Goal: Obtain resource: Download file/media

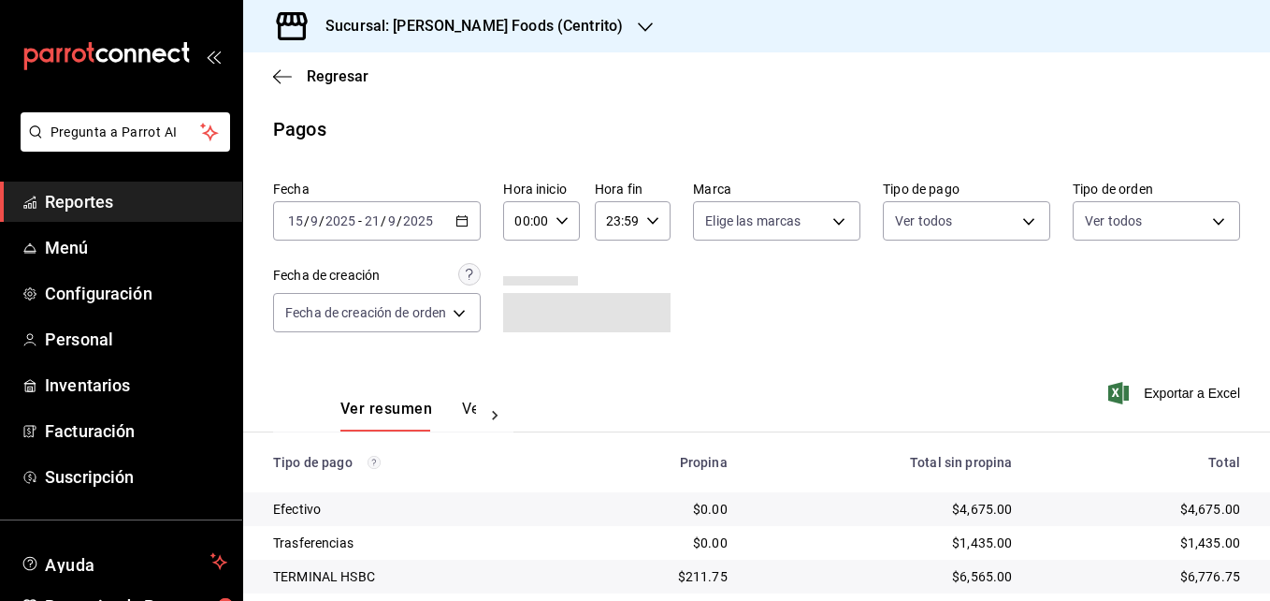
scroll to position [192, 0]
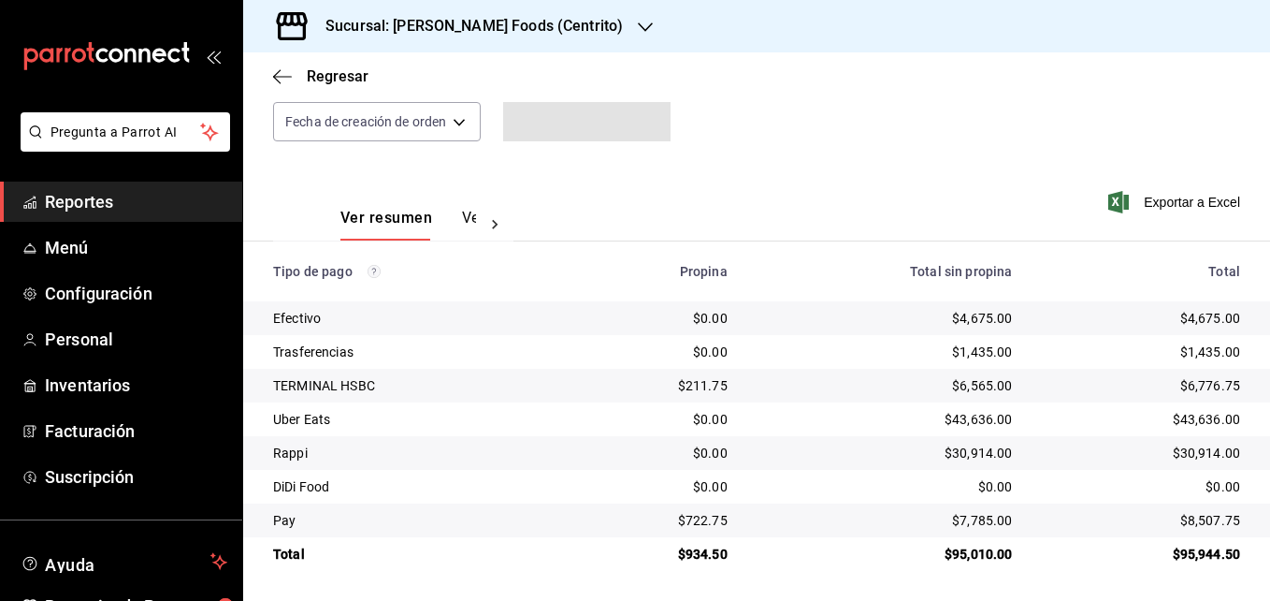
click at [80, 208] on span "Reportes" at bounding box center [136, 201] width 182 height 25
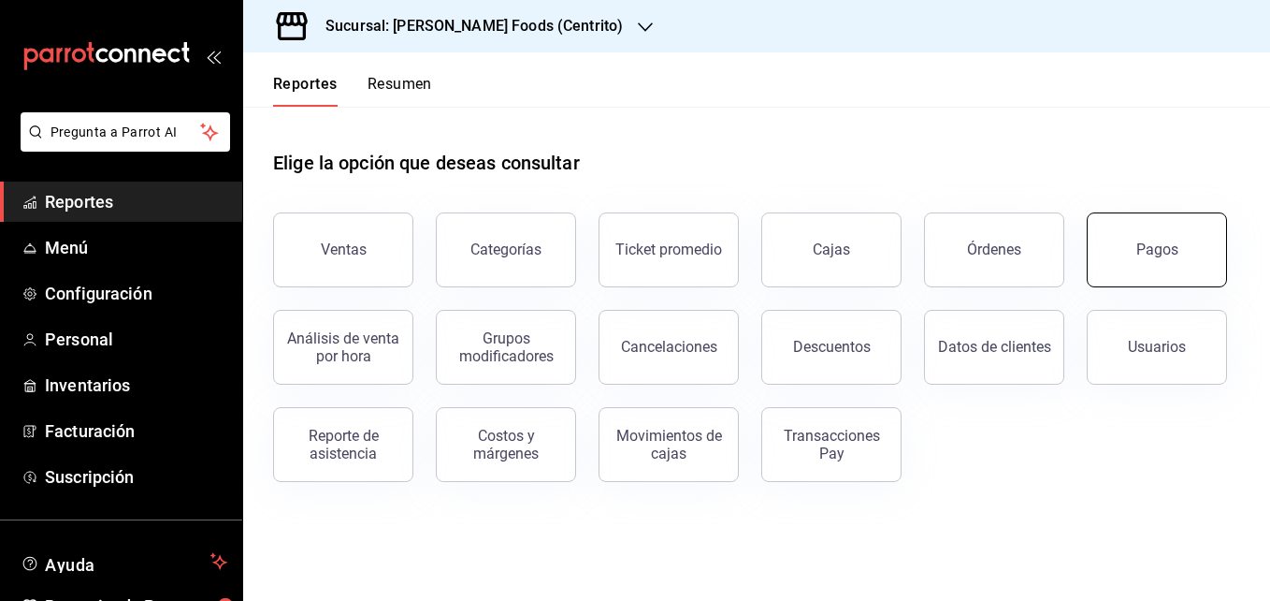
click at [1165, 247] on div "Pagos" at bounding box center [1157, 249] width 42 height 18
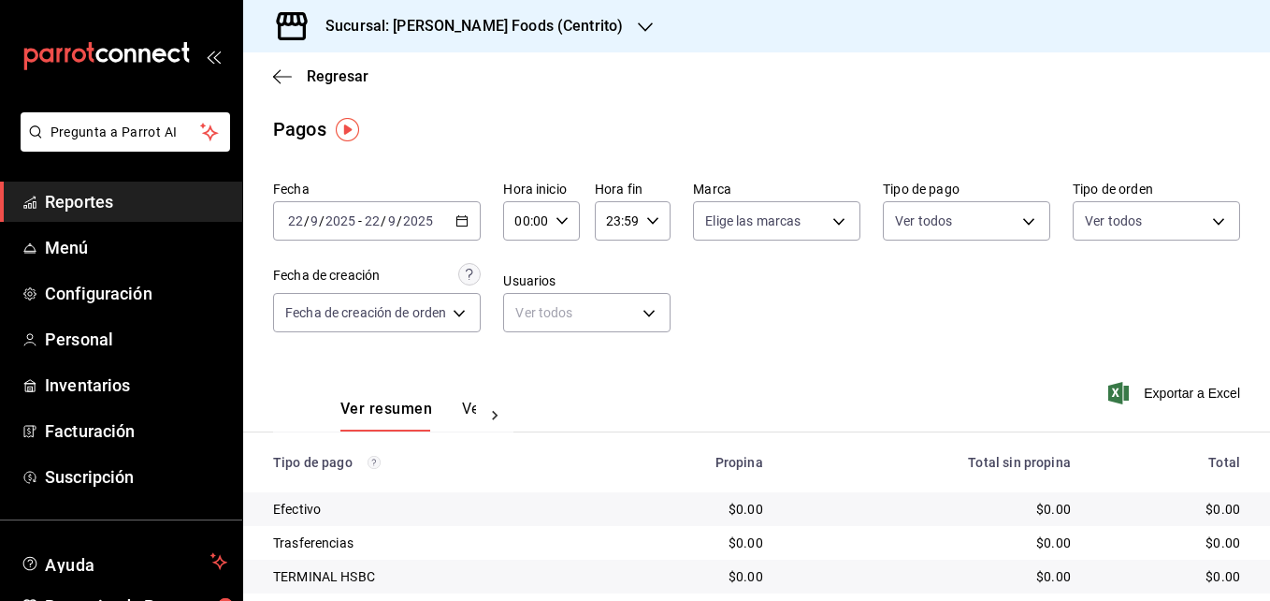
click at [468, 224] on icon "button" at bounding box center [462, 220] width 13 height 13
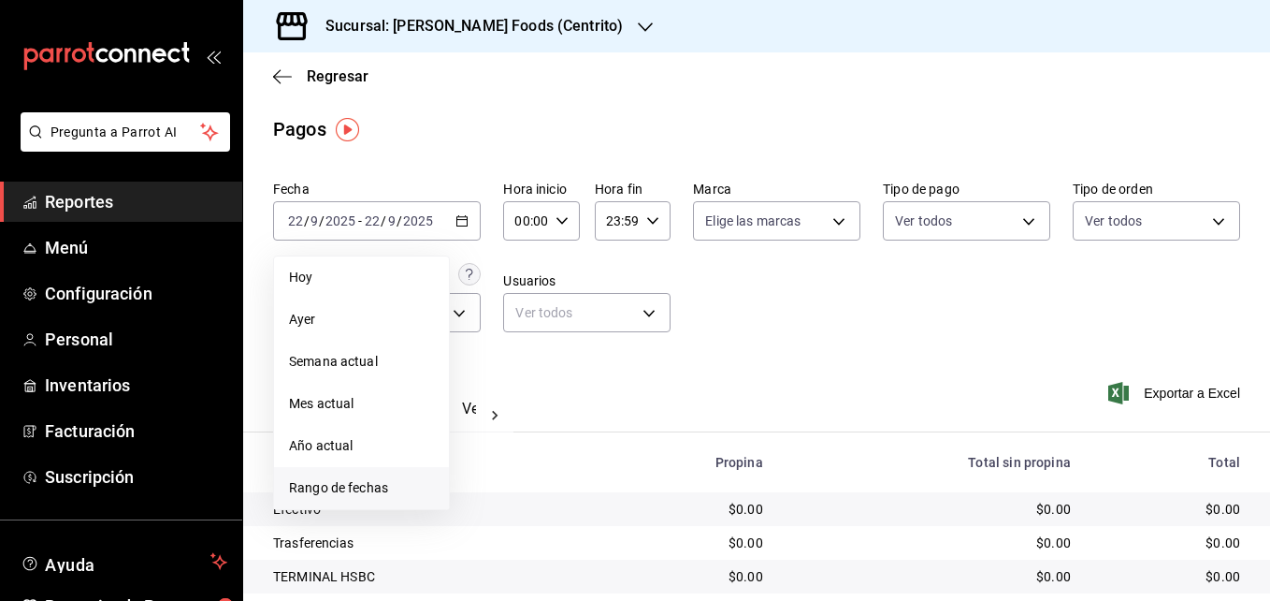
click at [350, 474] on li "Rango de fechas" at bounding box center [361, 488] width 175 height 42
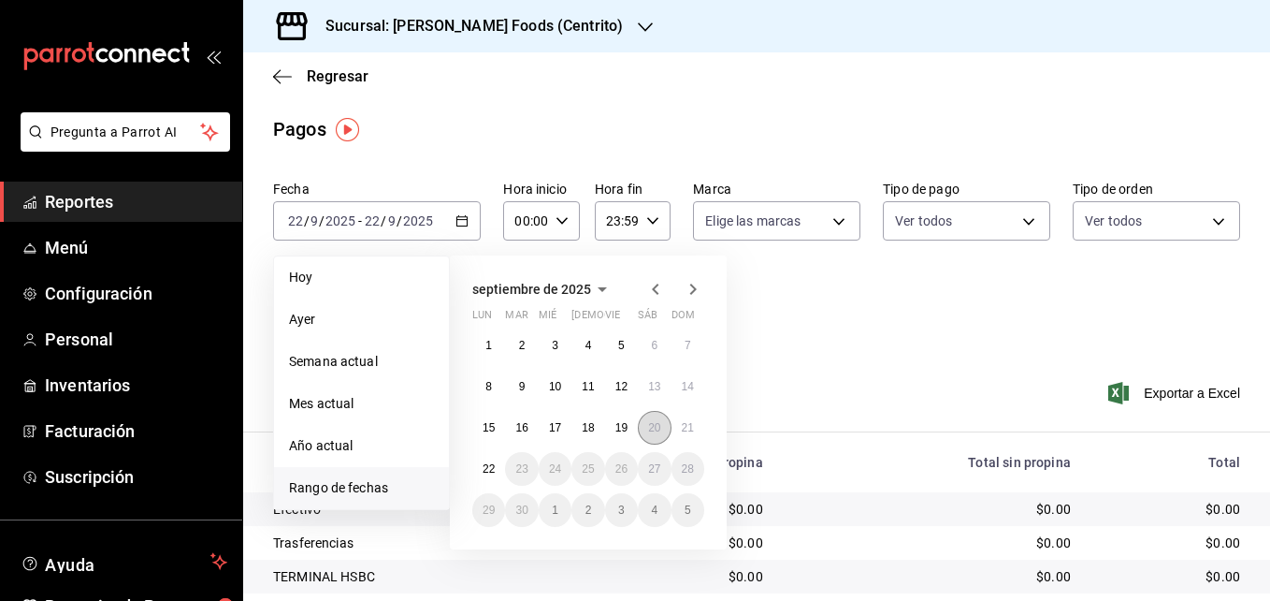
click at [654, 420] on button "20" at bounding box center [654, 428] width 33 height 34
click at [688, 423] on abbr "21" at bounding box center [688, 427] width 12 height 13
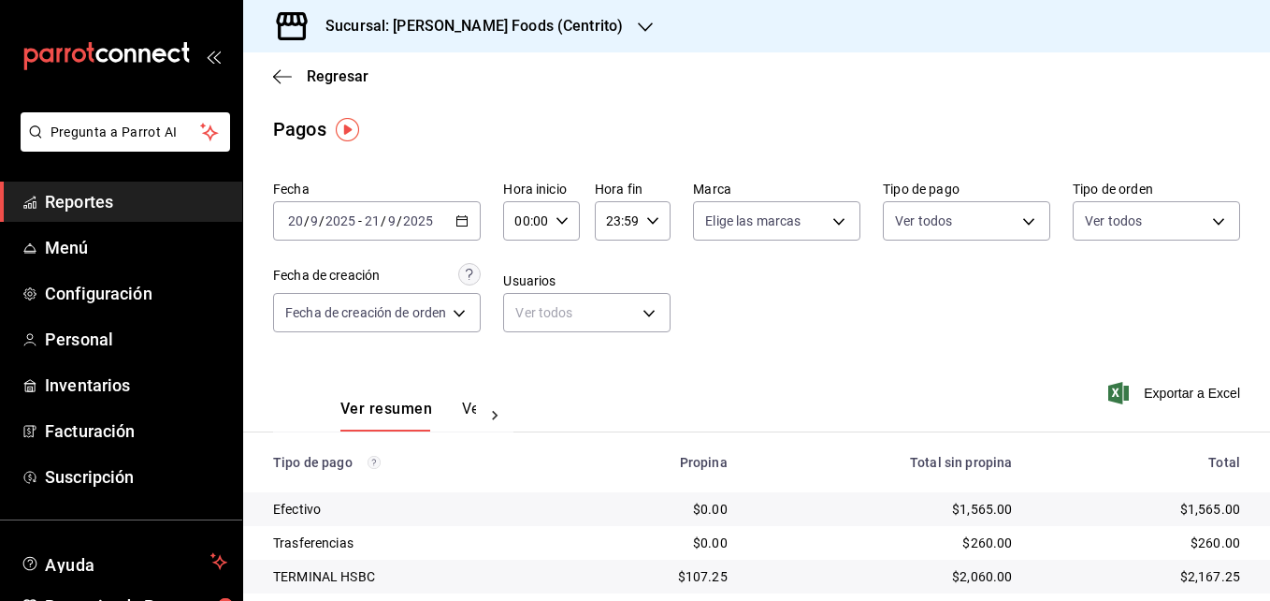
click at [469, 219] on icon "button" at bounding box center [462, 220] width 13 height 13
click at [1141, 321] on div "Fecha [DATE] [DATE] - [DATE] [DATE] Hora inicio 00:00 Hora inicio Hora fin 23:5…" at bounding box center [756, 263] width 967 height 181
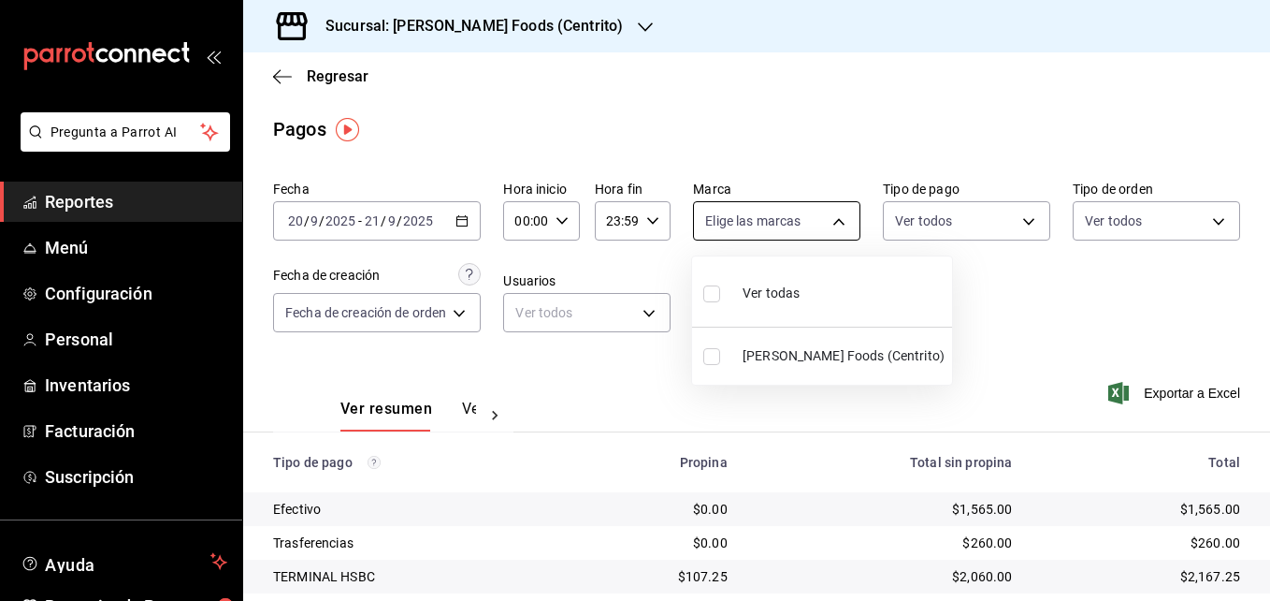
click at [782, 225] on body "Pregunta a Parrot AI Reportes Menú Configuración Personal Inventarios Facturaci…" at bounding box center [635, 300] width 1270 height 601
click at [782, 225] on div at bounding box center [635, 300] width 1270 height 601
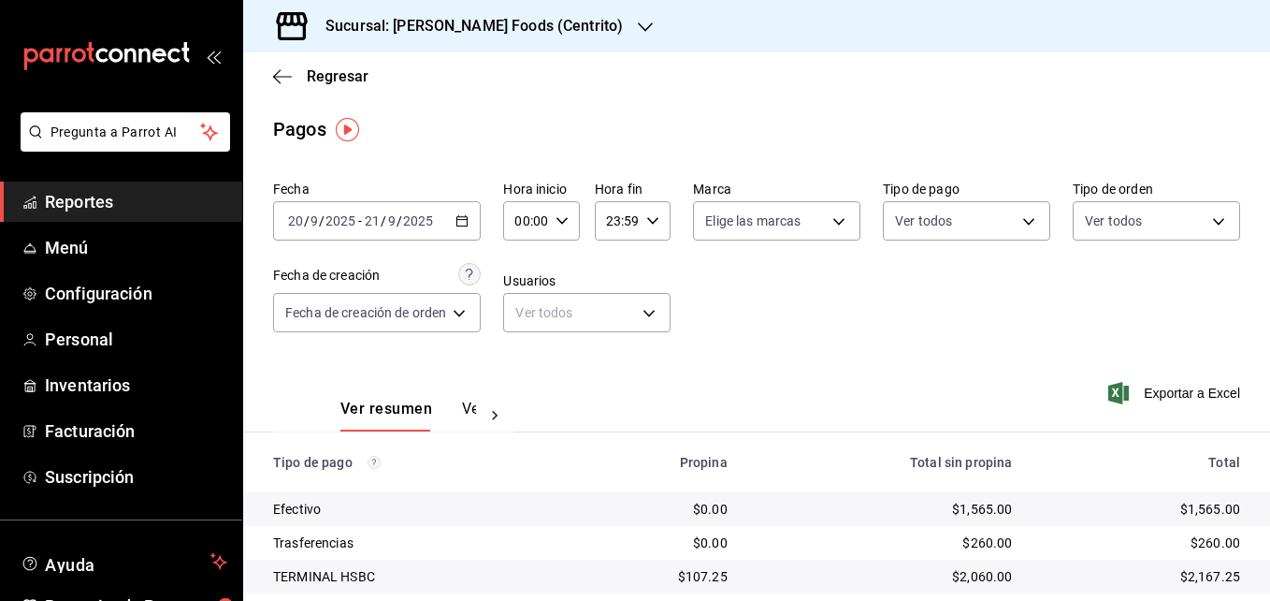
click at [547, 24] on h3 "Sucursal: [PERSON_NAME] Foods (Centrito)" at bounding box center [467, 26] width 312 height 22
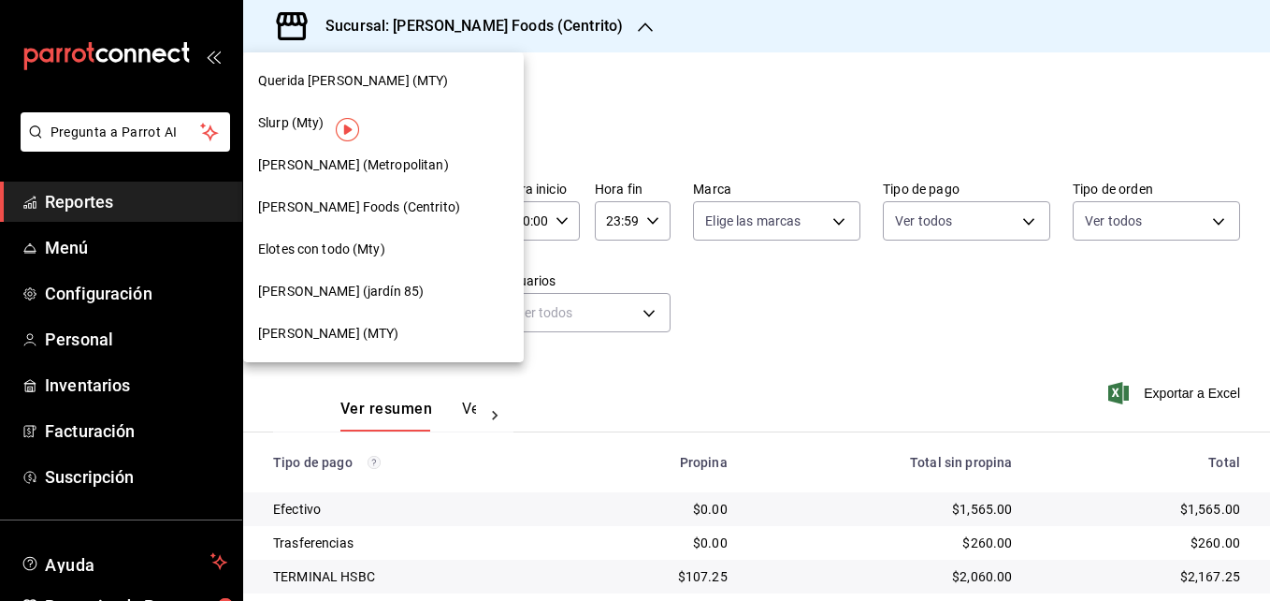
click at [311, 94] on div "Querida [PERSON_NAME] (MTY)" at bounding box center [383, 81] width 281 height 42
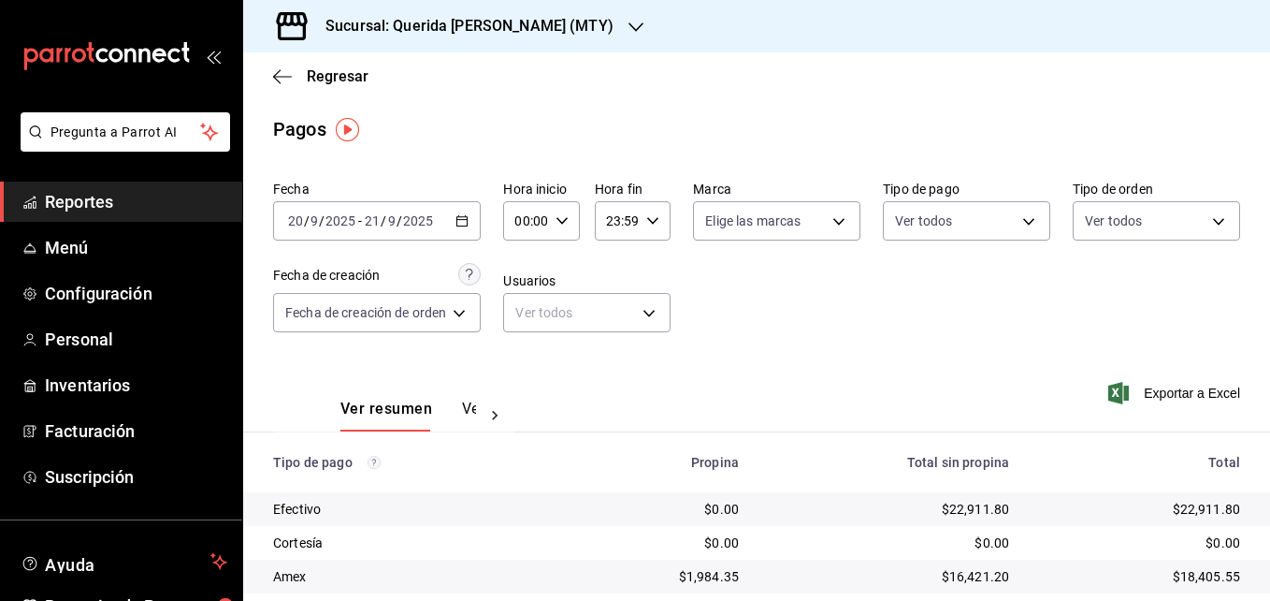
click at [467, 219] on icon "button" at bounding box center [462, 220] width 13 height 13
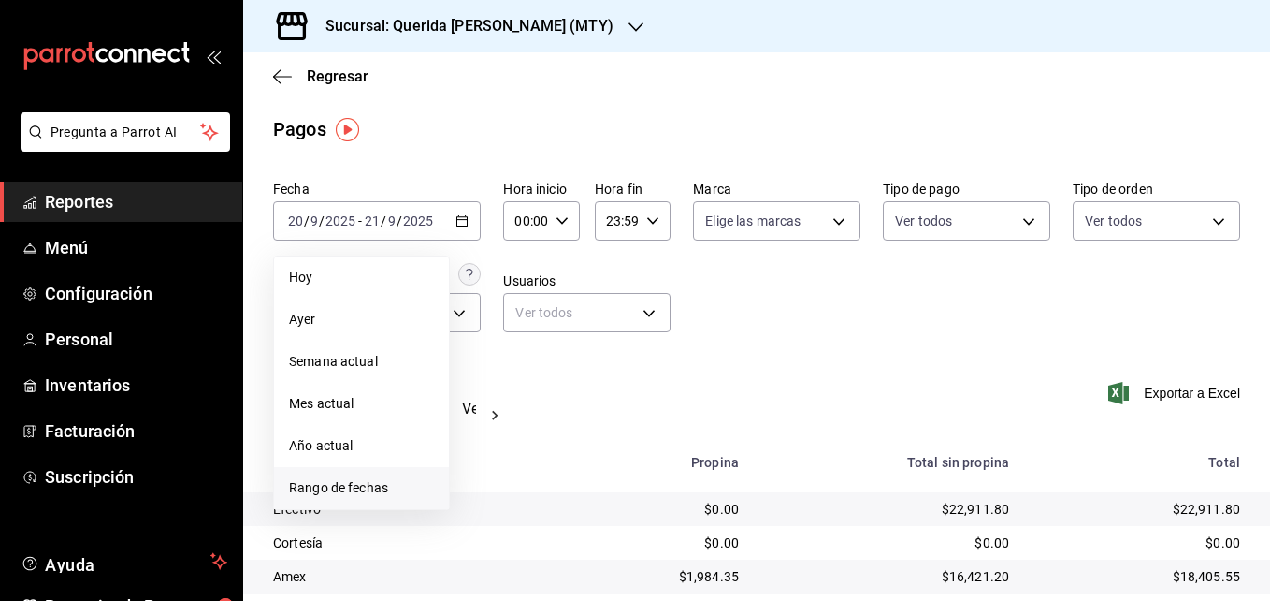
click at [340, 499] on li "Rango de fechas" at bounding box center [361, 488] width 175 height 42
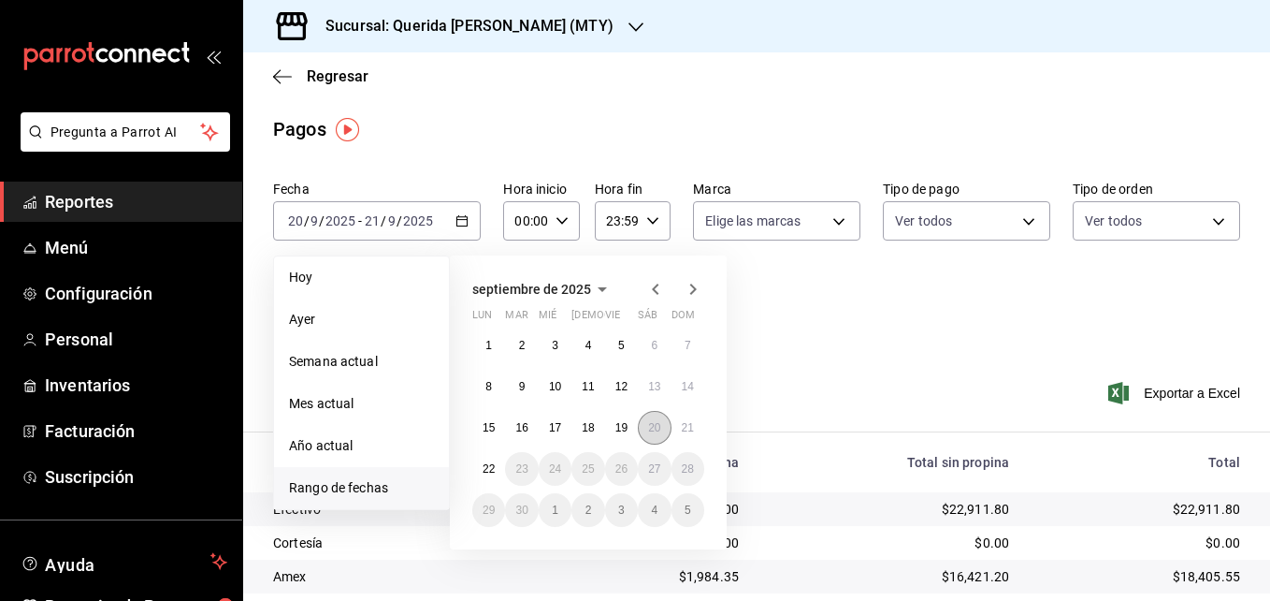
click at [656, 427] on abbr "20" at bounding box center [654, 427] width 12 height 13
click at [919, 375] on div "Ver resumen Ver pagos Exportar a Excel" at bounding box center [756, 404] width 1027 height 99
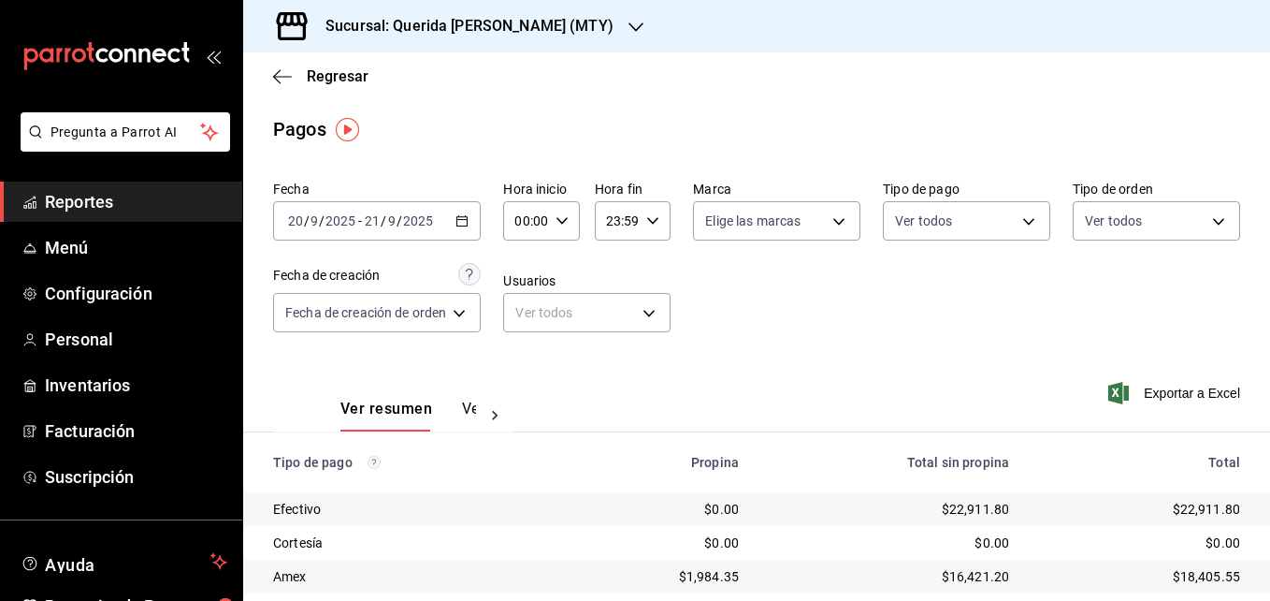
click at [456, 224] on div "[DATE] [DATE] - [DATE] [DATE]" at bounding box center [377, 220] width 208 height 39
click at [405, 220] on input "2025" at bounding box center [418, 220] width 32 height 15
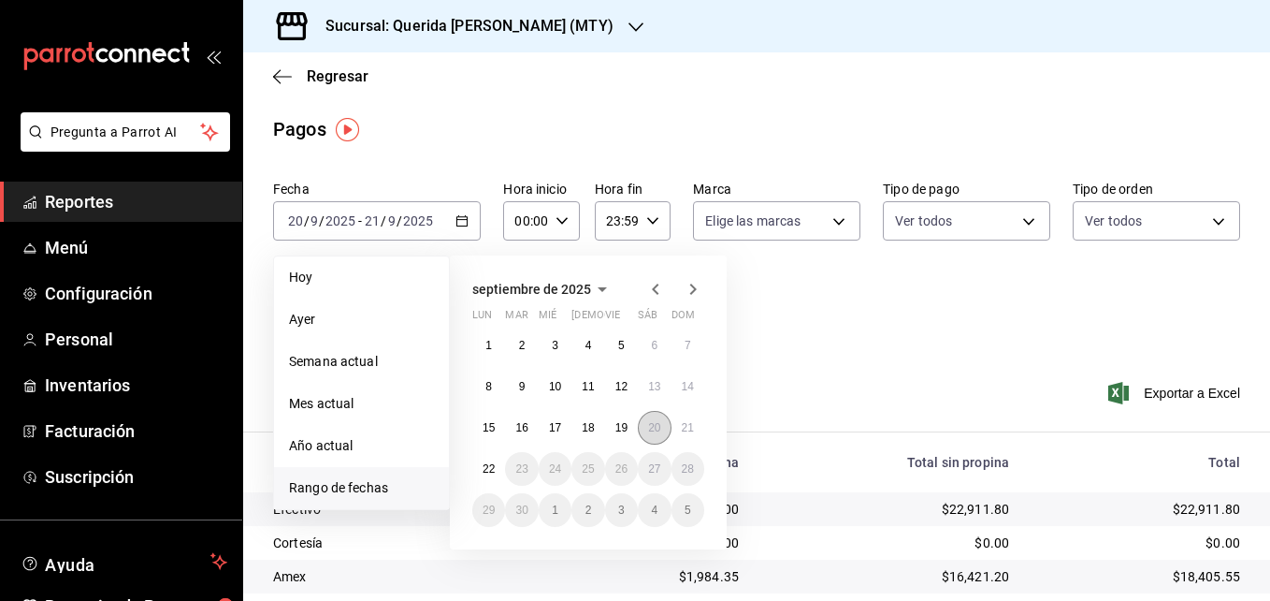
click at [653, 426] on abbr "20" at bounding box center [654, 427] width 12 height 13
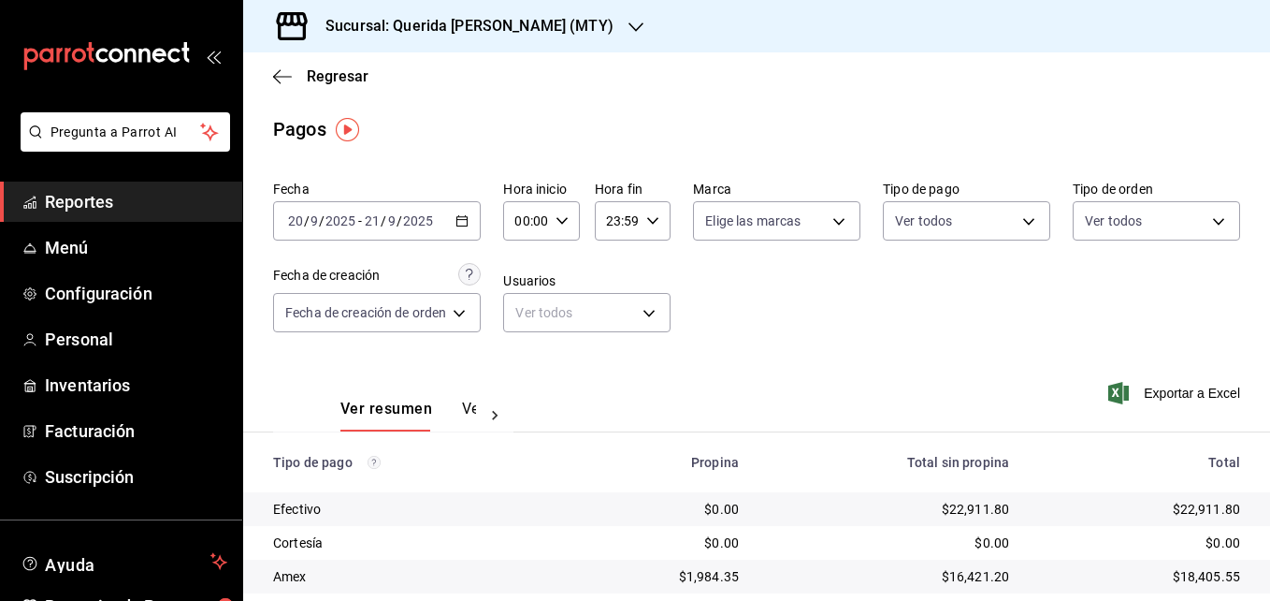
click at [1081, 359] on div "Exportar a Excel" at bounding box center [1149, 393] width 181 height 77
click at [88, 198] on span "Reportes" at bounding box center [136, 201] width 182 height 25
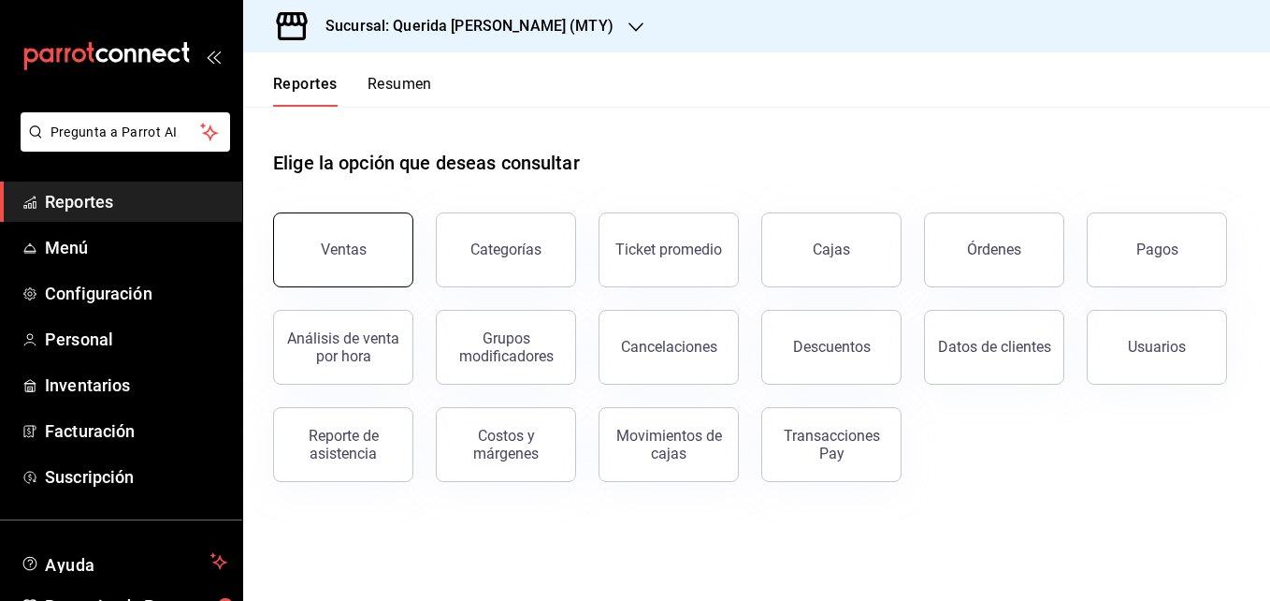
click at [348, 256] on div "Ventas" at bounding box center [344, 249] width 46 height 18
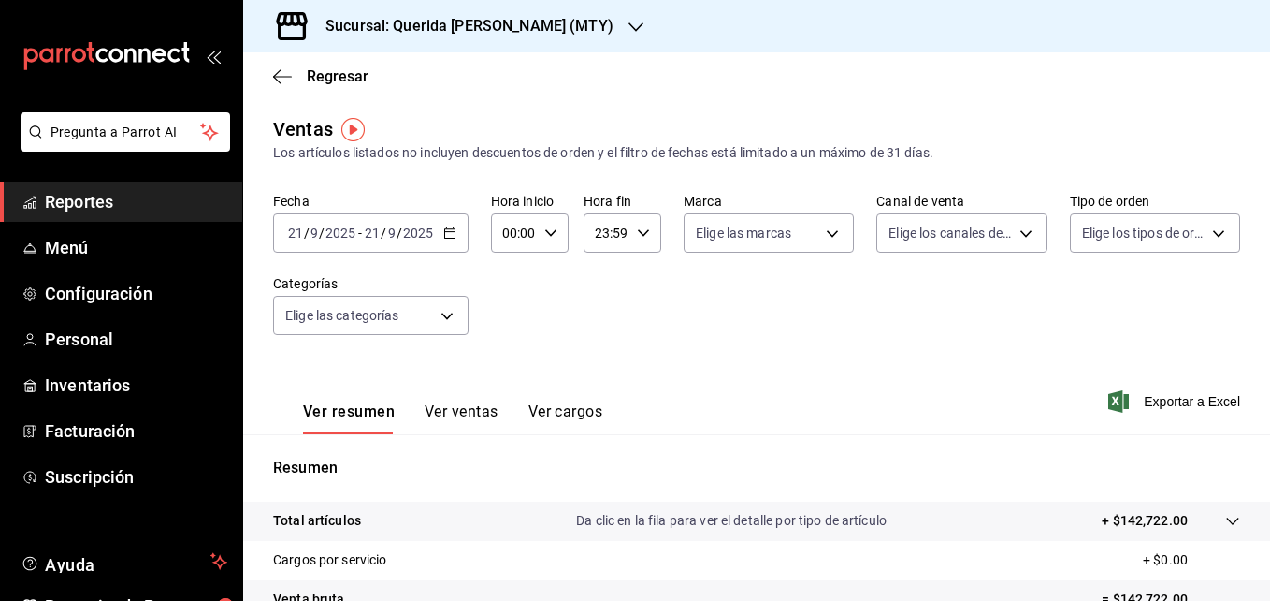
click at [347, 233] on input "2025" at bounding box center [341, 232] width 32 height 15
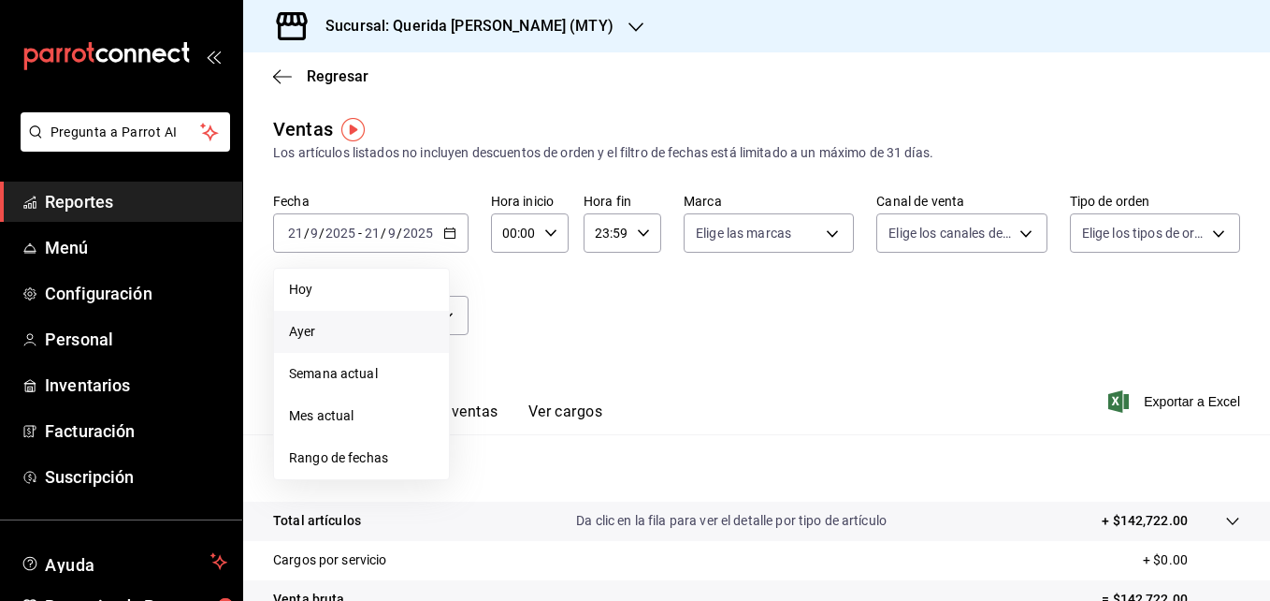
click at [303, 326] on span "Ayer" at bounding box center [361, 332] width 145 height 20
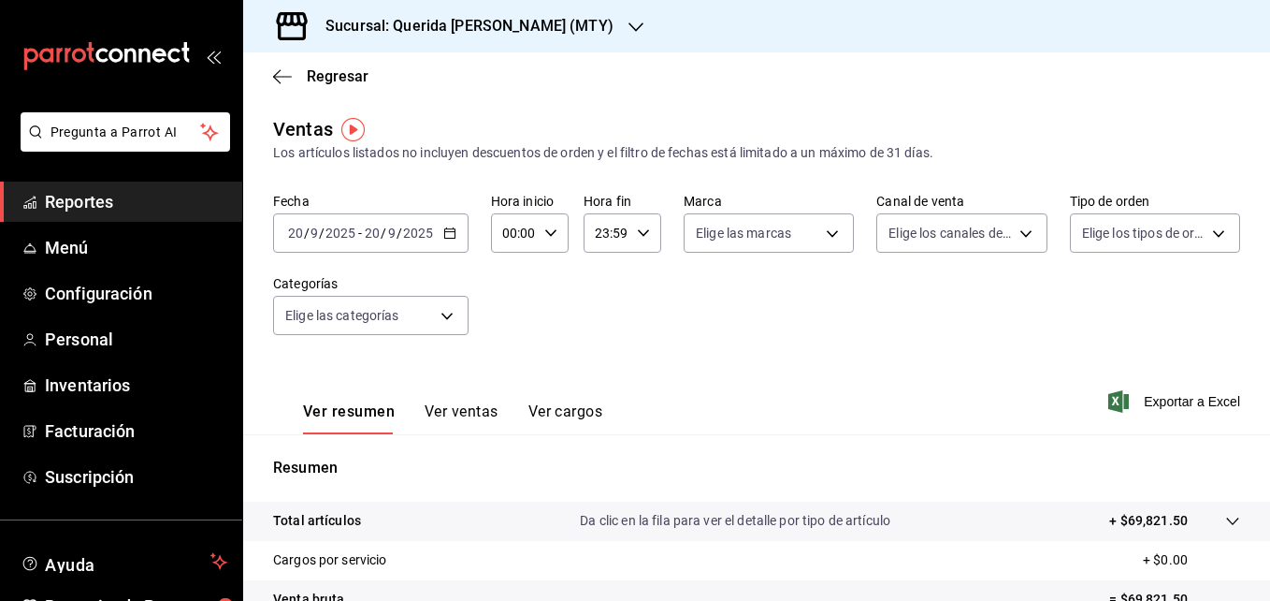
click at [439, 403] on button "Ver ventas" at bounding box center [462, 418] width 74 height 32
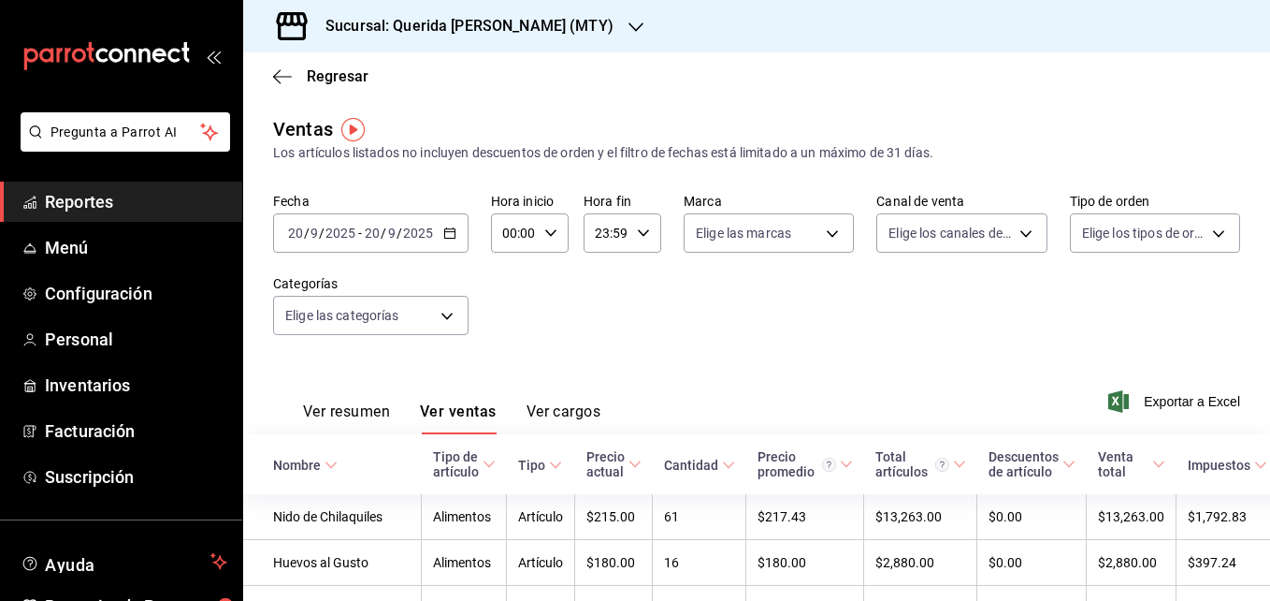
click at [361, 403] on button "Ver resumen" at bounding box center [346, 418] width 87 height 32
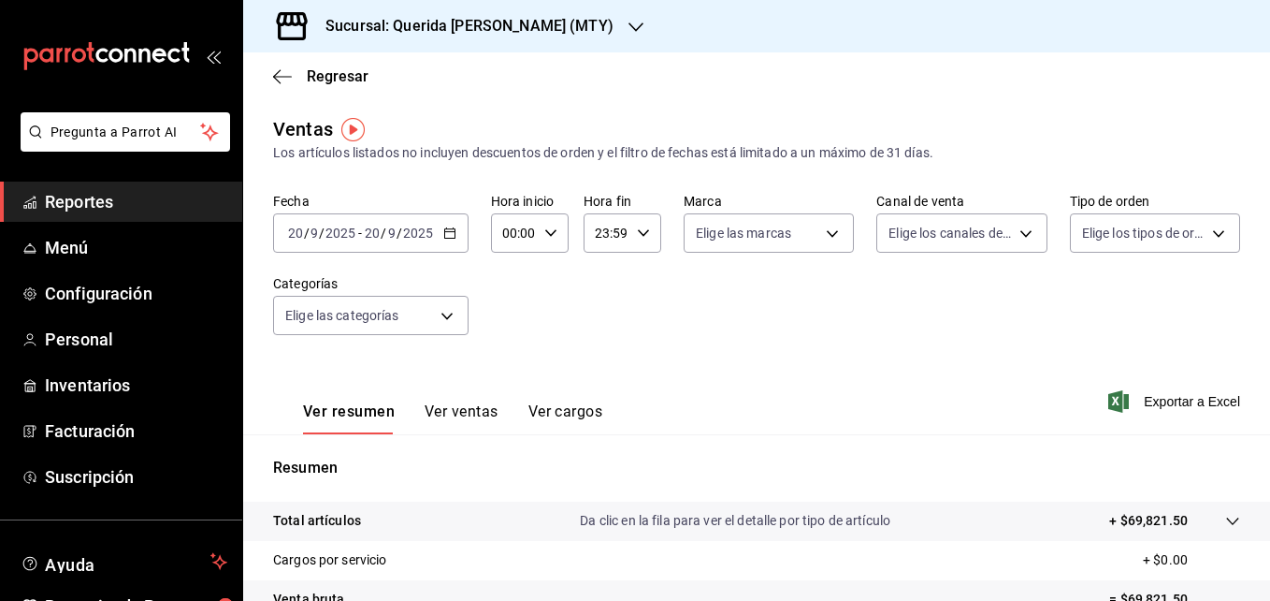
click at [62, 187] on link "Reportes" at bounding box center [121, 201] width 242 height 40
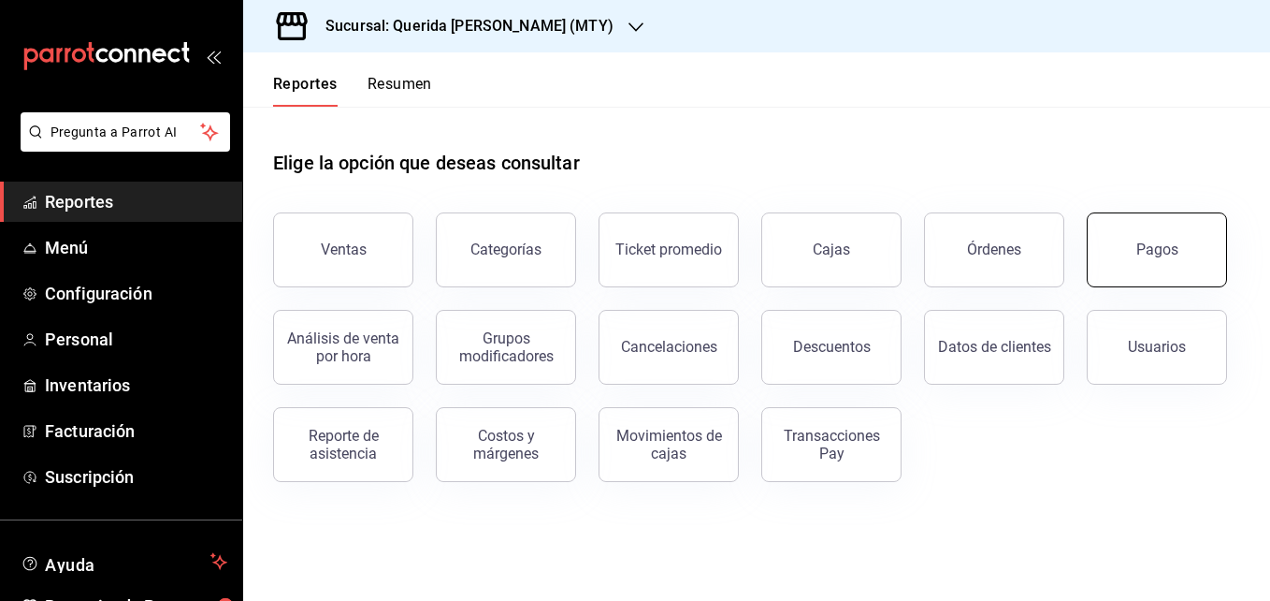
click at [1154, 241] on div "Pagos" at bounding box center [1157, 249] width 42 height 18
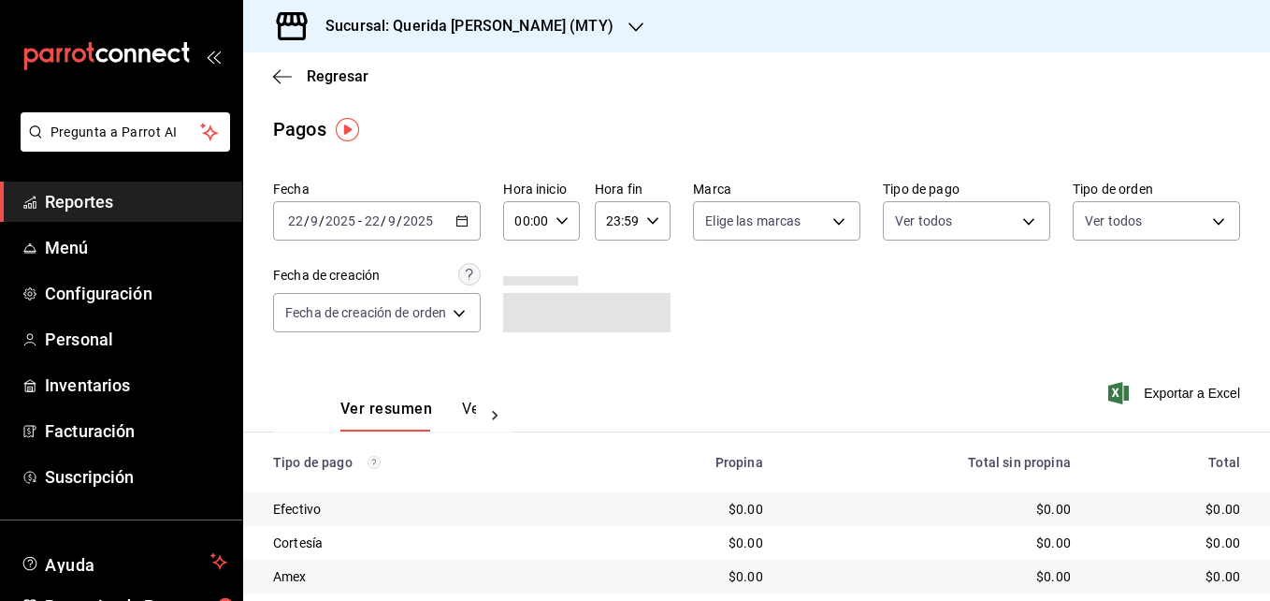
click at [347, 224] on input "2025" at bounding box center [341, 220] width 32 height 15
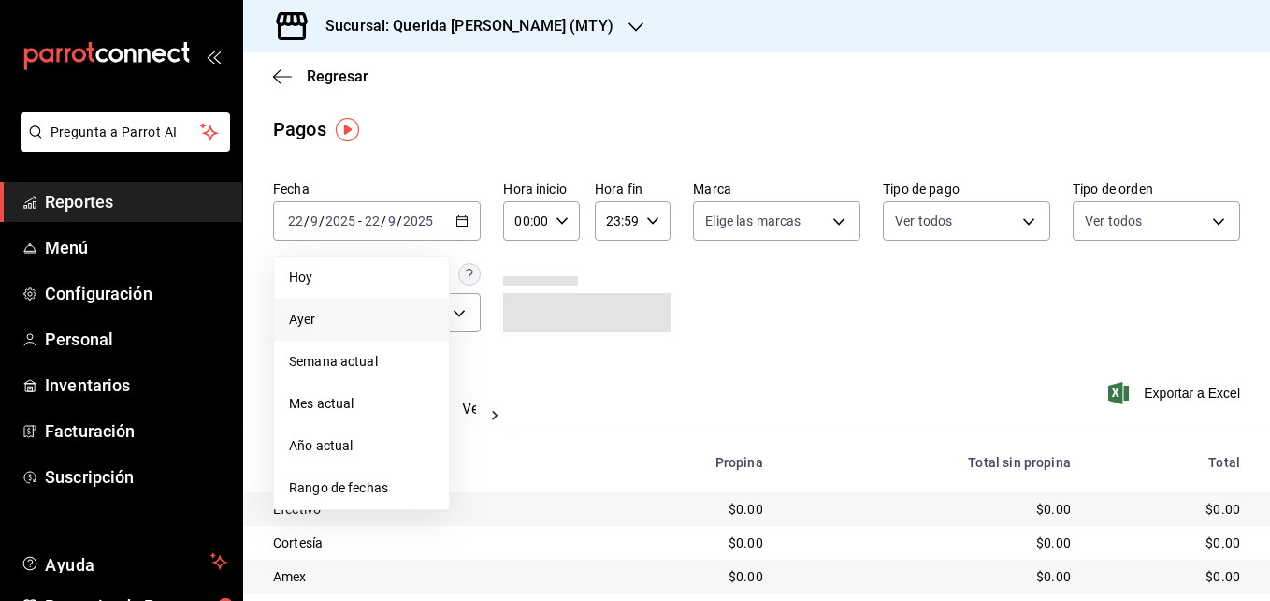
click at [316, 326] on span "Ayer" at bounding box center [361, 320] width 145 height 20
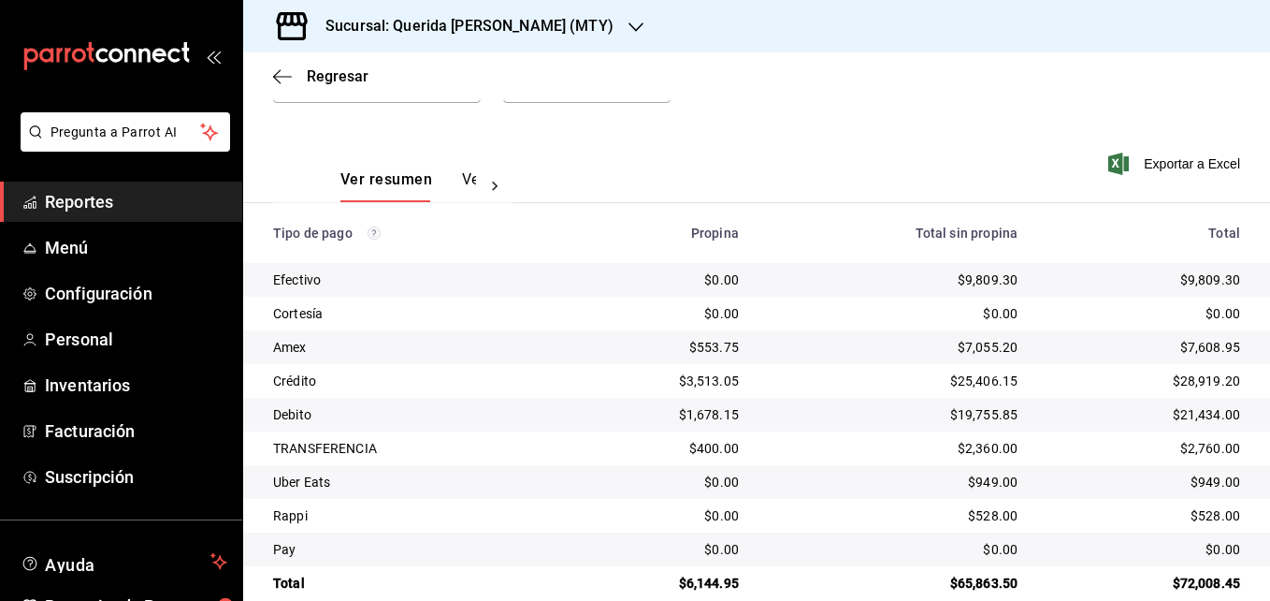
scroll to position [259, 0]
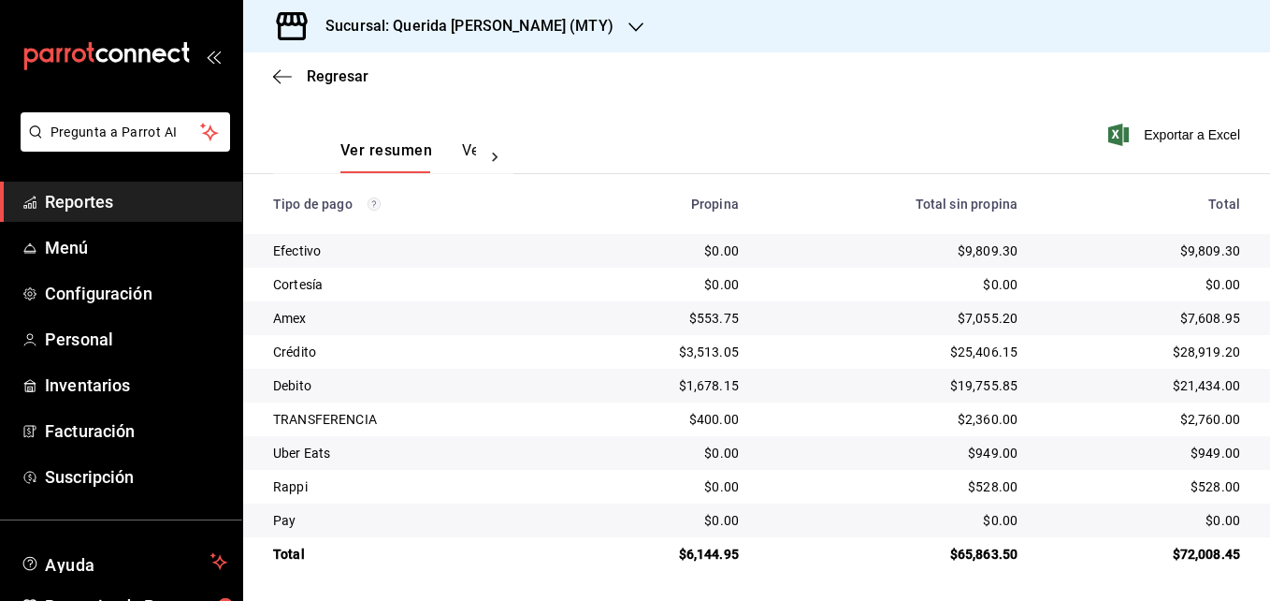
click at [489, 160] on icon at bounding box center [494, 157] width 19 height 19
click at [489, 160] on div "Ver resumen Ver pagos" at bounding box center [393, 146] width 240 height 54
click at [442, 155] on button "Ver pagos" at bounding box center [441, 157] width 70 height 32
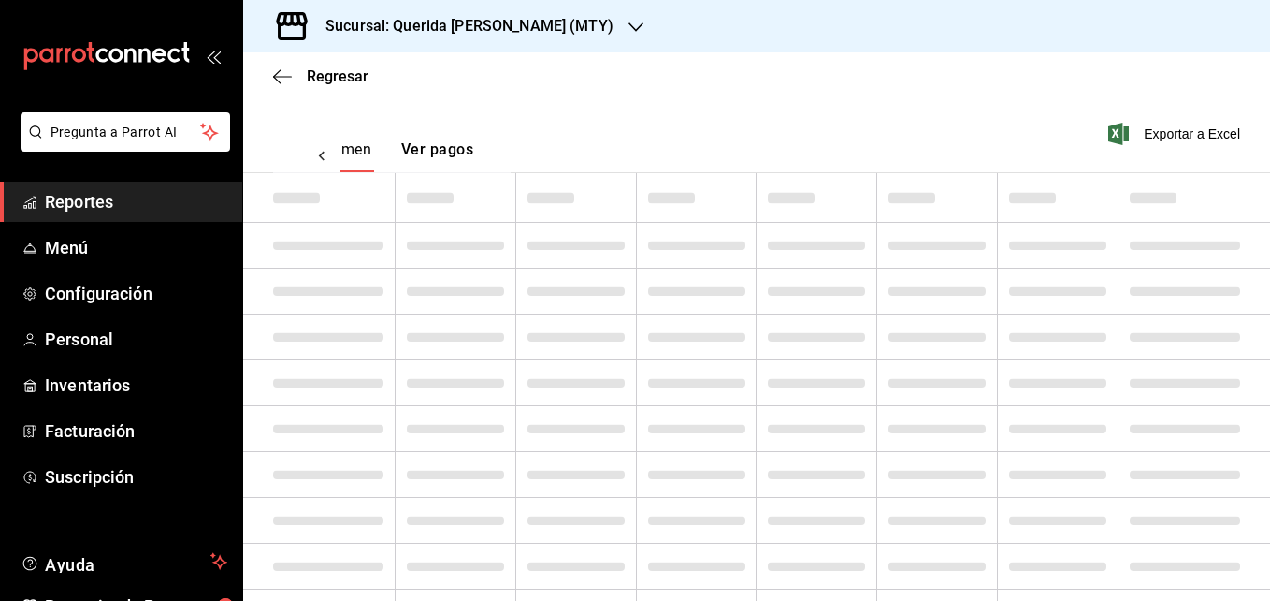
scroll to position [0, 55]
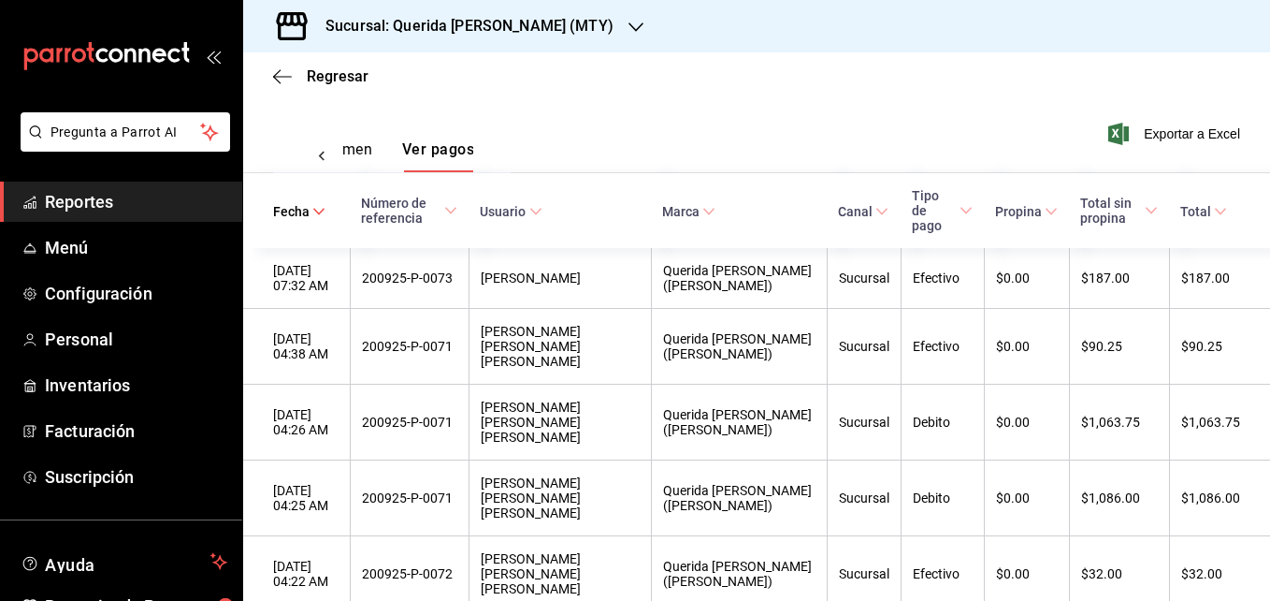
click at [354, 155] on button "Ver resumen" at bounding box center [328, 156] width 87 height 32
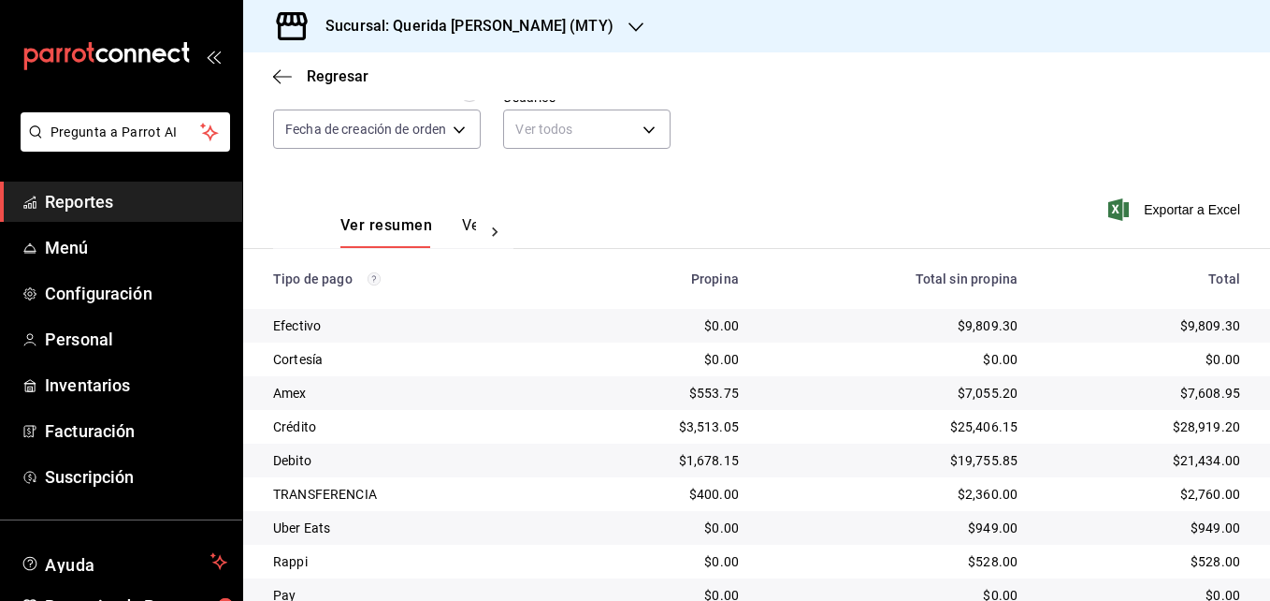
scroll to position [259, 0]
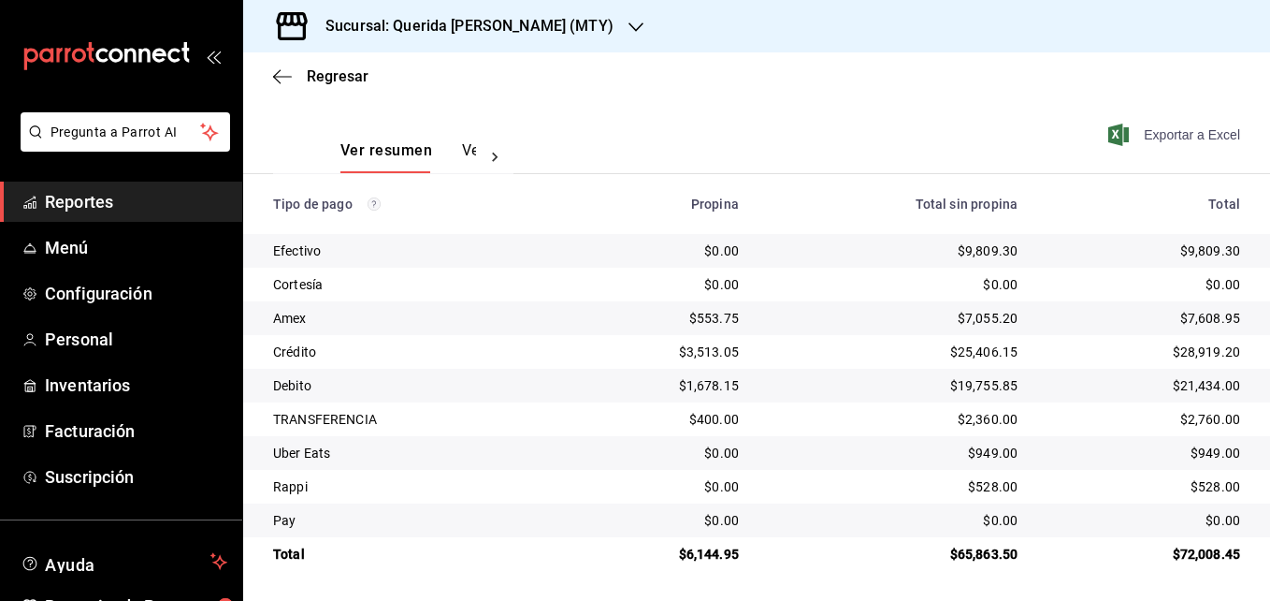
click at [1143, 139] on span "Exportar a Excel" at bounding box center [1176, 134] width 128 height 22
click at [101, 204] on span "Reportes" at bounding box center [136, 201] width 182 height 25
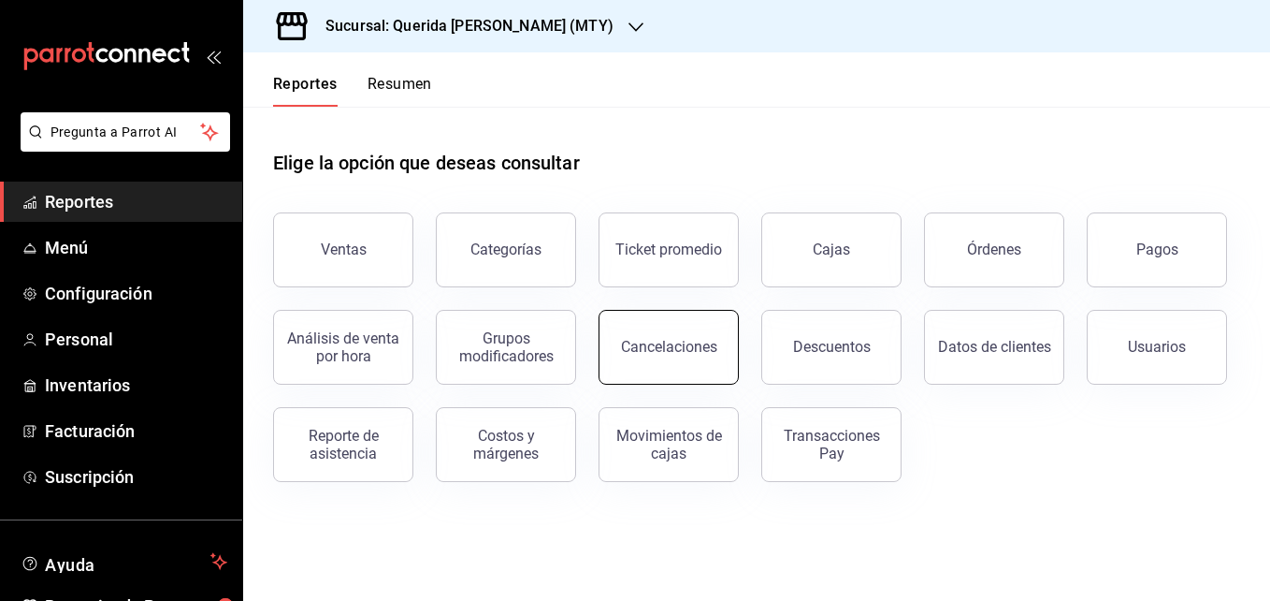
click at [688, 368] on button "Cancelaciones" at bounding box center [669, 347] width 140 height 75
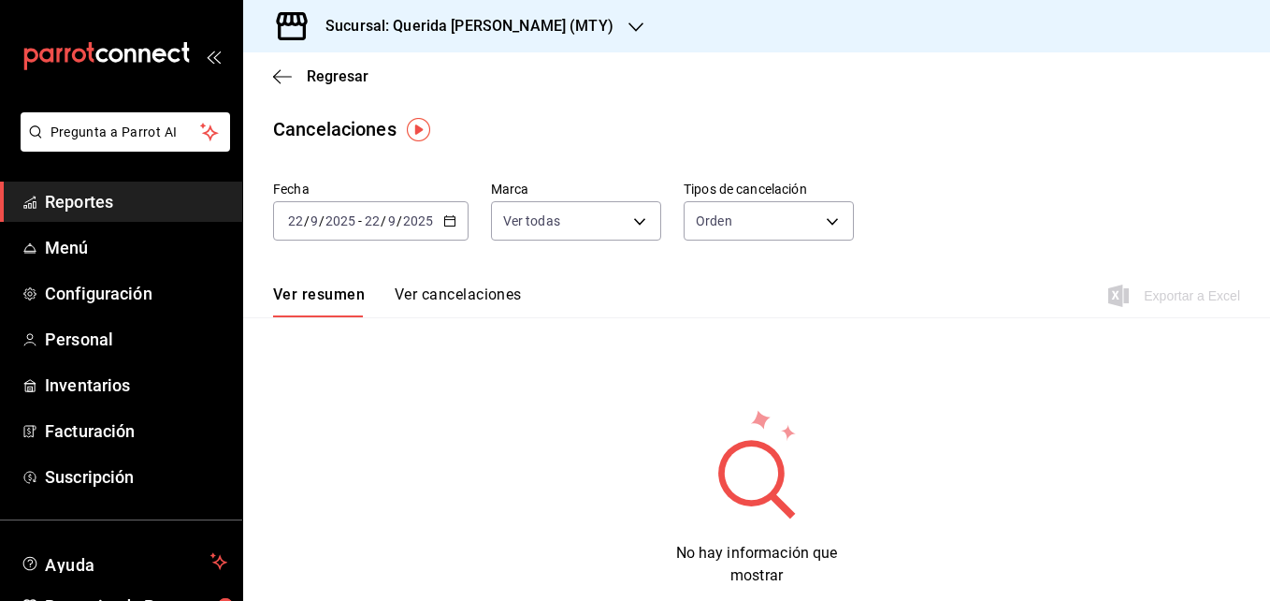
click at [444, 218] on icon "button" at bounding box center [449, 220] width 13 height 13
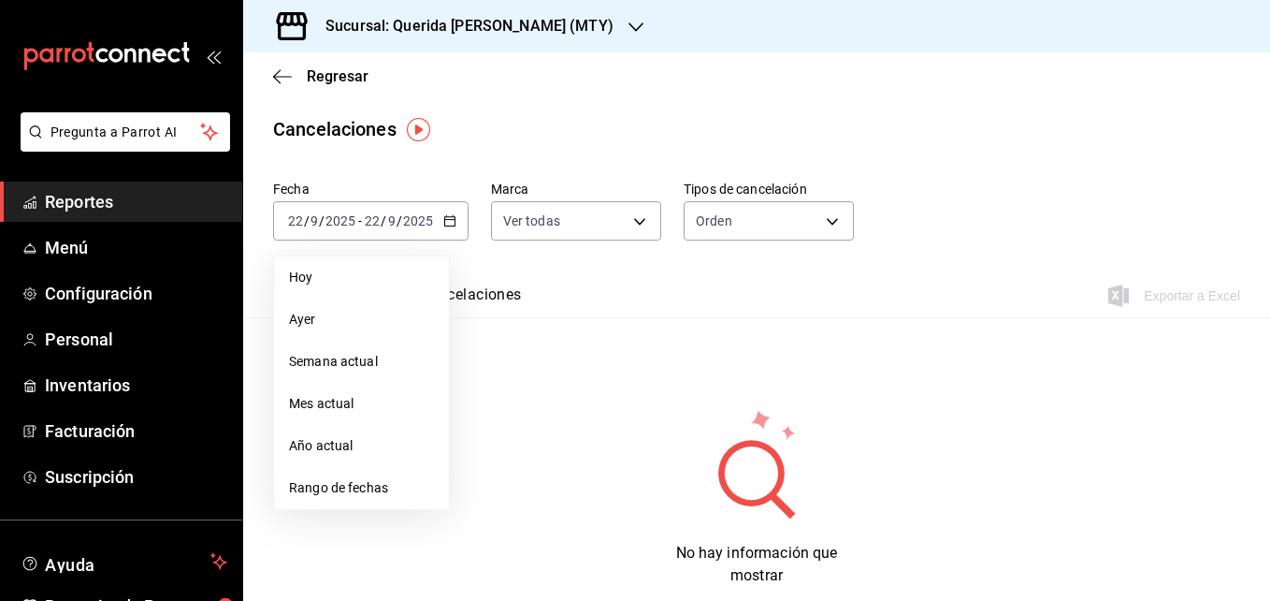
click at [416, 200] on div "Fecha [DATE] [DATE] - [DATE] [DATE] [PERSON_NAME] Semana actual Mes actual Año …" at bounding box center [370, 211] width 195 height 60
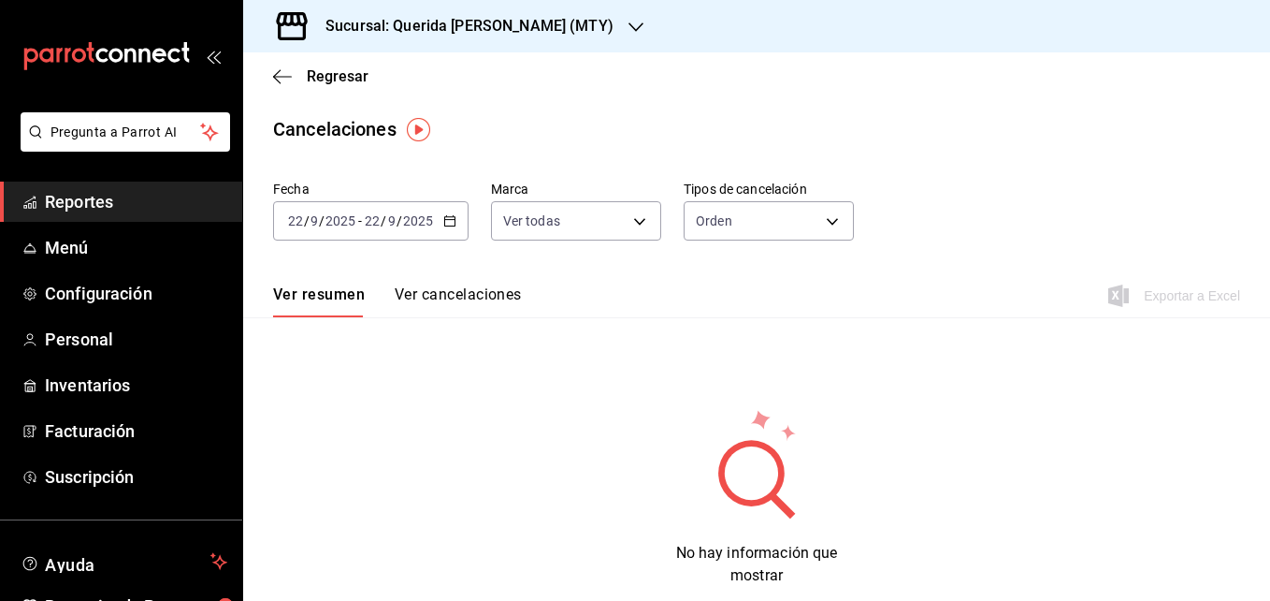
click at [456, 229] on div "[DATE] [DATE] - [DATE] [DATE]" at bounding box center [370, 220] width 195 height 39
click at [440, 221] on div "[DATE] [DATE] - [DATE] [DATE]" at bounding box center [370, 220] width 195 height 39
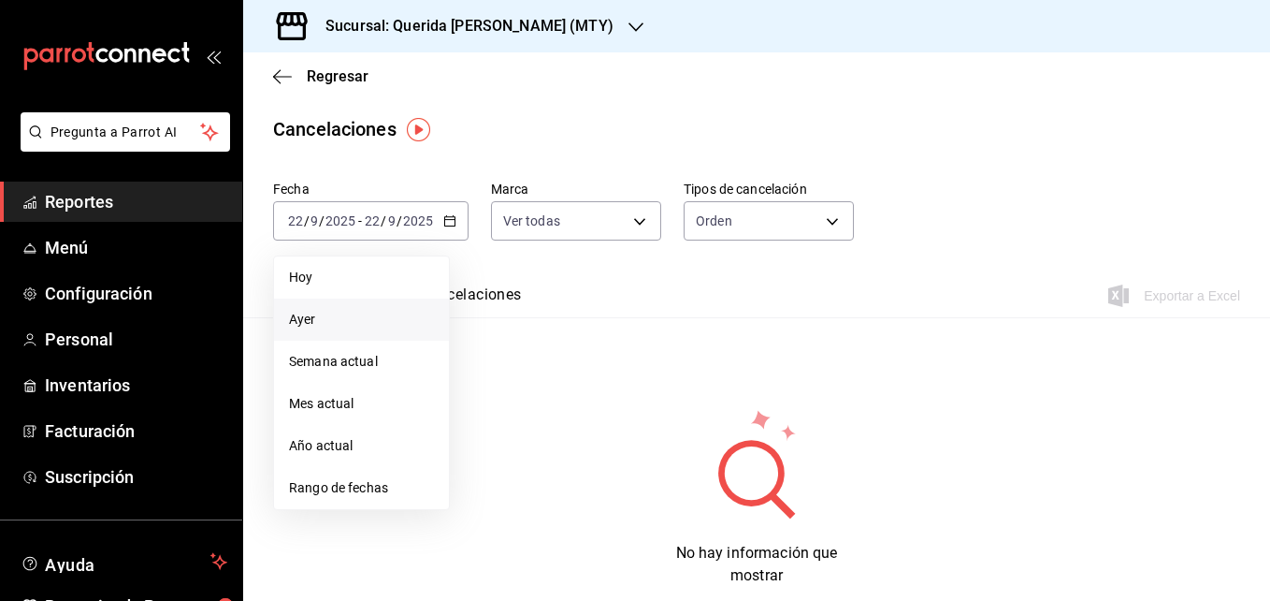
click at [311, 327] on span "Ayer" at bounding box center [361, 320] width 145 height 20
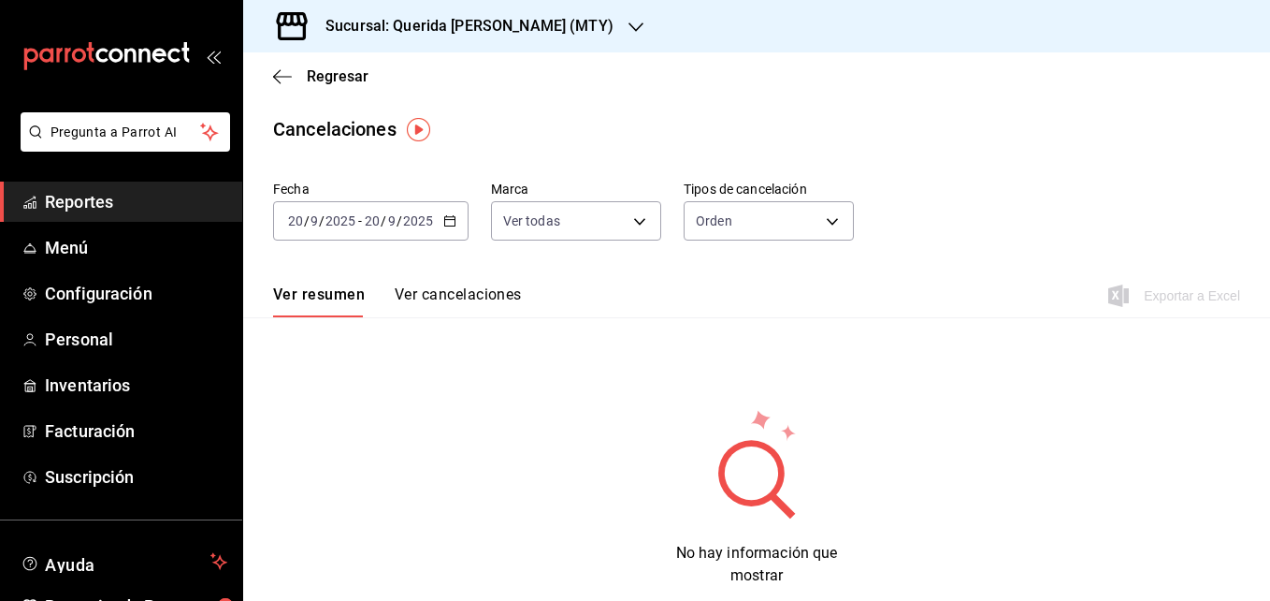
click at [458, 304] on button "Ver cancelaciones" at bounding box center [458, 301] width 127 height 32
click at [448, 229] on div "[DATE] [DATE] - [DATE] [DATE]" at bounding box center [370, 220] width 195 height 39
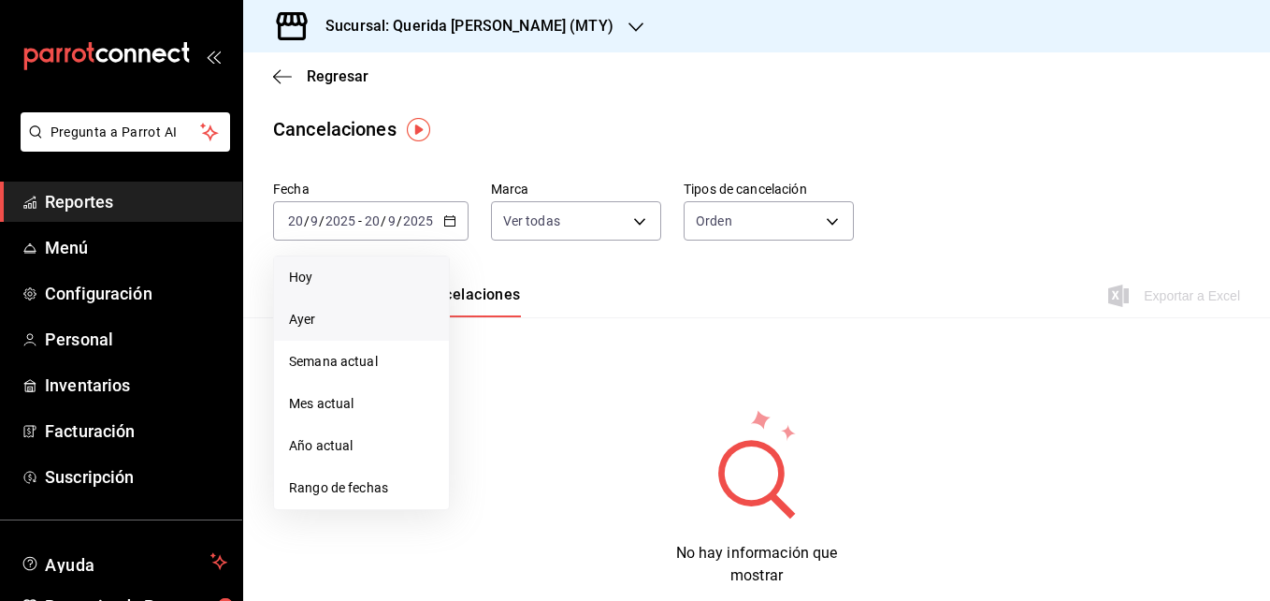
click at [355, 290] on li "Hoy" at bounding box center [361, 277] width 175 height 42
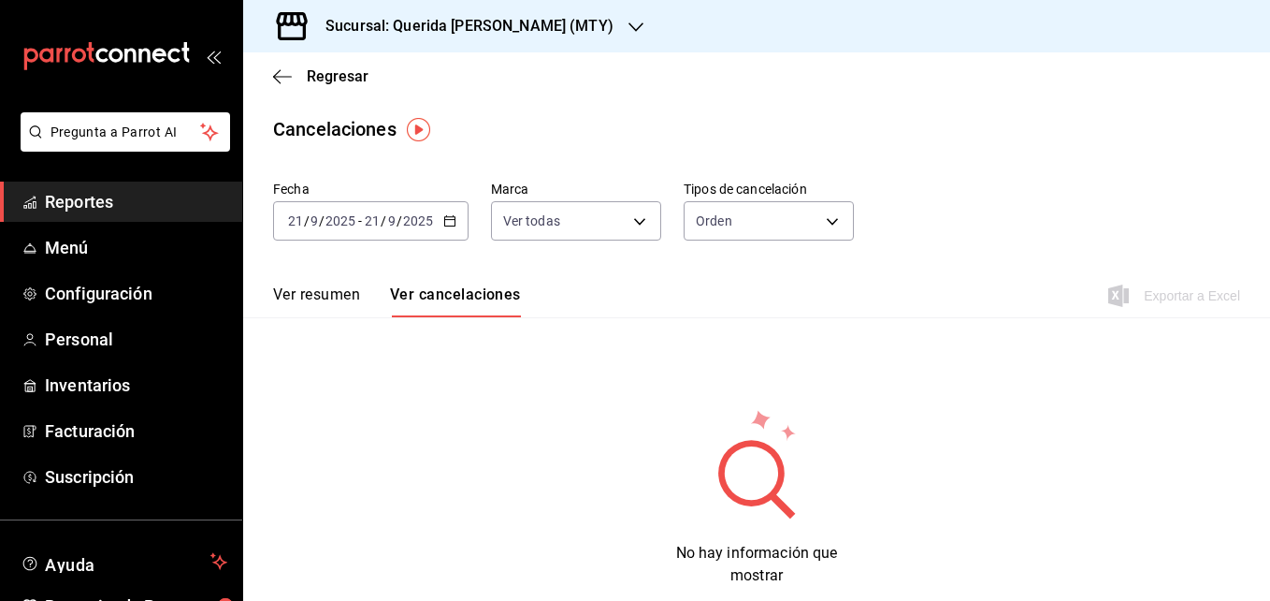
click at [313, 302] on button "Ver resumen" at bounding box center [316, 301] width 87 height 32
click at [433, 282] on div "Ver resumen Ver cancelaciones Exportar a Excel" at bounding box center [756, 290] width 1027 height 54
click at [107, 205] on span "Reportes" at bounding box center [136, 201] width 182 height 25
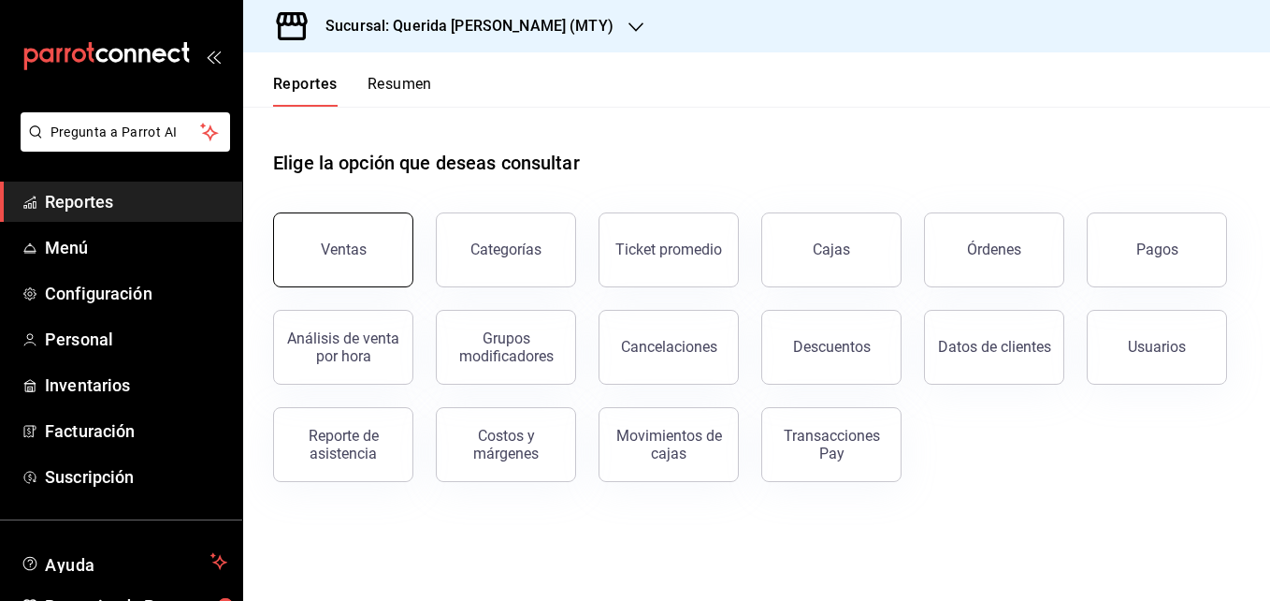
click at [345, 277] on button "Ventas" at bounding box center [343, 249] width 140 height 75
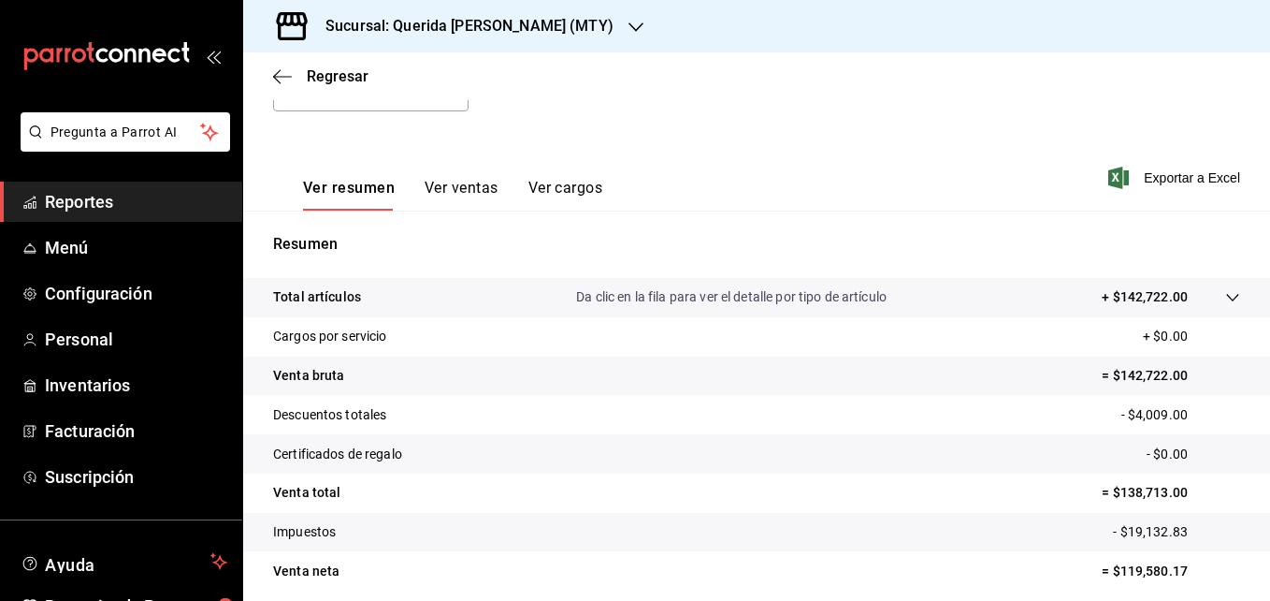
scroll to position [221, 0]
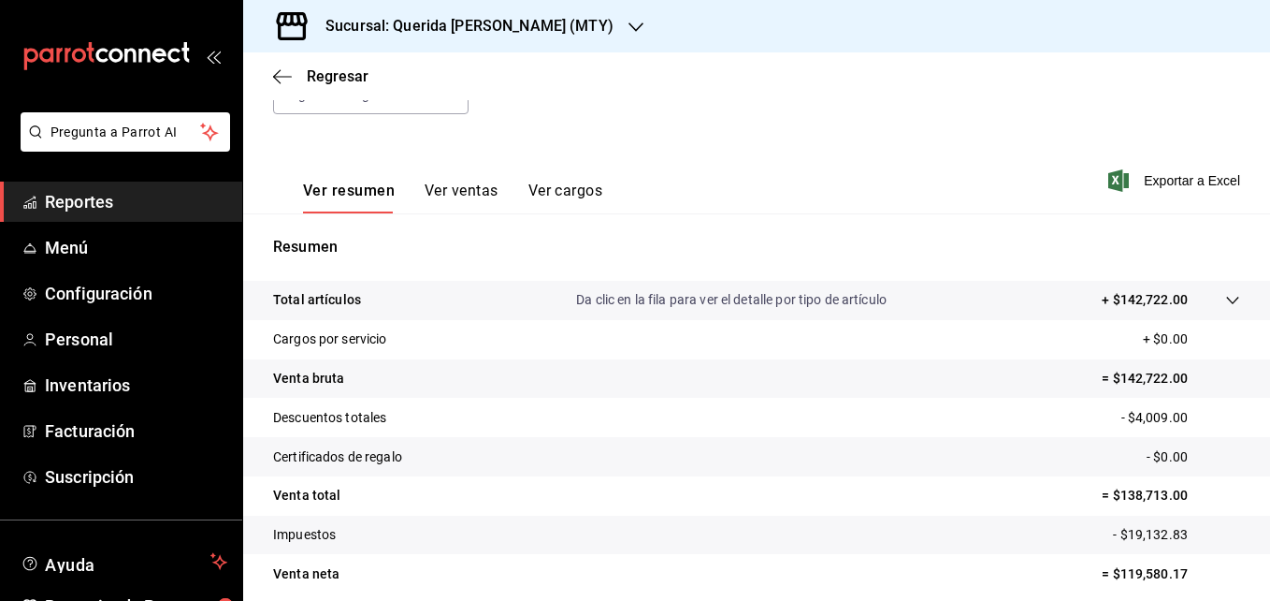
click at [442, 194] on button "Ver ventas" at bounding box center [462, 197] width 74 height 32
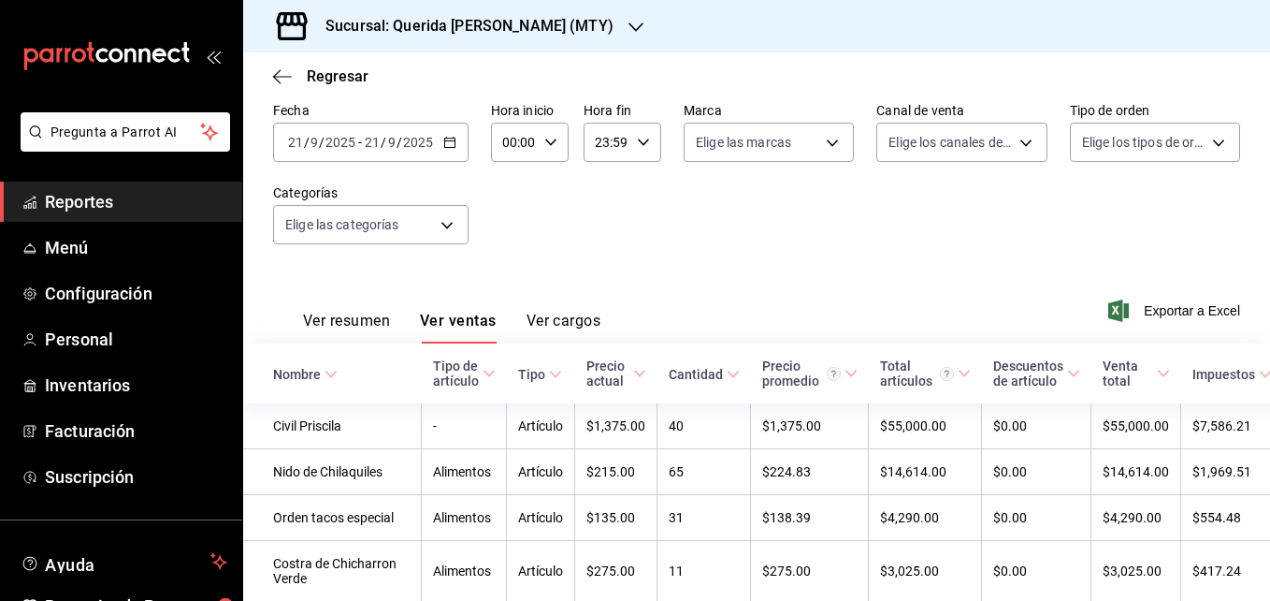
scroll to position [221, 0]
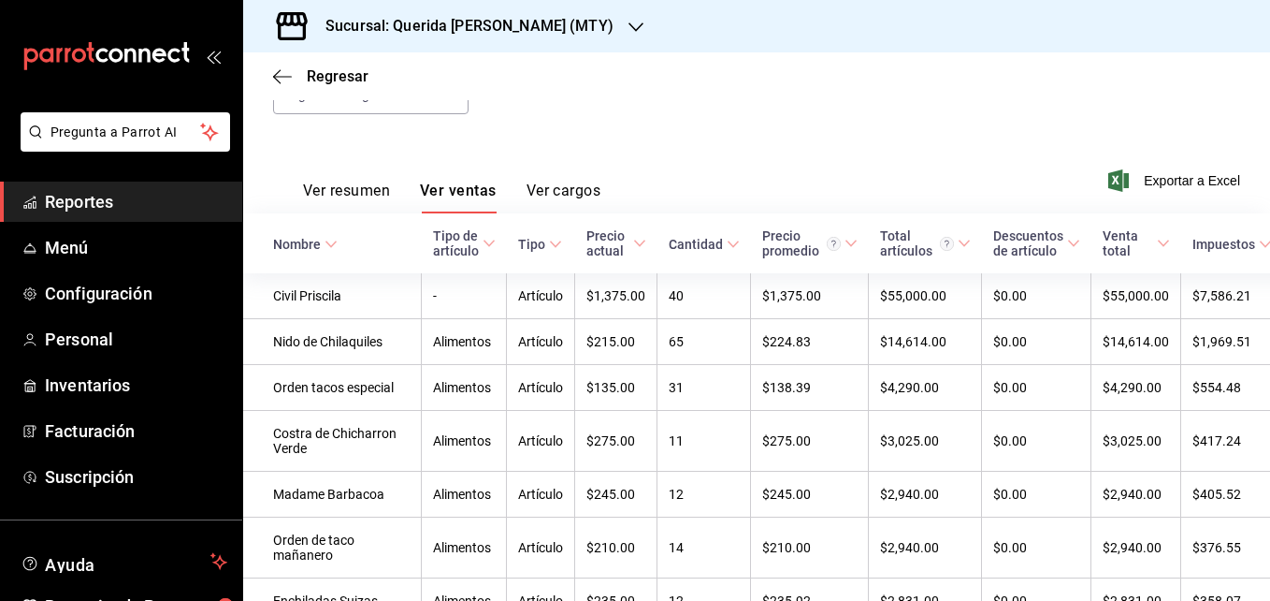
click at [570, 183] on button "Ver cargos" at bounding box center [564, 197] width 75 height 32
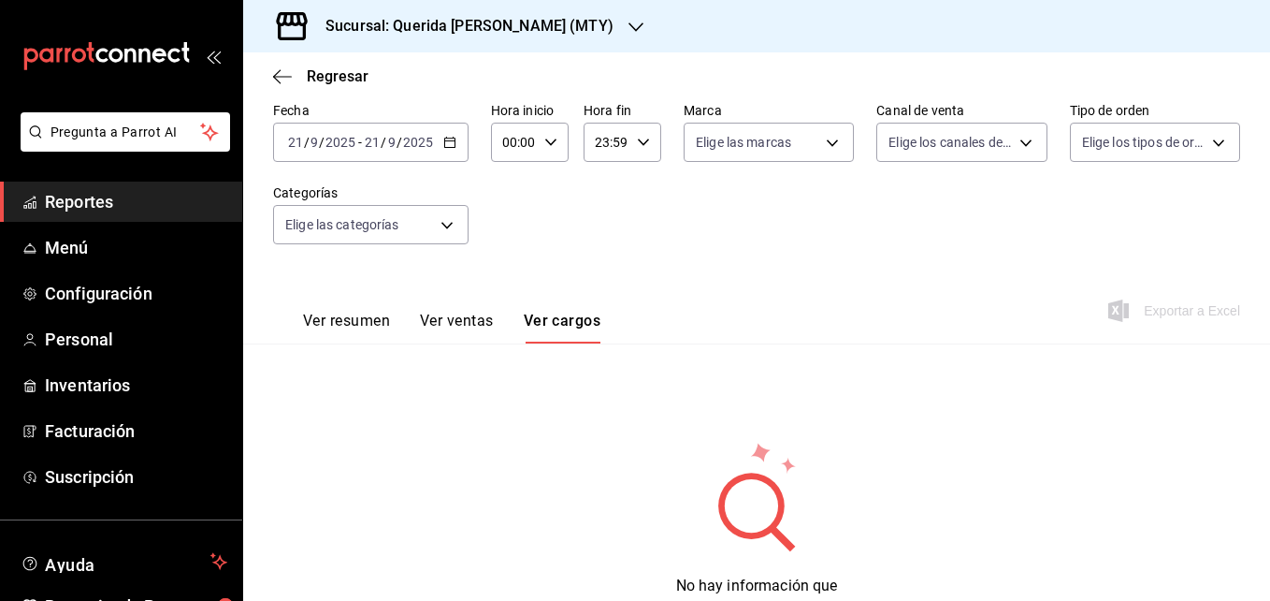
scroll to position [168, 0]
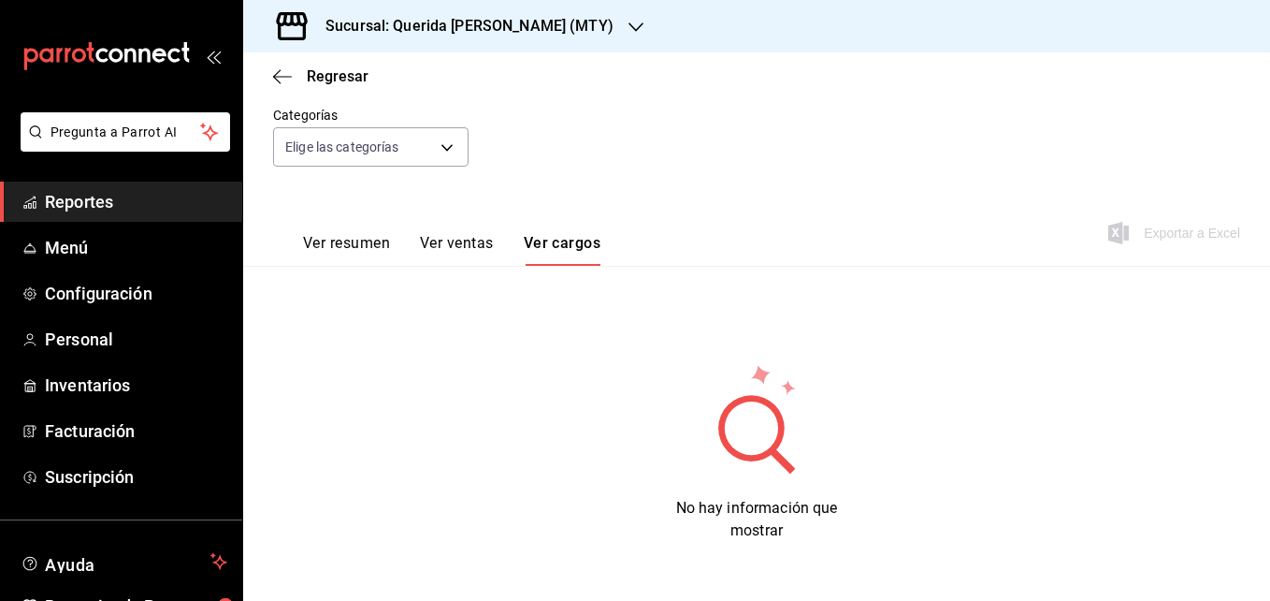
click at [107, 195] on span "Reportes" at bounding box center [136, 201] width 182 height 25
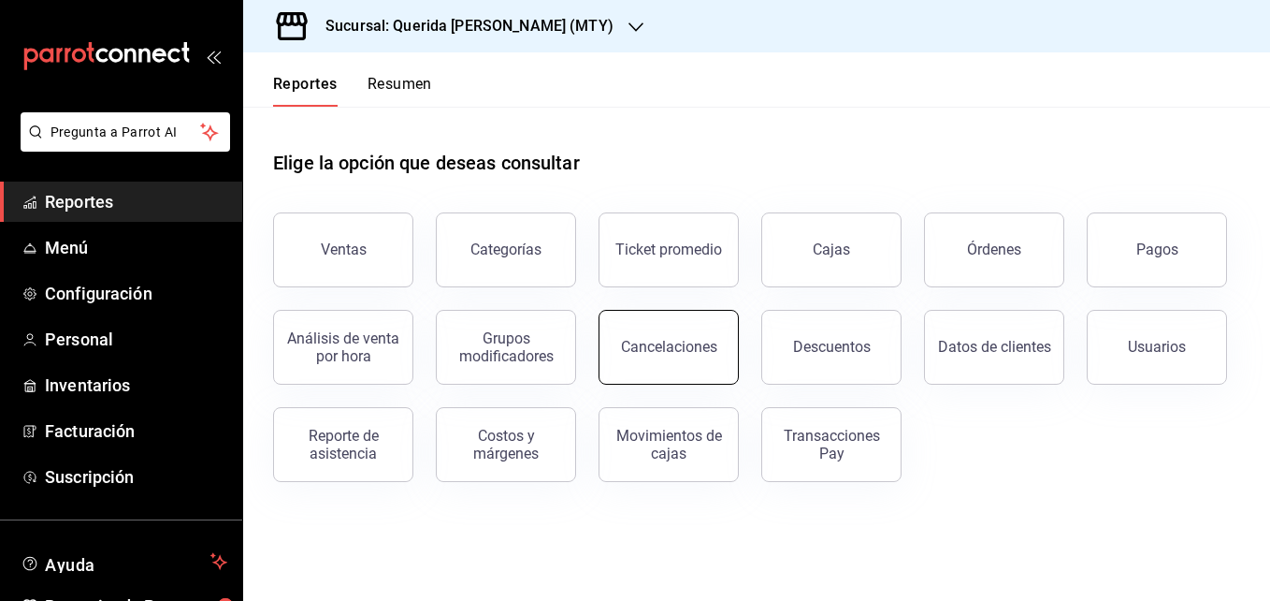
click at [669, 376] on button "Cancelaciones" at bounding box center [669, 347] width 140 height 75
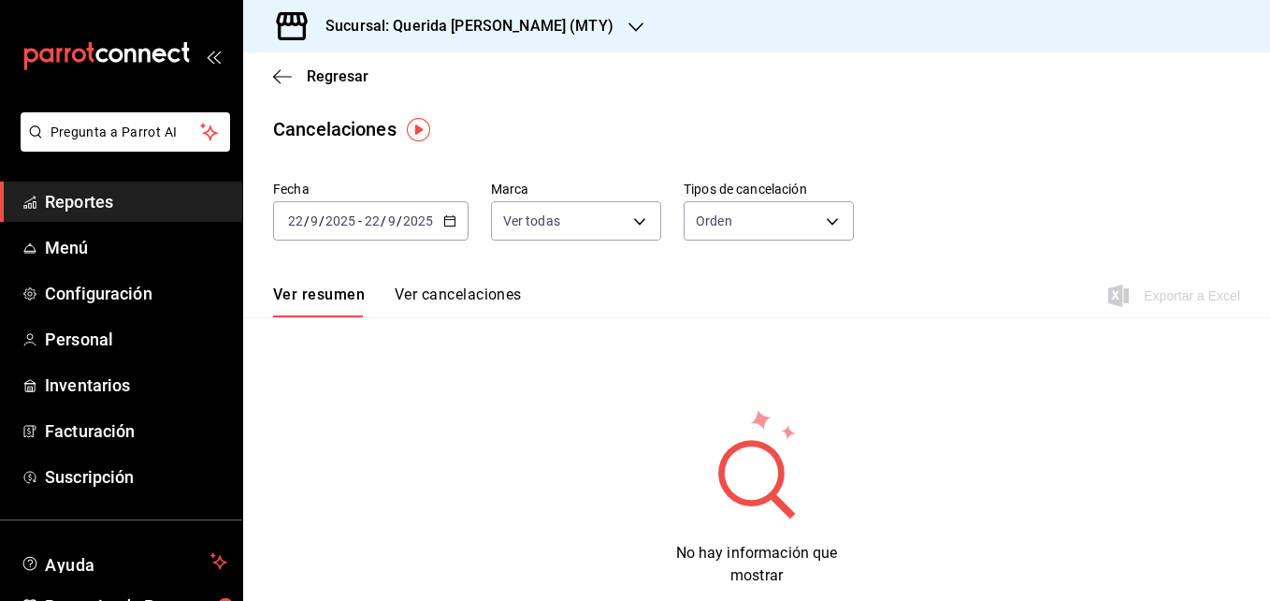
click at [384, 225] on span "/" at bounding box center [384, 220] width 6 height 15
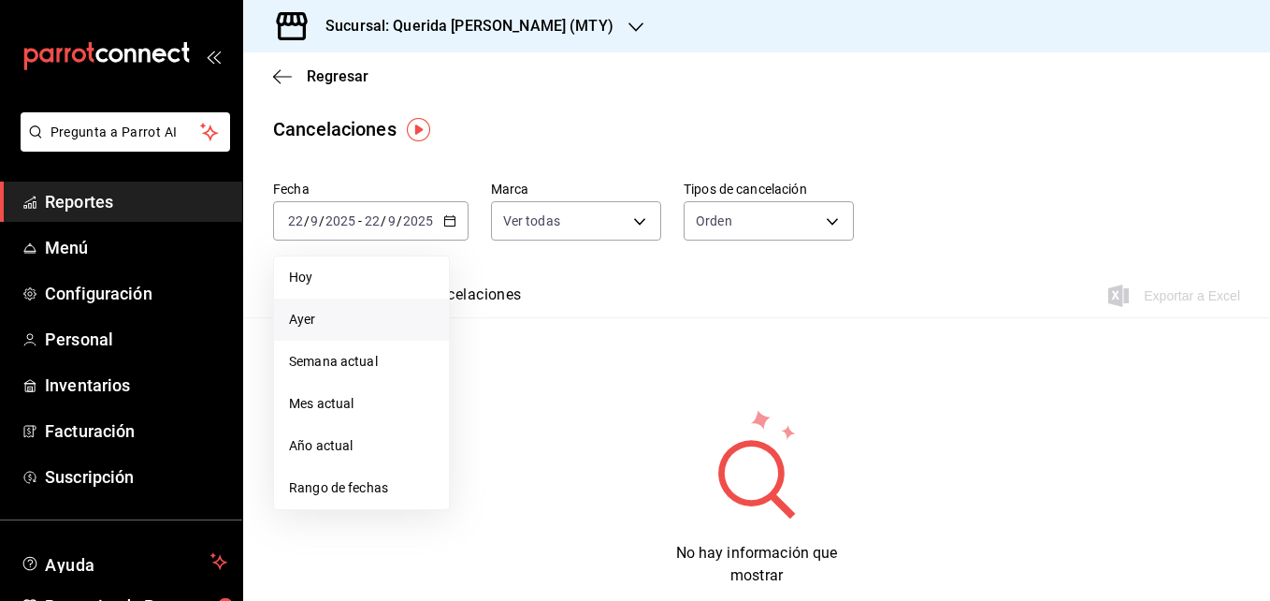
click at [317, 319] on span "Ayer" at bounding box center [361, 320] width 145 height 20
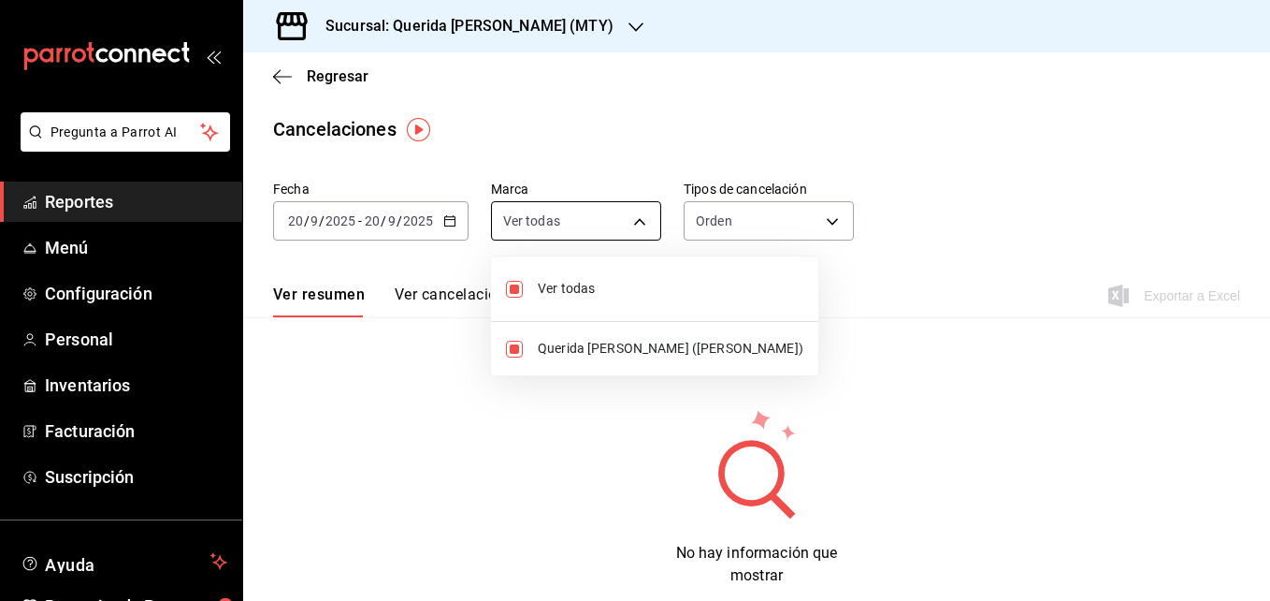
click at [588, 226] on body "Pregunta a Parrot AI Reportes Menú Configuración Personal Inventarios Facturaci…" at bounding box center [635, 300] width 1270 height 601
click at [562, 354] on span "Querida [PERSON_NAME] ([PERSON_NAME])" at bounding box center [671, 349] width 266 height 20
checkbox input "false"
click at [557, 290] on span "Ver todas" at bounding box center [671, 289] width 266 height 20
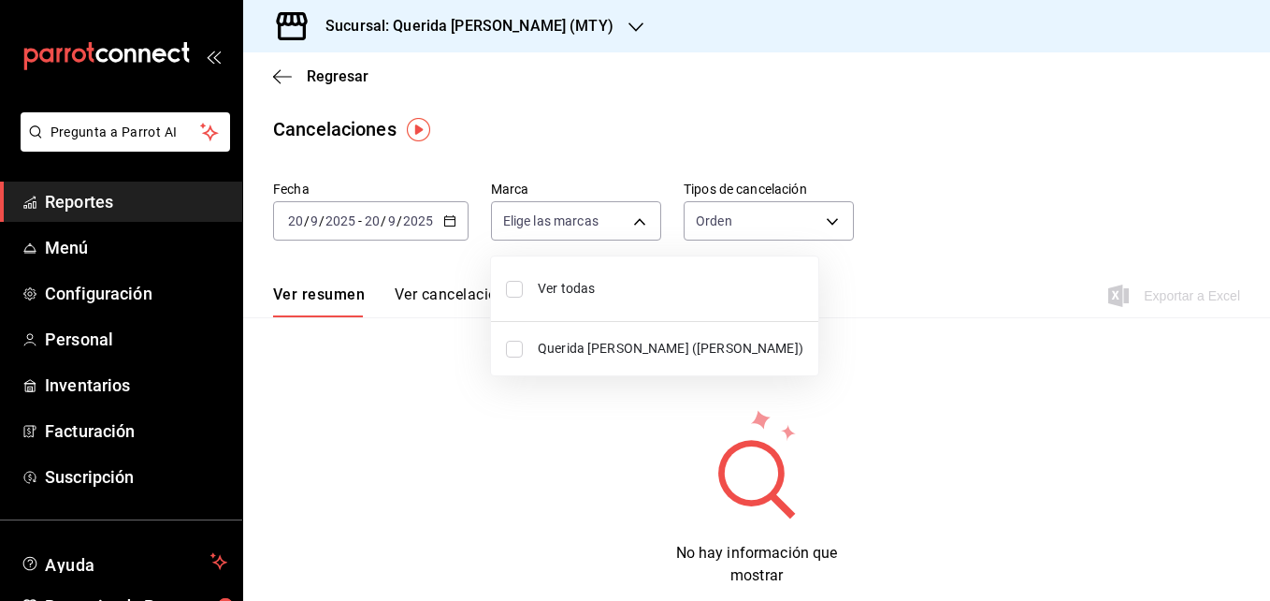
type input "[object Object]"
checkbox input "true"
drag, startPoint x: 1260, startPoint y: 311, endPoint x: 1266, endPoint y: 476, distance: 164.7
click at [1266, 476] on div at bounding box center [635, 300] width 1270 height 601
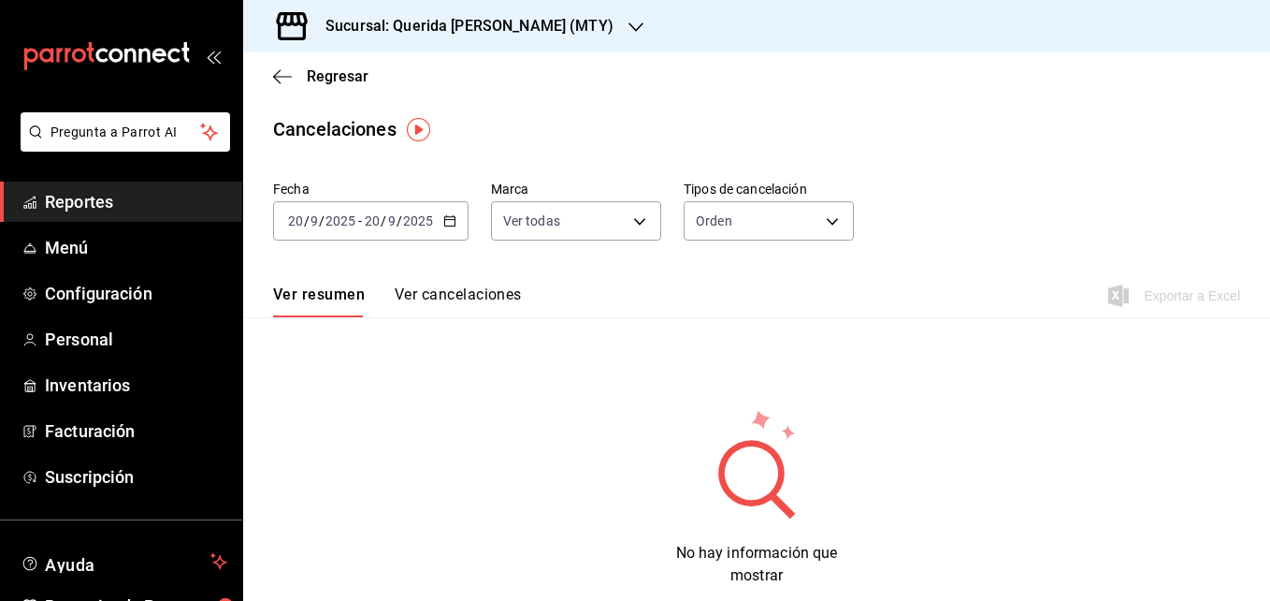
click at [428, 297] on button "Ver cancelaciones" at bounding box center [458, 301] width 127 height 32
click at [722, 234] on body "Pregunta a Parrot AI Reportes Menú Configuración Personal Inventarios Facturaci…" at bounding box center [635, 300] width 1270 height 601
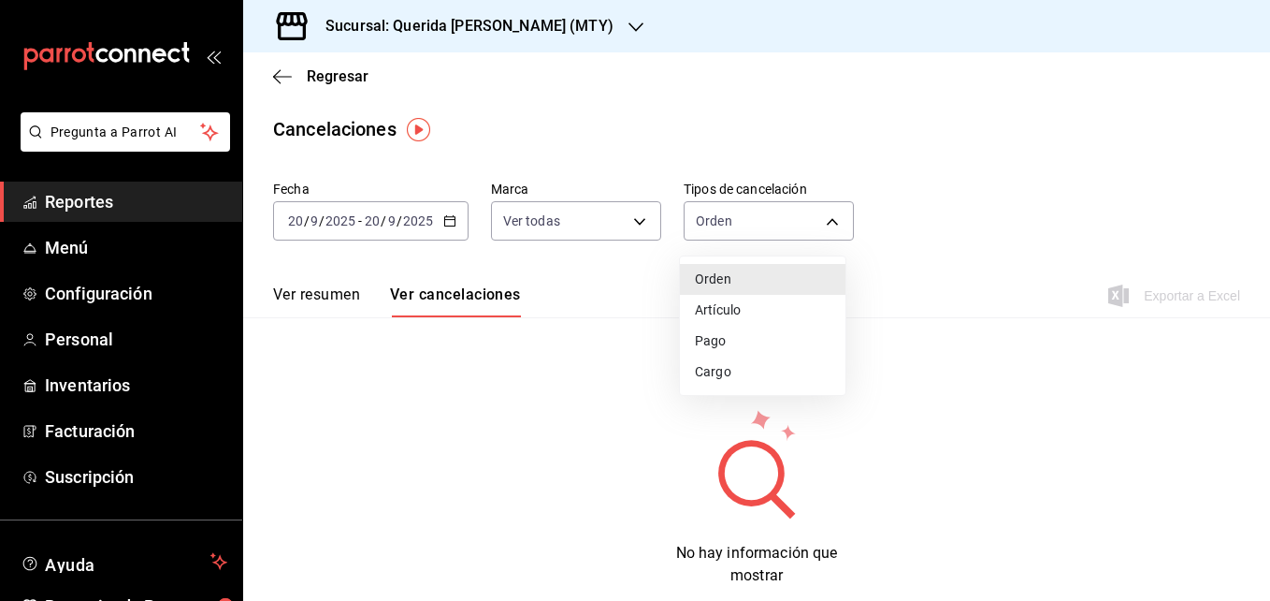
click at [438, 434] on div at bounding box center [635, 300] width 1270 height 601
click at [316, 228] on input "9" at bounding box center [314, 220] width 9 height 15
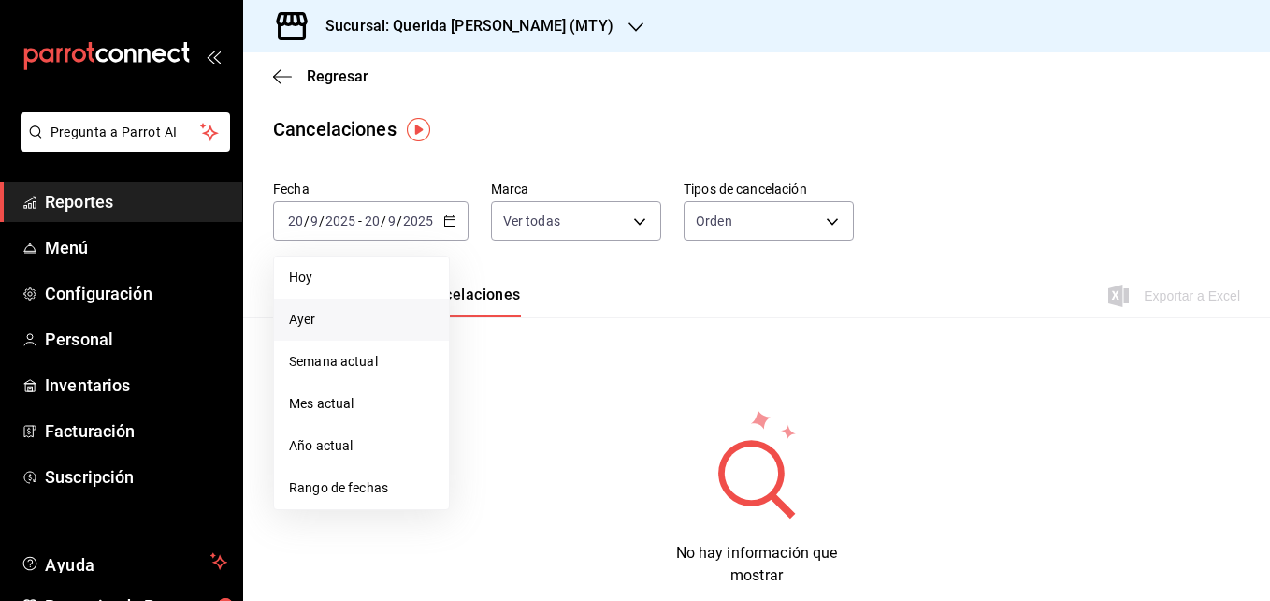
click at [75, 193] on span "Reportes" at bounding box center [136, 201] width 182 height 25
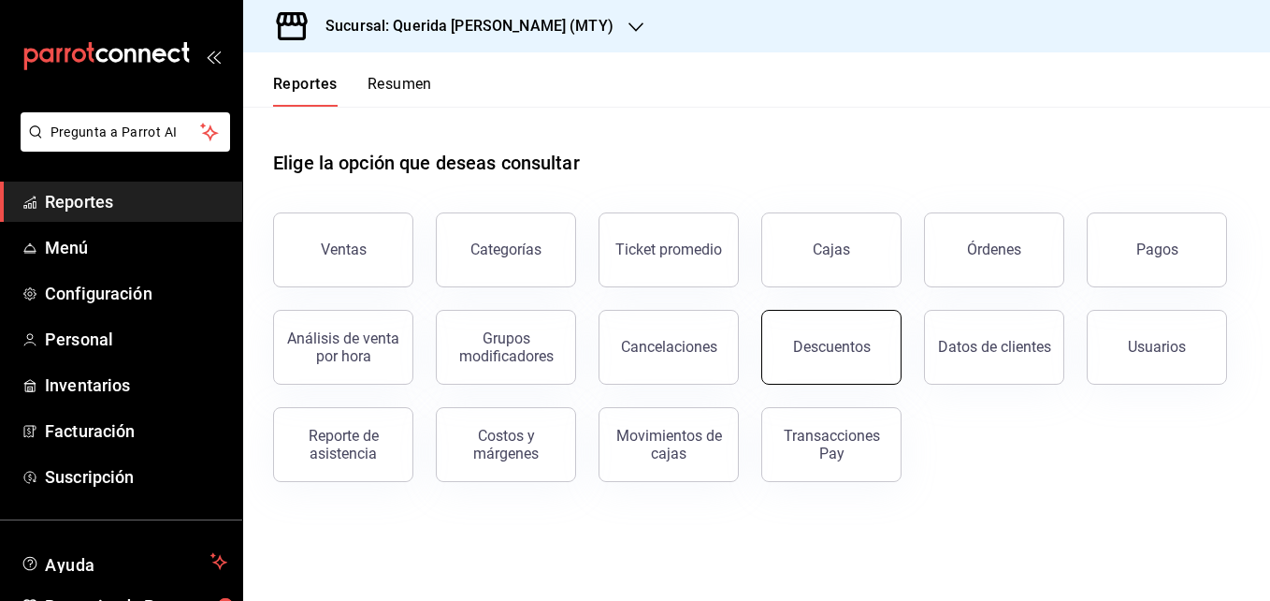
click at [829, 353] on div "Descuentos" at bounding box center [832, 347] width 78 height 18
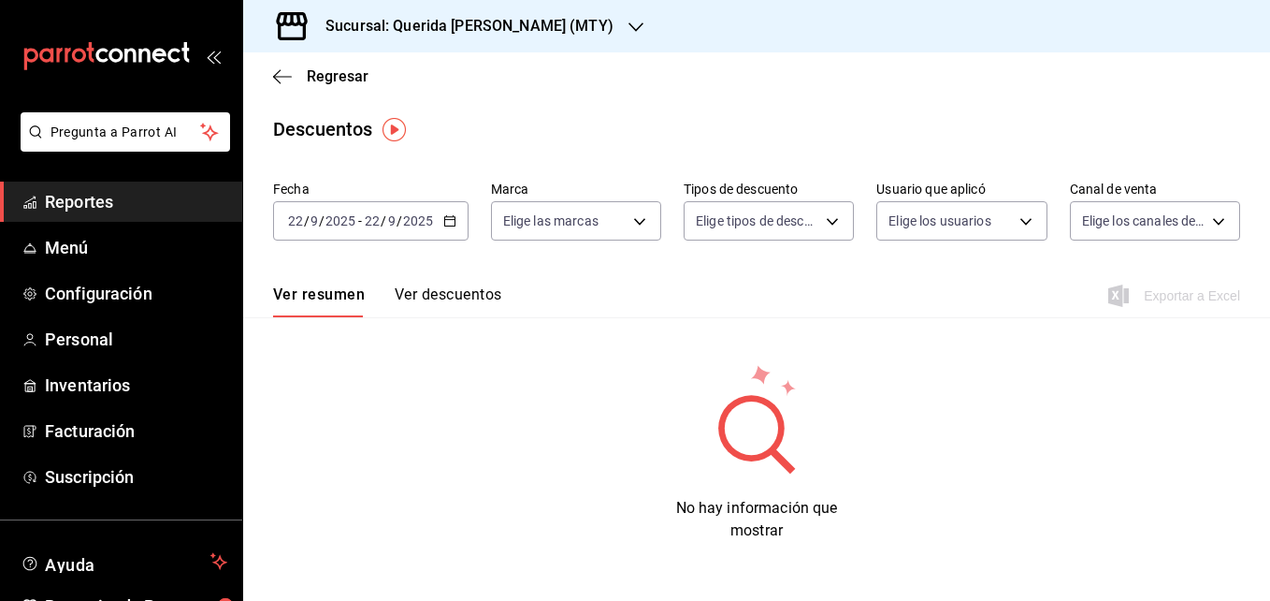
click at [417, 213] on input "2025" at bounding box center [418, 220] width 32 height 15
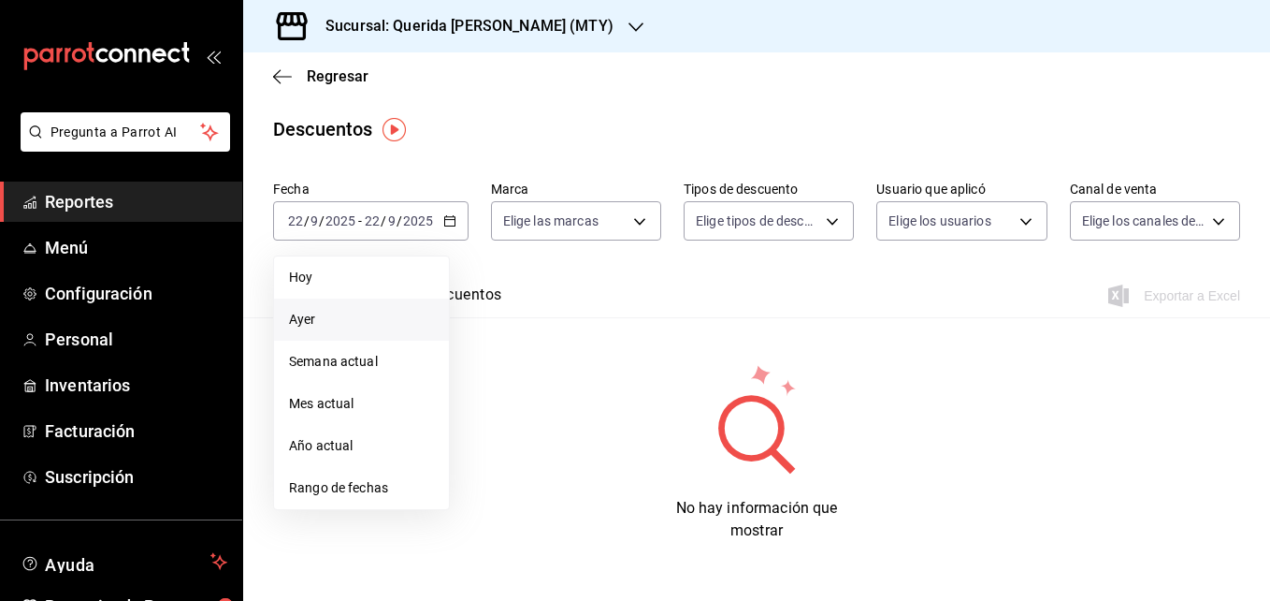
click at [335, 318] on span "Ayer" at bounding box center [361, 320] width 145 height 20
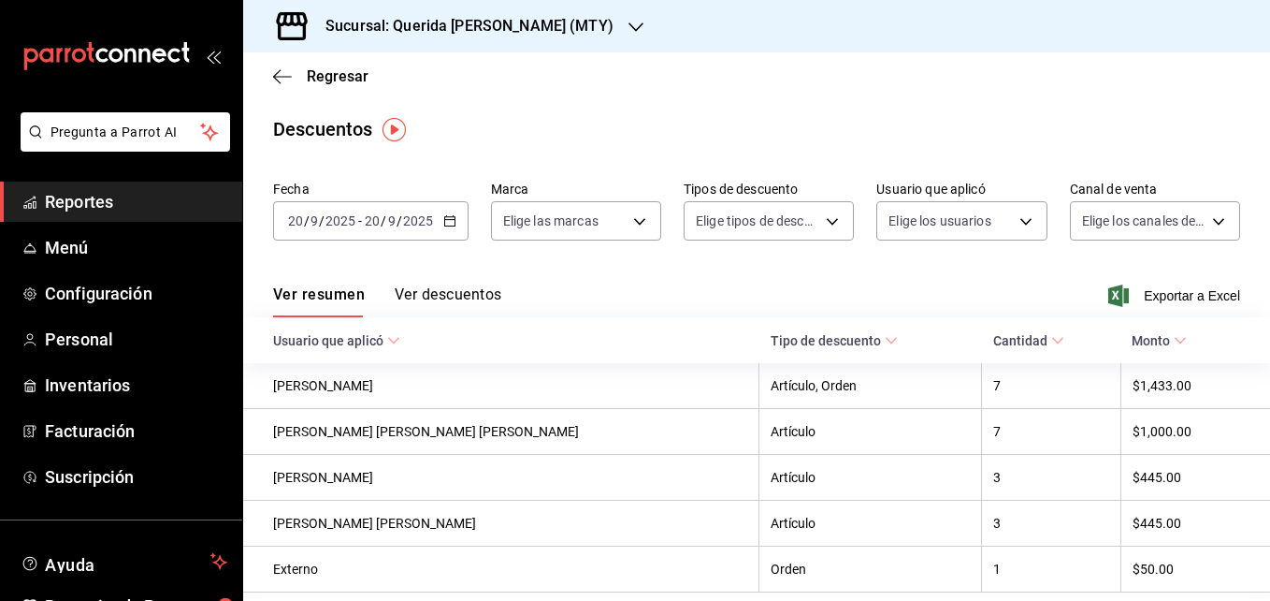
click at [429, 288] on button "Ver descuentos" at bounding box center [448, 301] width 107 height 32
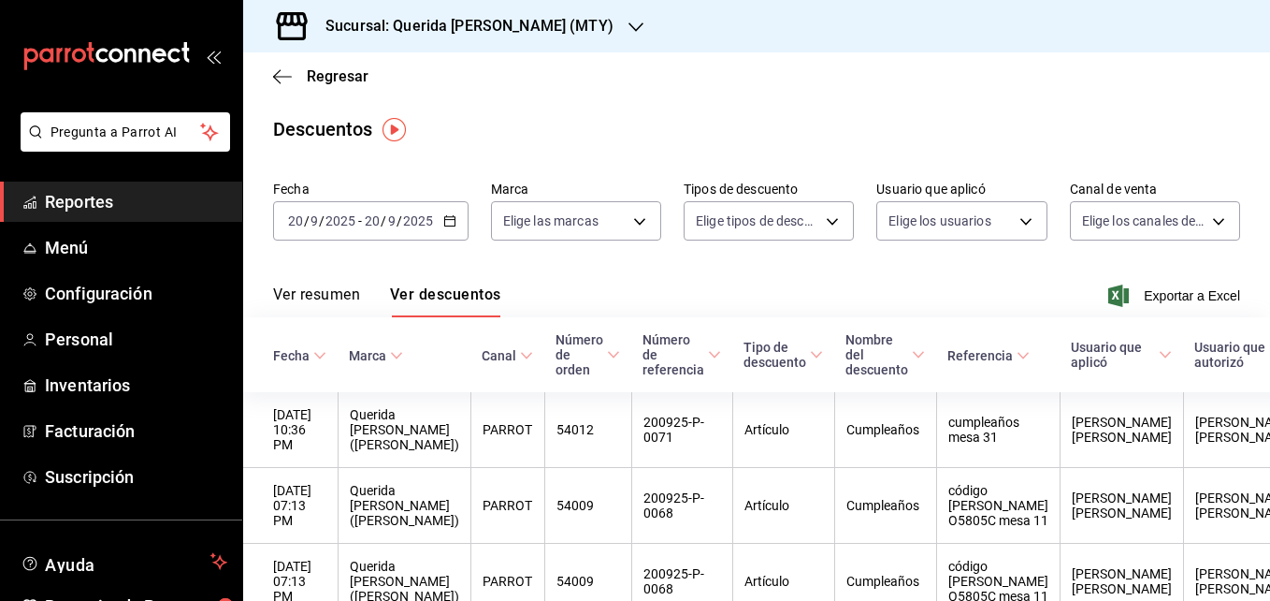
click at [316, 294] on button "Ver resumen" at bounding box center [316, 301] width 87 height 32
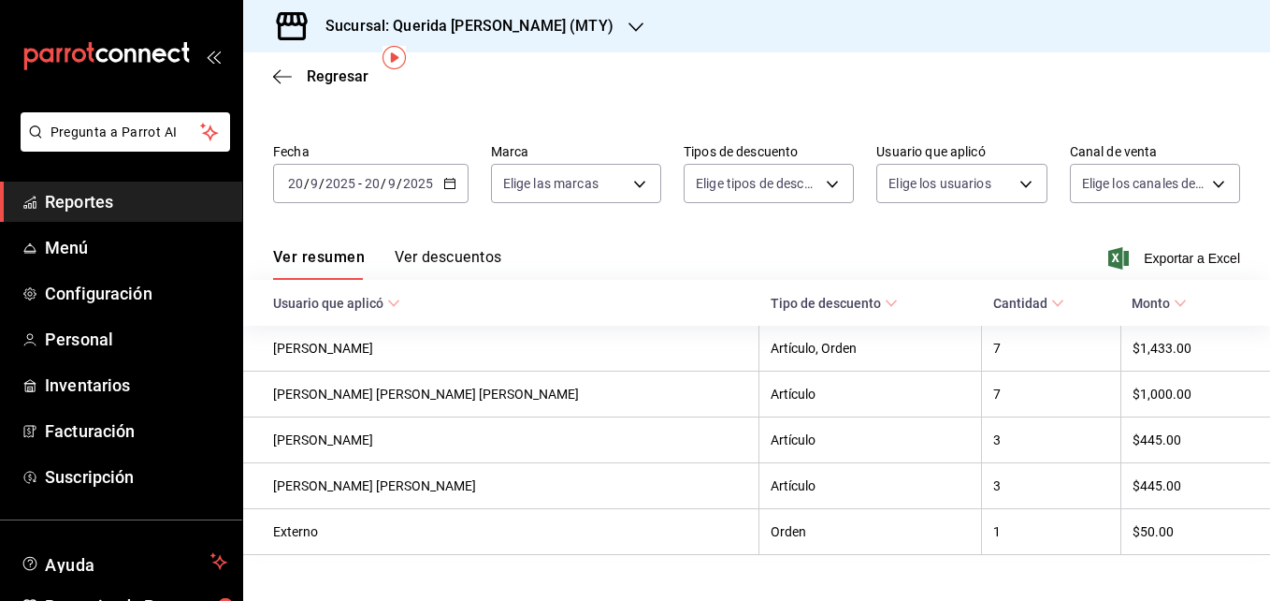
scroll to position [72, 0]
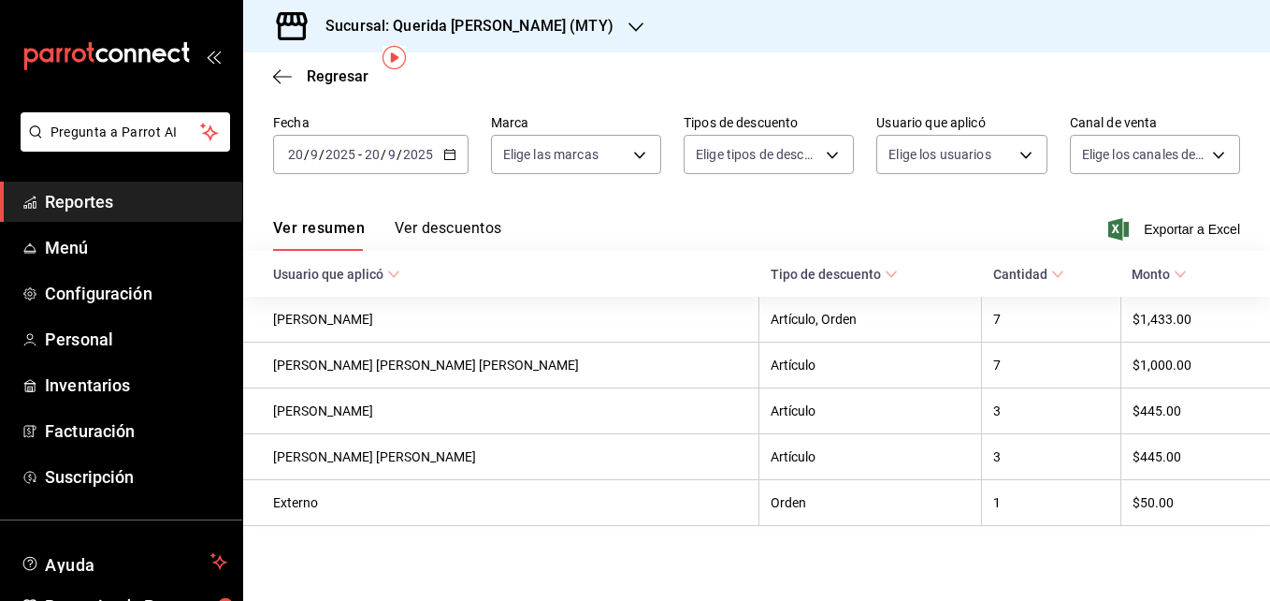
click at [443, 152] on icon "button" at bounding box center [449, 154] width 13 height 13
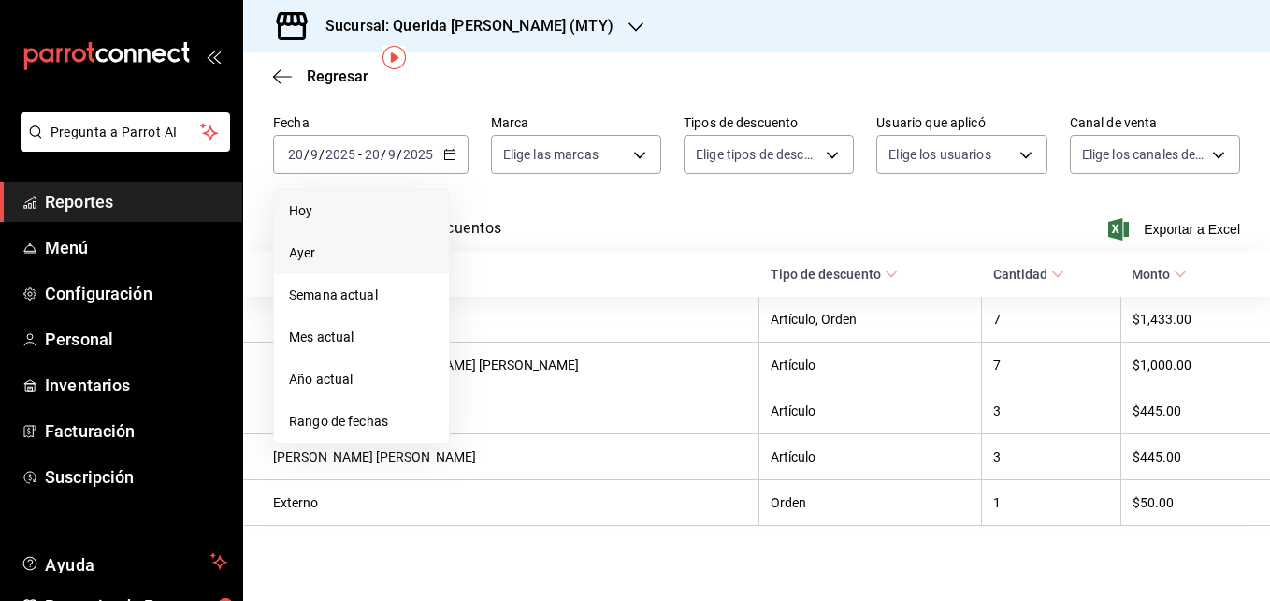
click at [342, 212] on span "Hoy" at bounding box center [361, 211] width 145 height 20
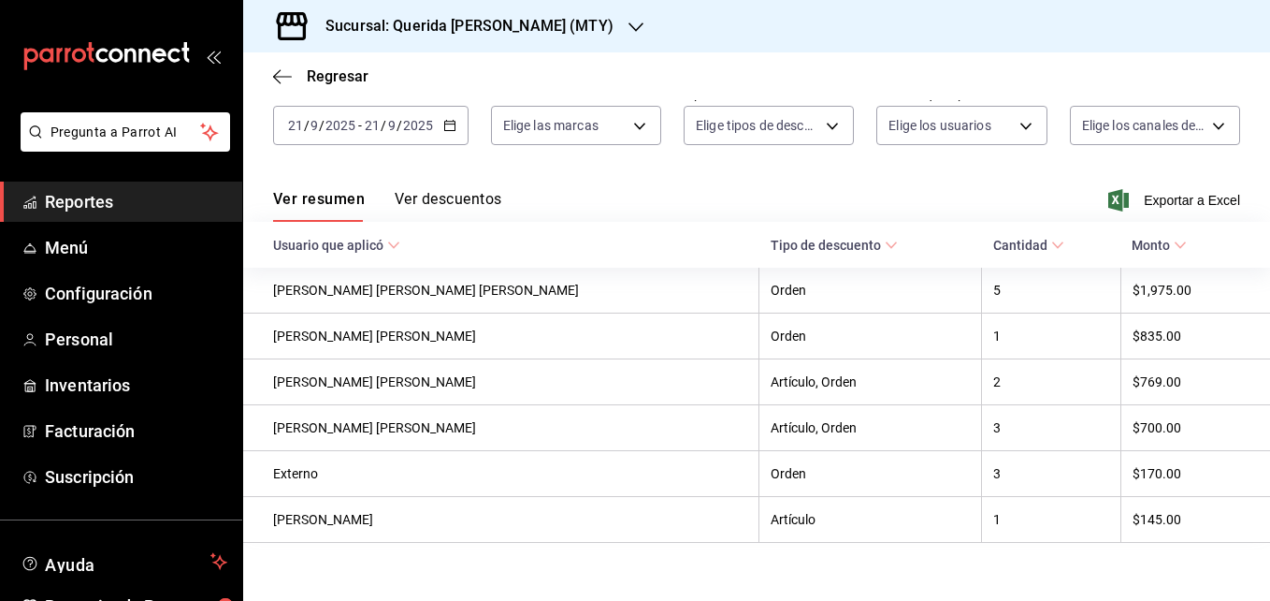
scroll to position [112, 0]
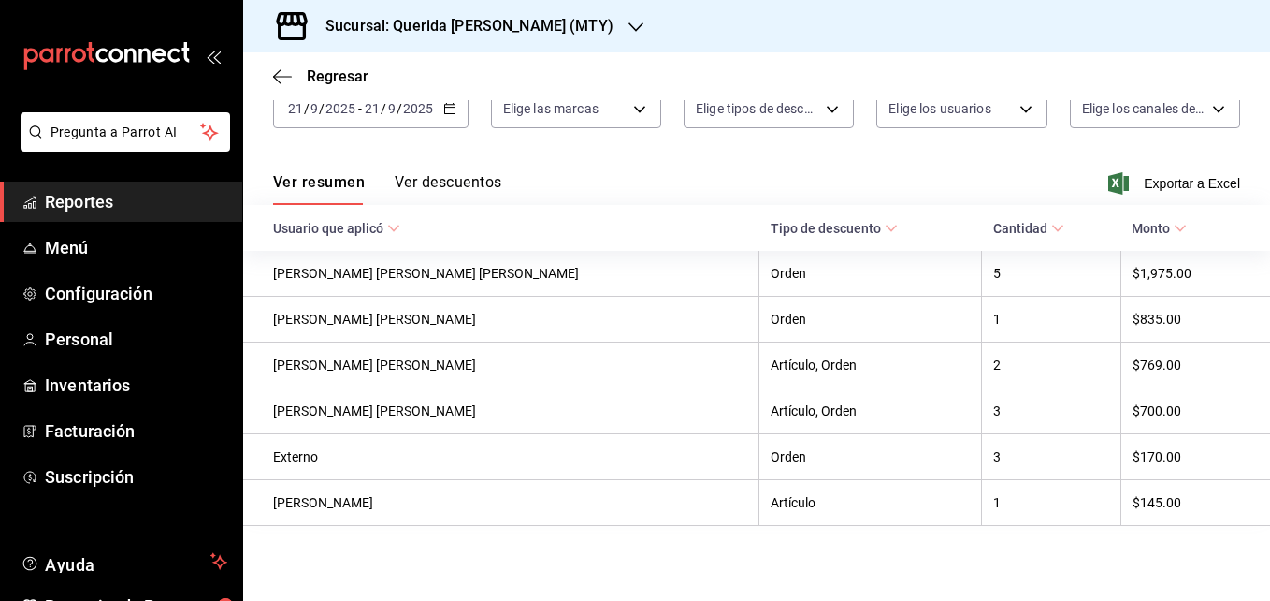
click at [482, 179] on button "Ver descuentos" at bounding box center [448, 189] width 107 height 32
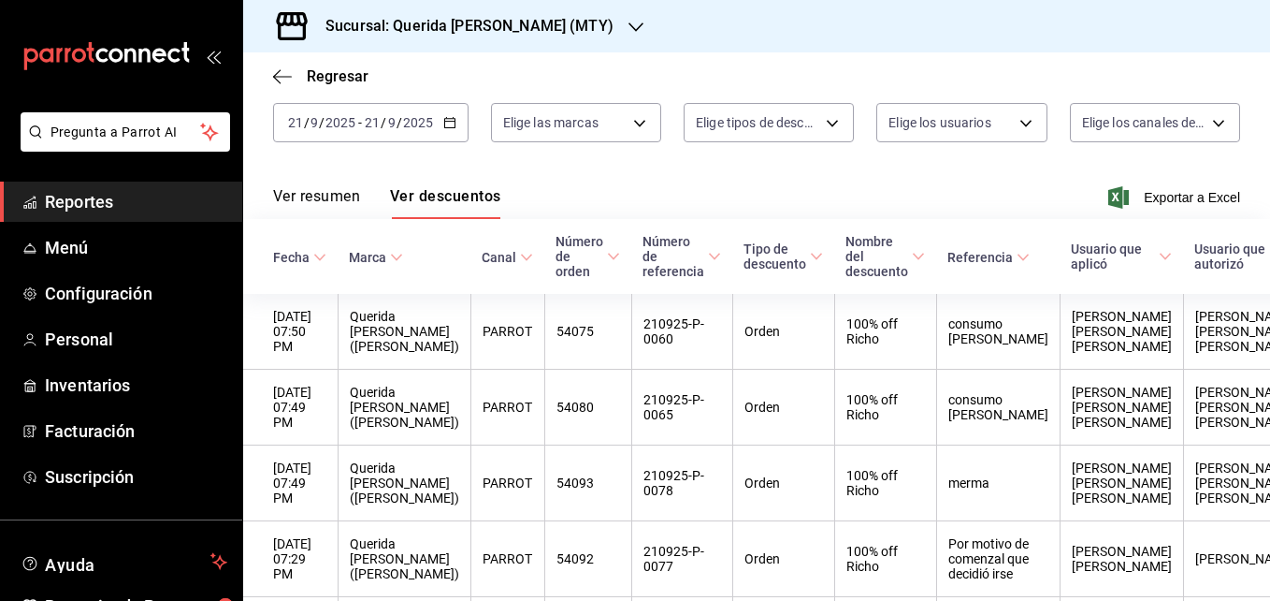
scroll to position [112, 0]
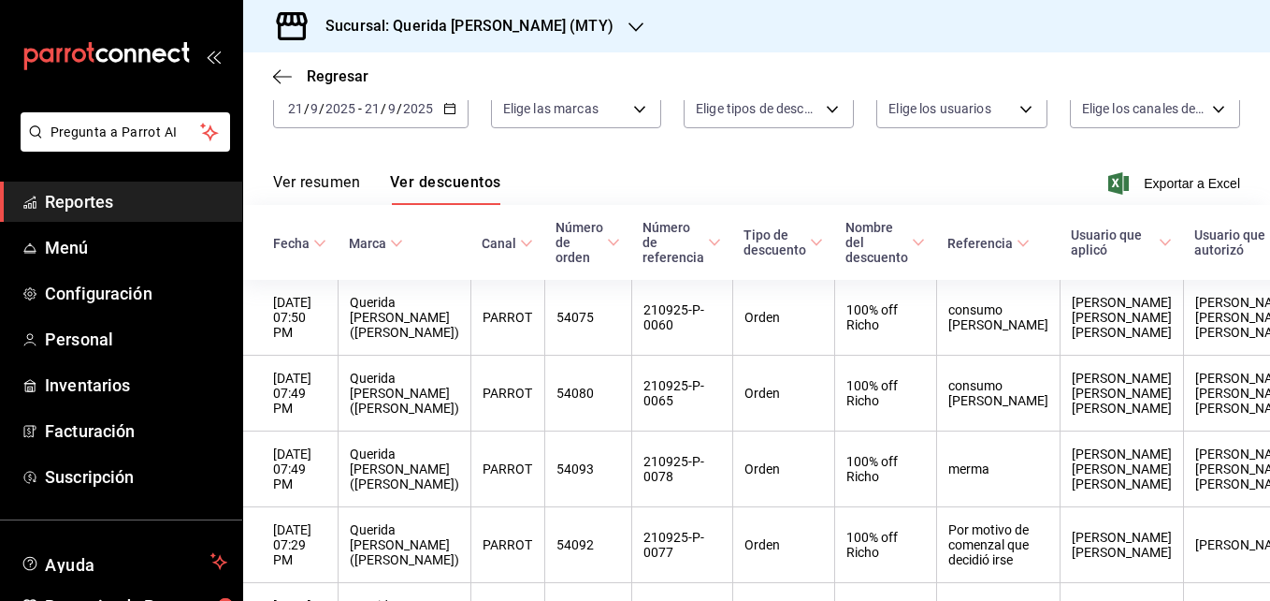
click at [327, 182] on button "Ver resumen" at bounding box center [316, 189] width 87 height 32
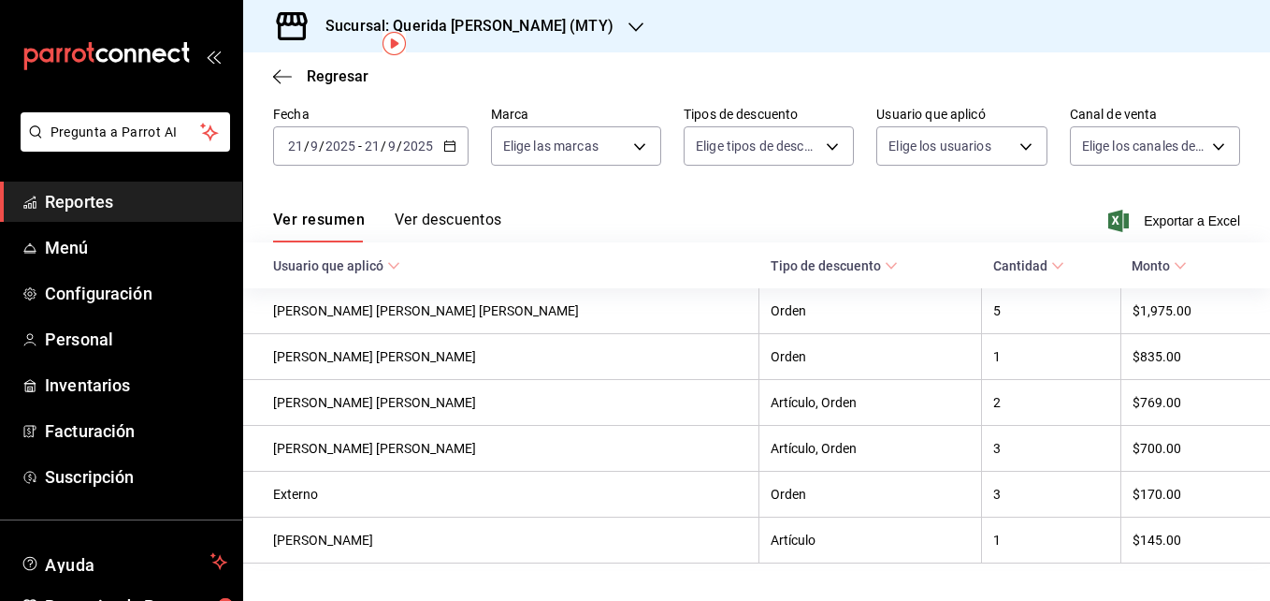
scroll to position [112, 0]
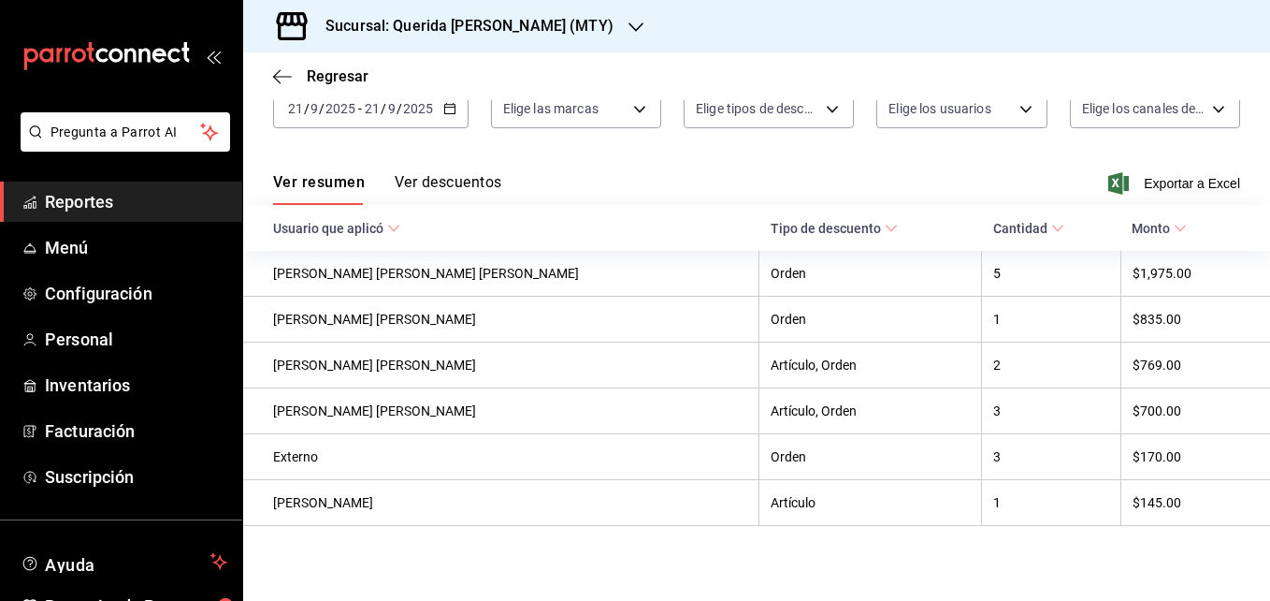
click at [405, 110] on input "2025" at bounding box center [418, 108] width 32 height 15
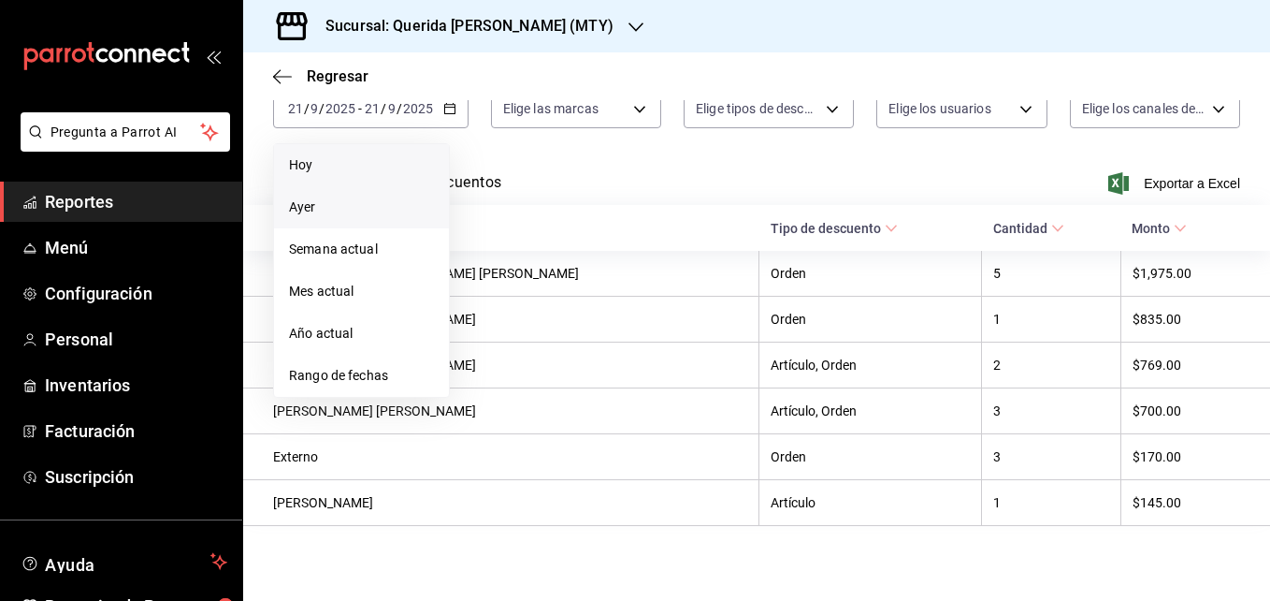
click at [327, 217] on li "Ayer" at bounding box center [361, 207] width 175 height 42
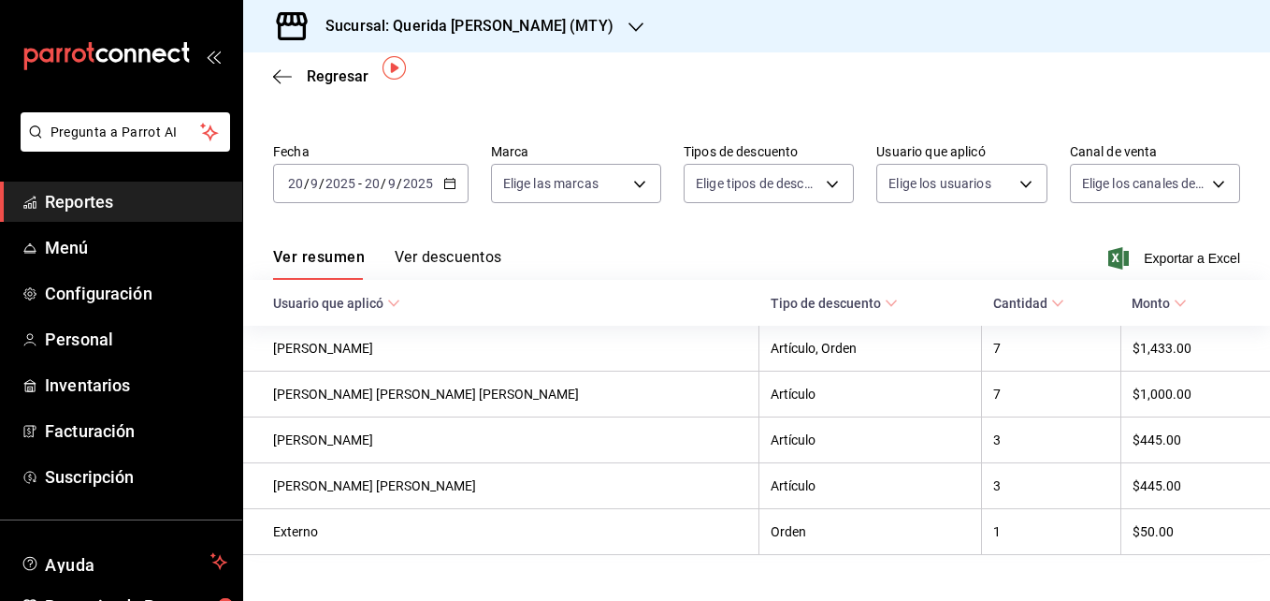
scroll to position [72, 0]
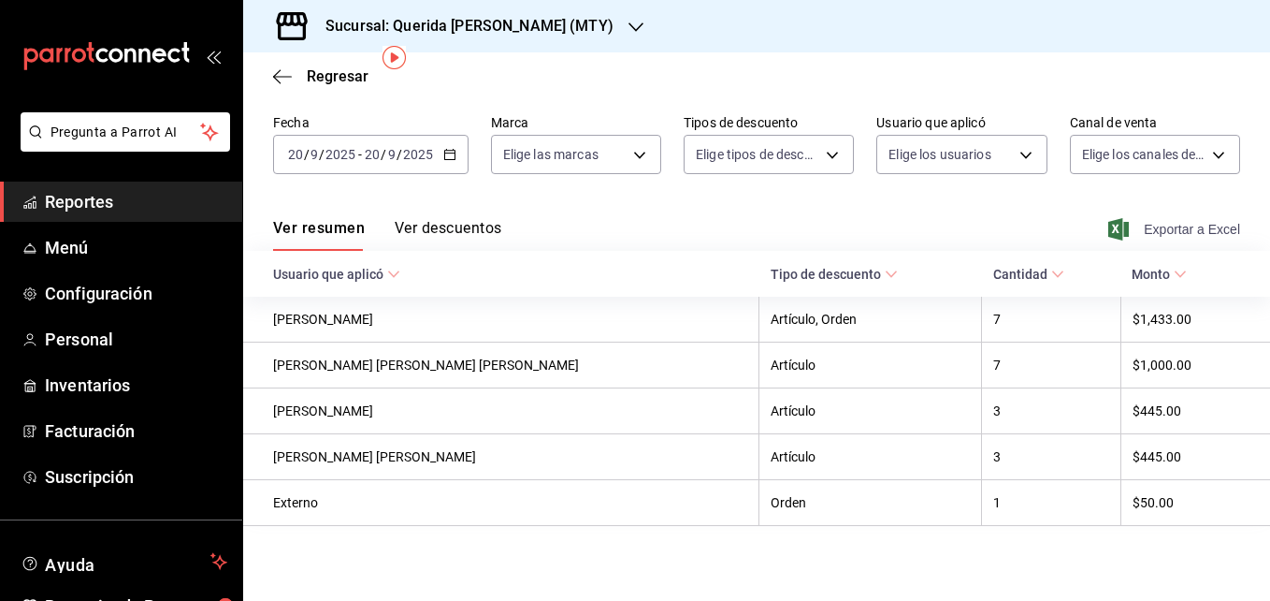
click at [1147, 218] on span "Exportar a Excel" at bounding box center [1176, 229] width 128 height 22
click at [85, 201] on span "Reportes" at bounding box center [136, 201] width 182 height 25
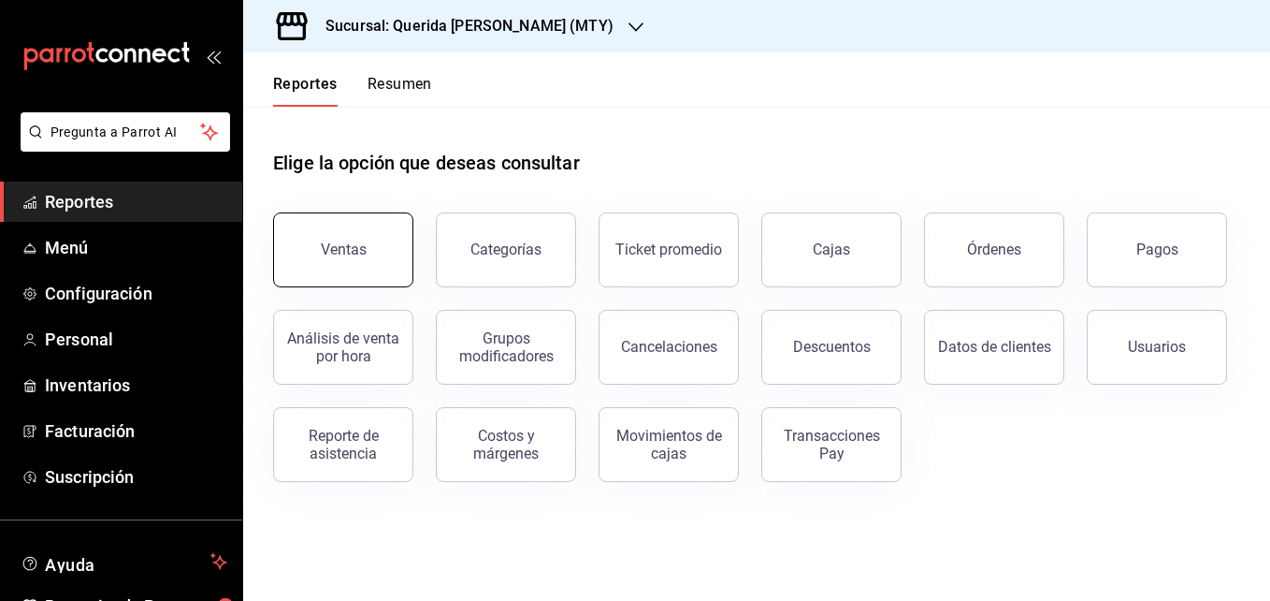
click at [357, 250] on div "Ventas" at bounding box center [344, 249] width 46 height 18
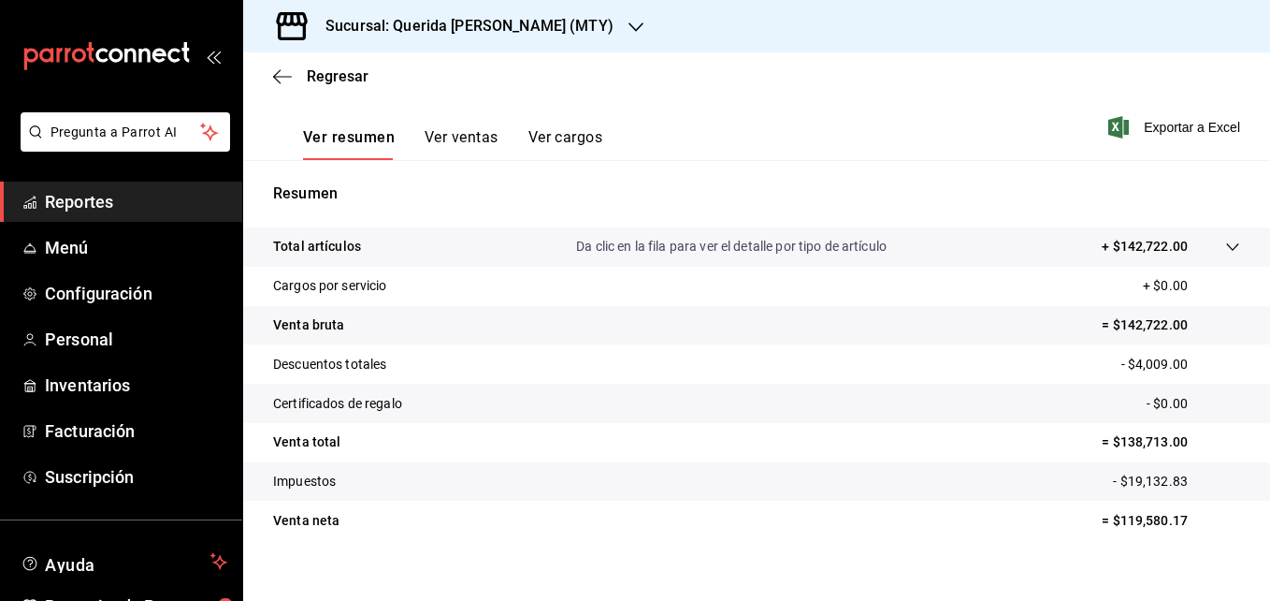
scroll to position [272, 0]
click at [91, 184] on link "Reportes" at bounding box center [121, 201] width 242 height 40
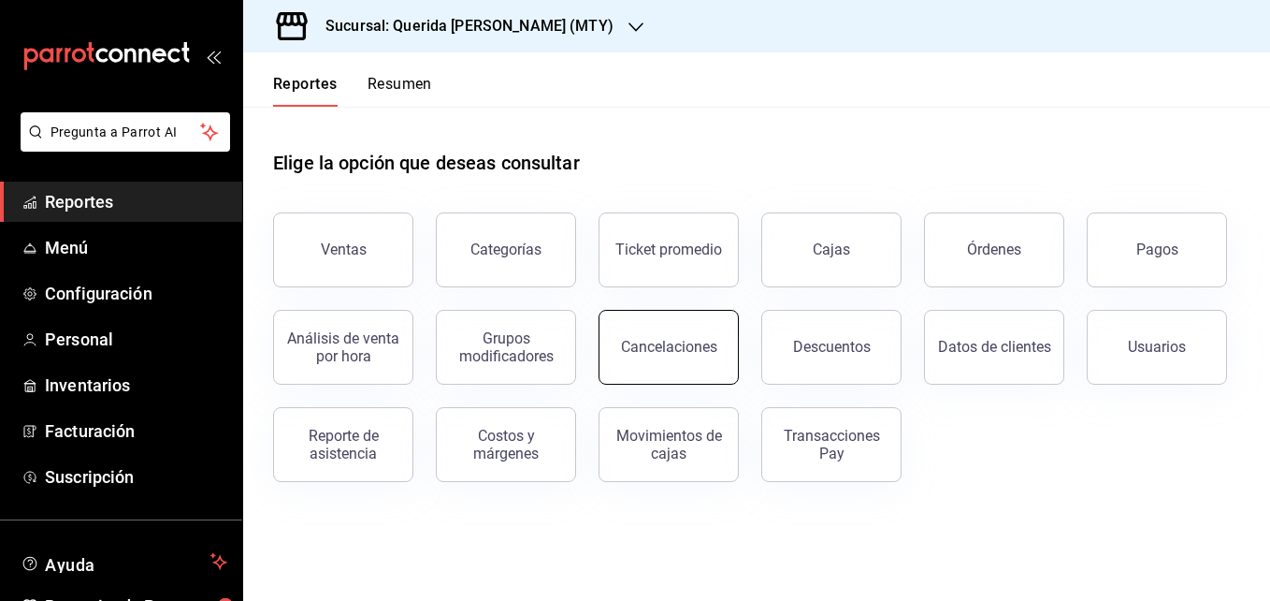
click at [662, 344] on div "Cancelaciones" at bounding box center [669, 347] width 96 height 18
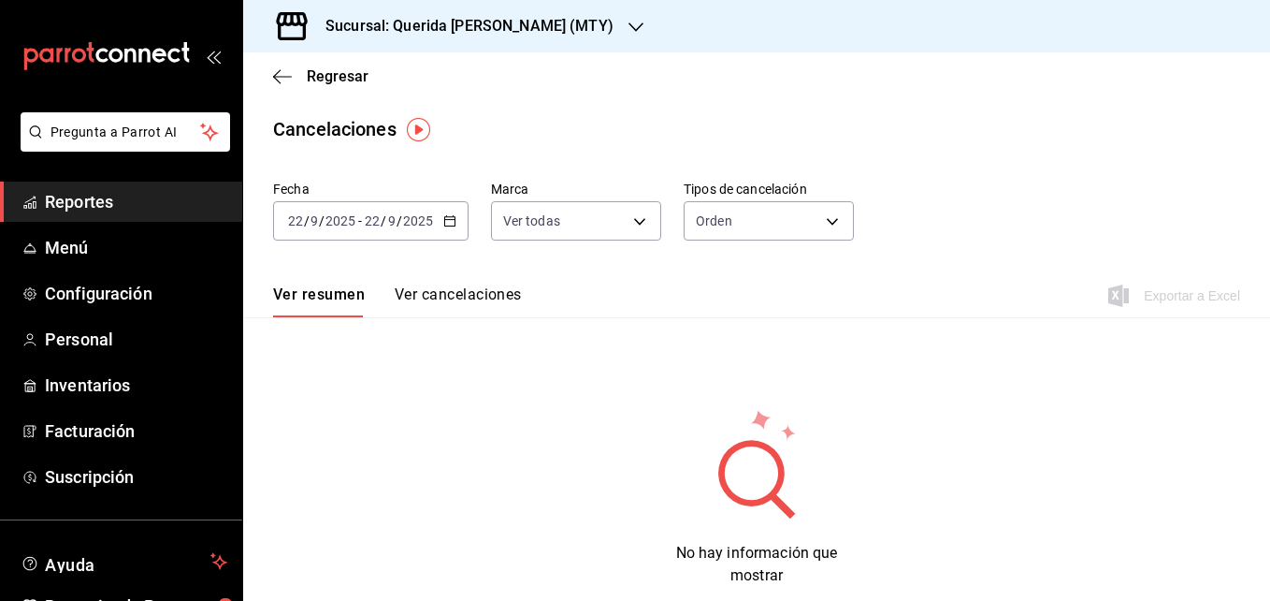
click at [397, 217] on span "/" at bounding box center [400, 220] width 6 height 15
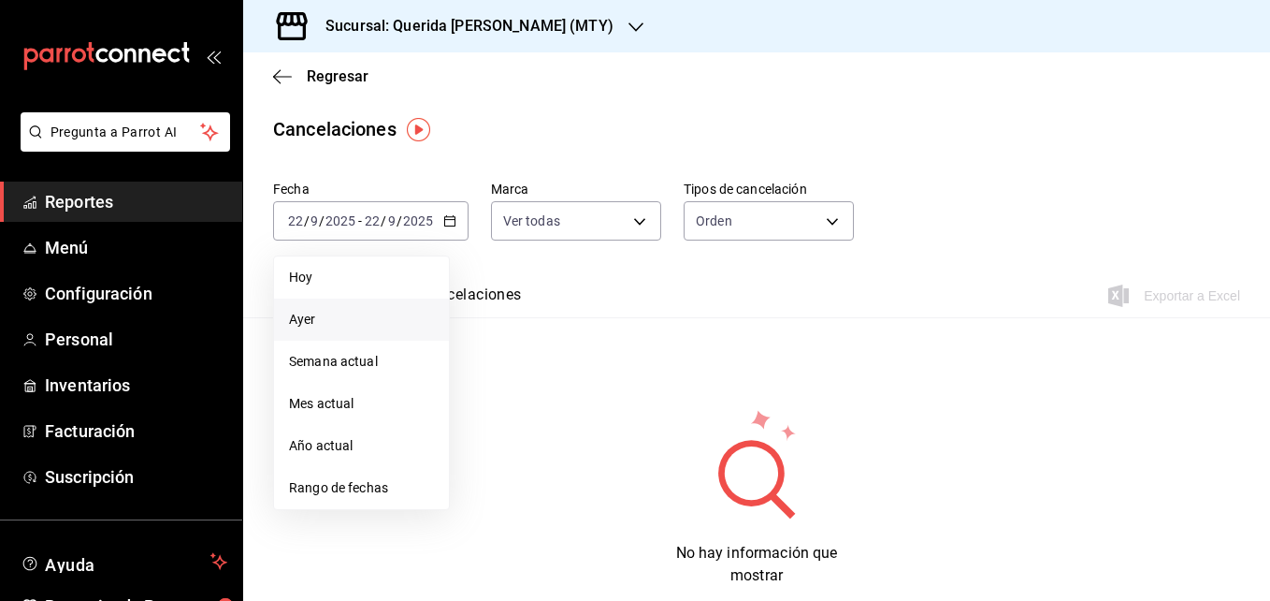
click at [343, 311] on span "Ayer" at bounding box center [361, 320] width 145 height 20
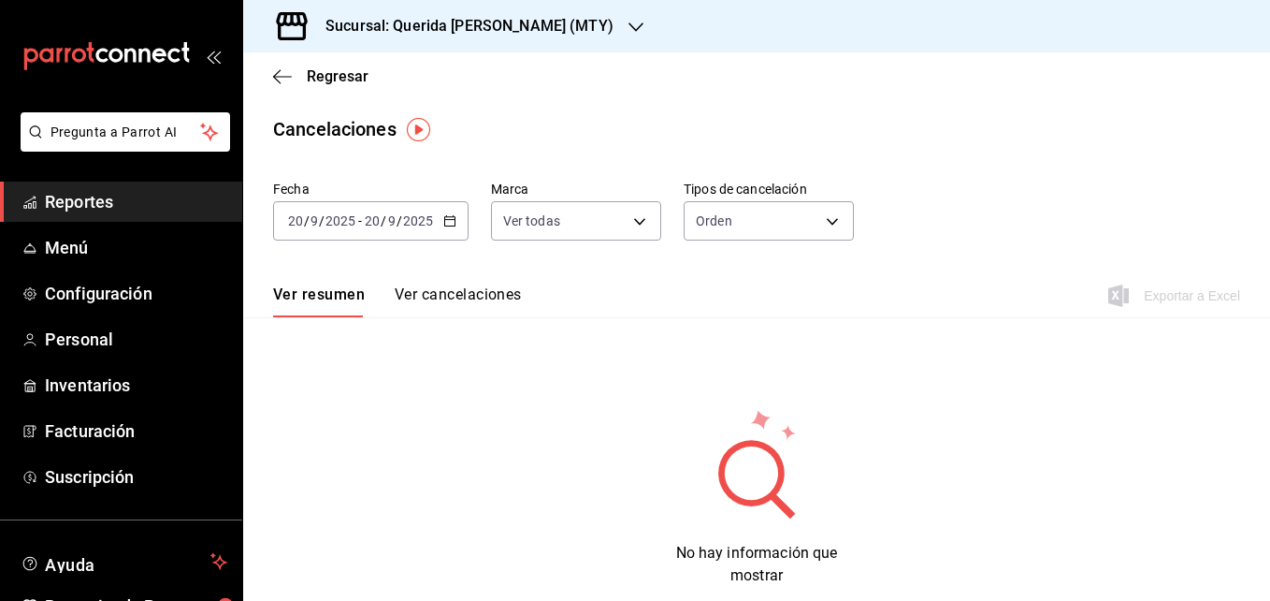
click at [365, 207] on div "[DATE] [DATE] - [DATE] [DATE]" at bounding box center [370, 220] width 195 height 39
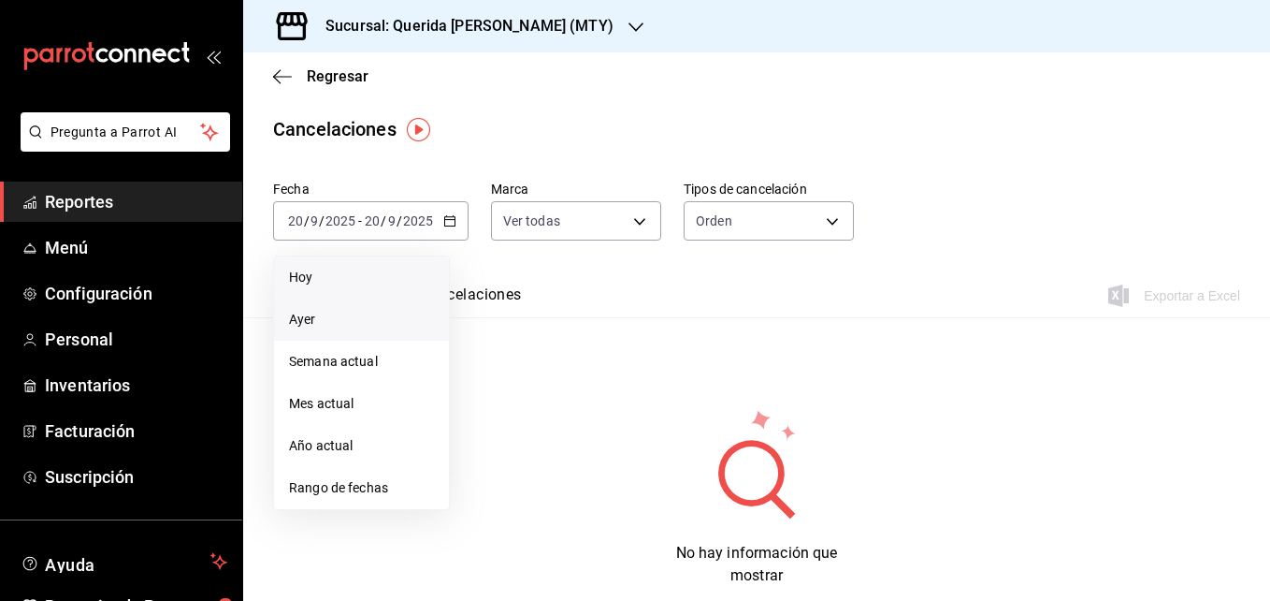
click at [321, 287] on li "Hoy" at bounding box center [361, 277] width 175 height 42
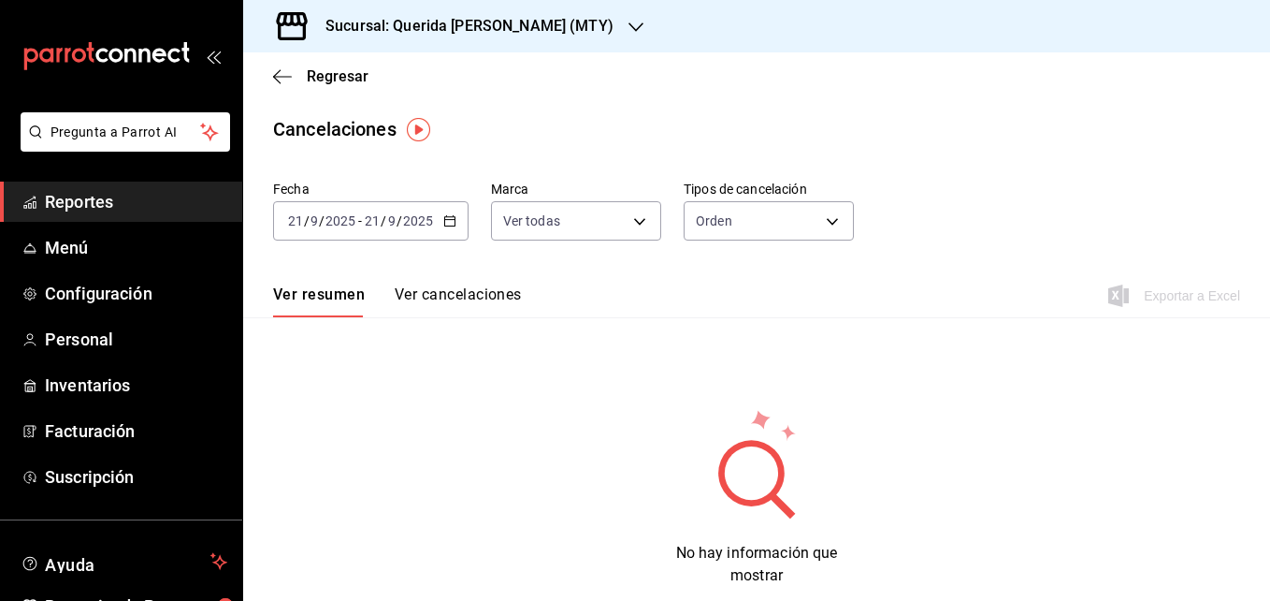
click at [57, 197] on span "Reportes" at bounding box center [136, 201] width 182 height 25
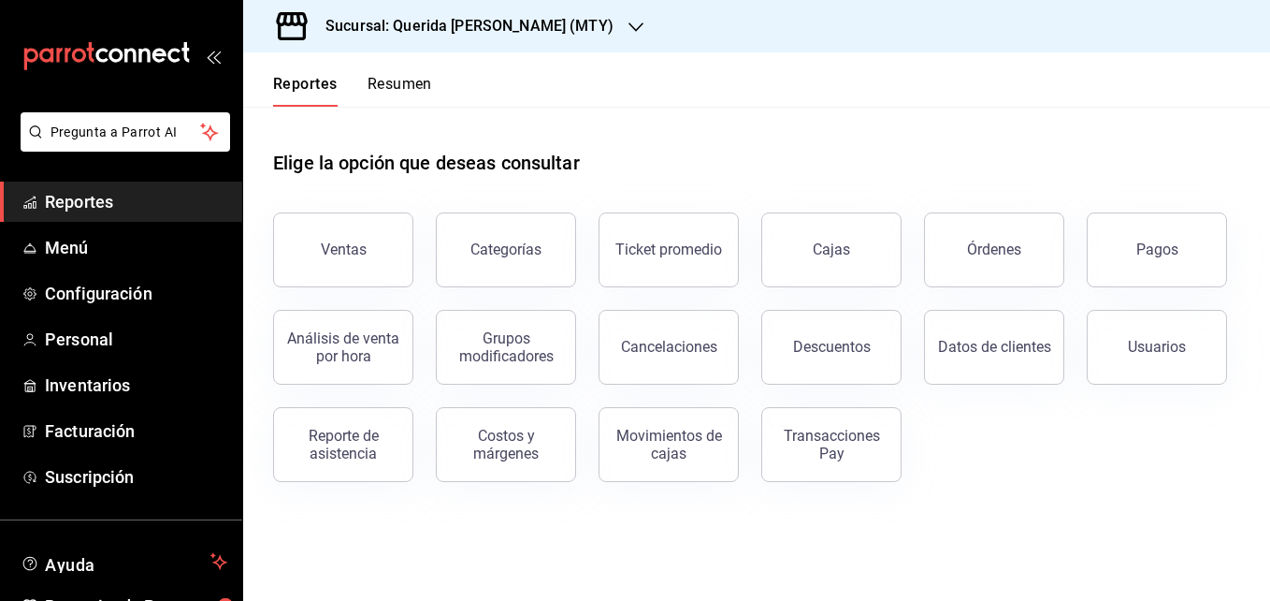
click at [92, 206] on span "Reportes" at bounding box center [136, 201] width 182 height 25
click at [91, 195] on span "Reportes" at bounding box center [136, 201] width 182 height 25
click at [87, 195] on span "Reportes" at bounding box center [136, 201] width 182 height 25
click at [335, 247] on div "Ventas" at bounding box center [344, 249] width 46 height 18
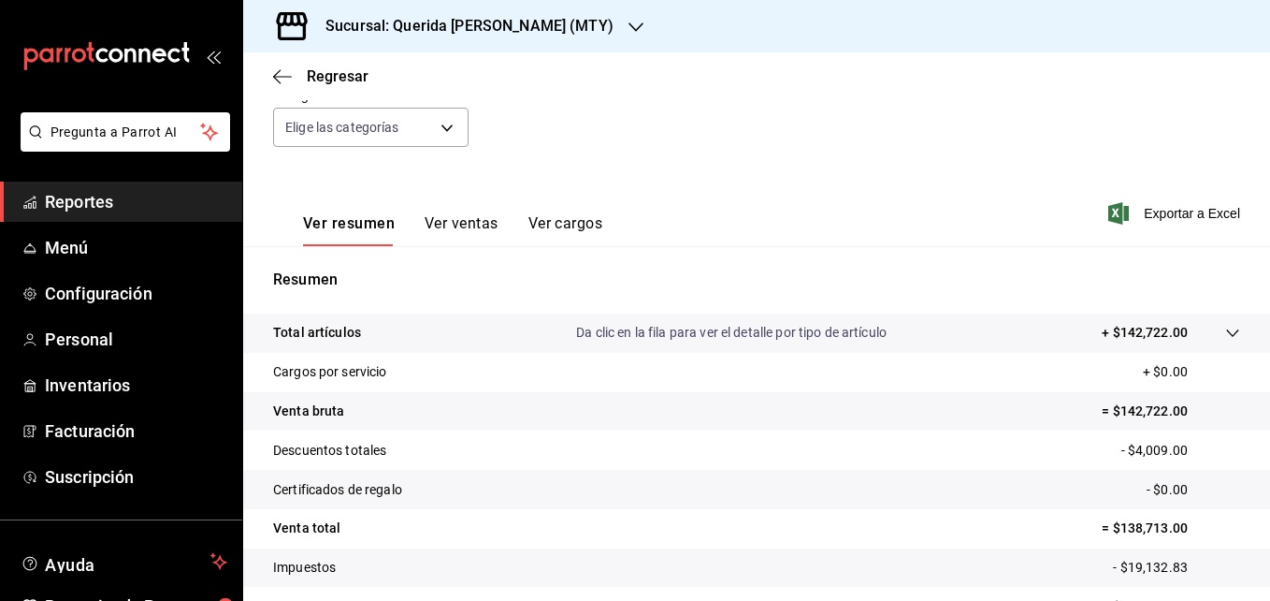
scroll to position [217, 0]
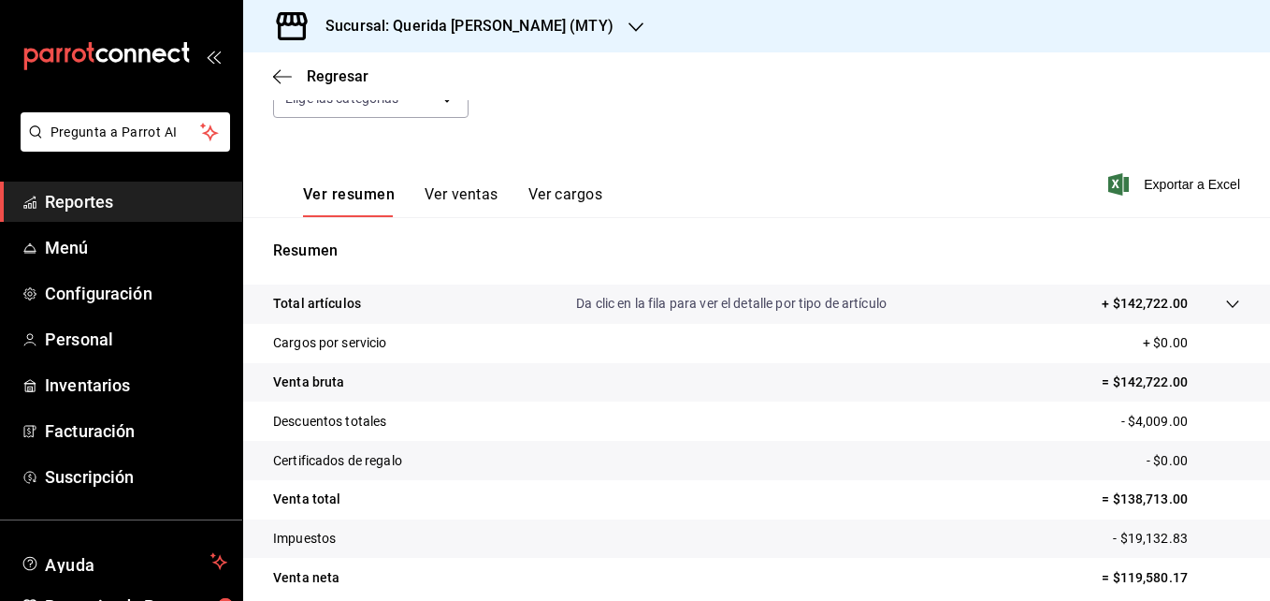
click at [71, 202] on span "Reportes" at bounding box center [136, 201] width 182 height 25
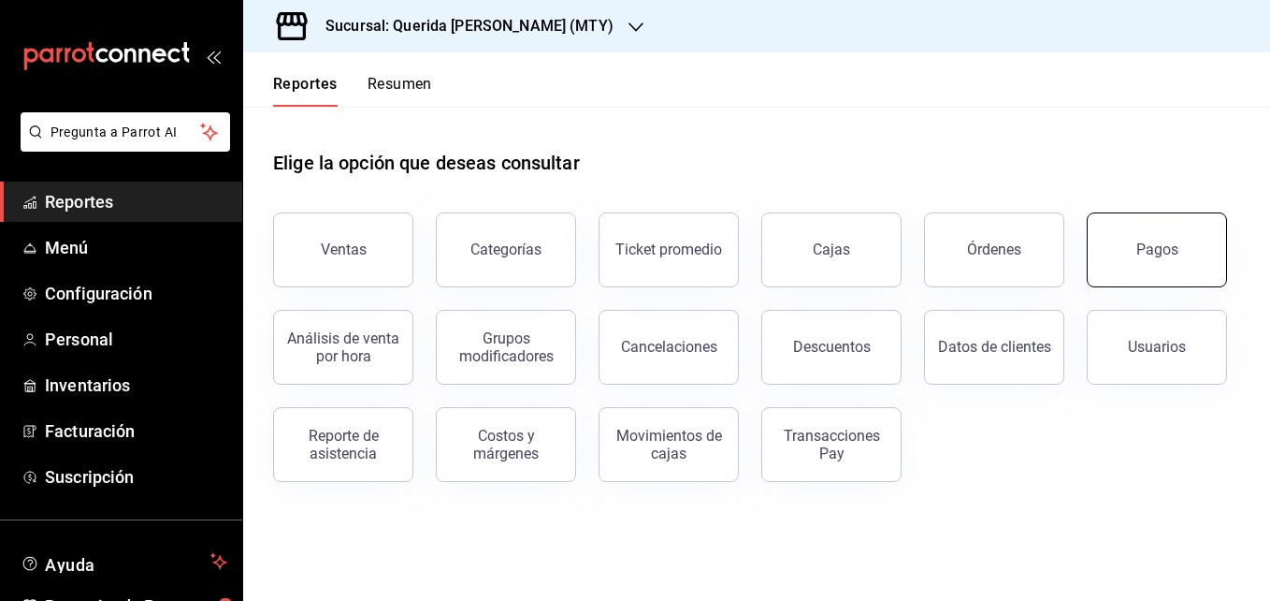
click at [1146, 264] on button "Pagos" at bounding box center [1157, 249] width 140 height 75
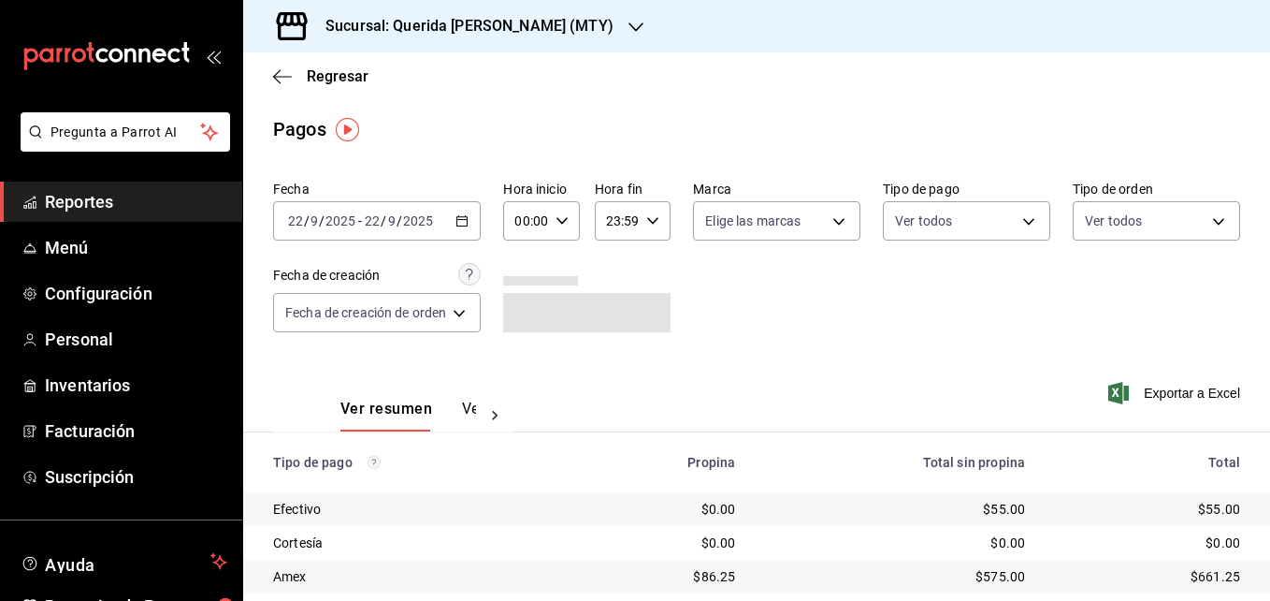
click at [432, 217] on input "2025" at bounding box center [418, 220] width 32 height 15
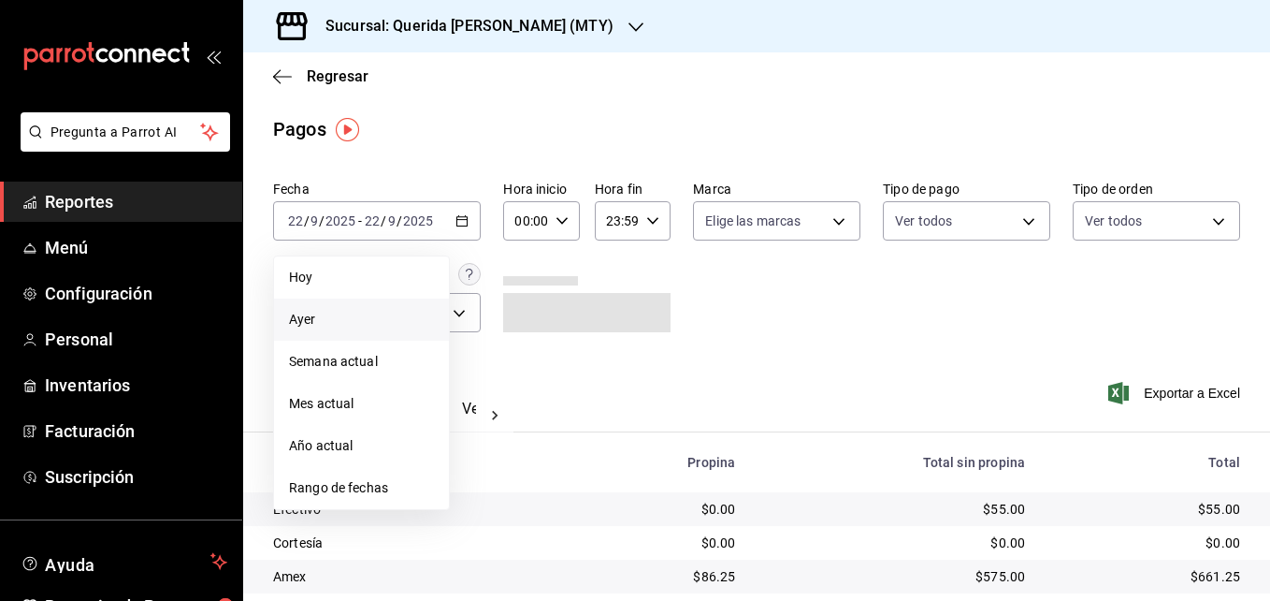
click at [343, 324] on span "Ayer" at bounding box center [361, 320] width 145 height 20
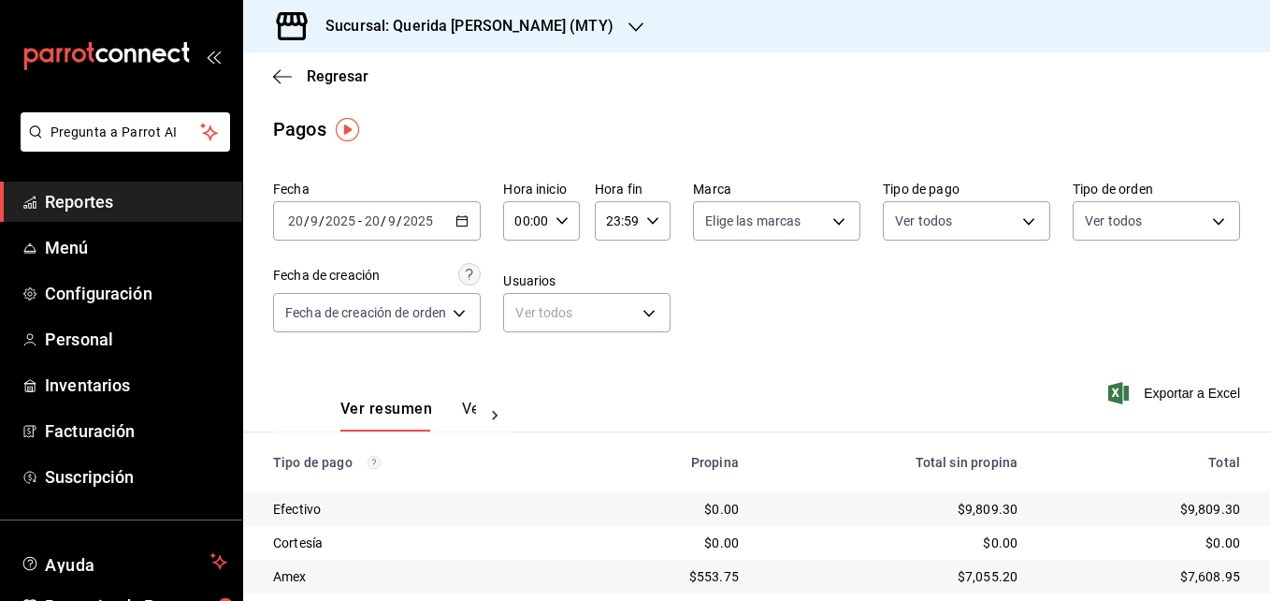
click at [454, 224] on div "[DATE] [DATE] - [DATE] [DATE]" at bounding box center [377, 220] width 208 height 39
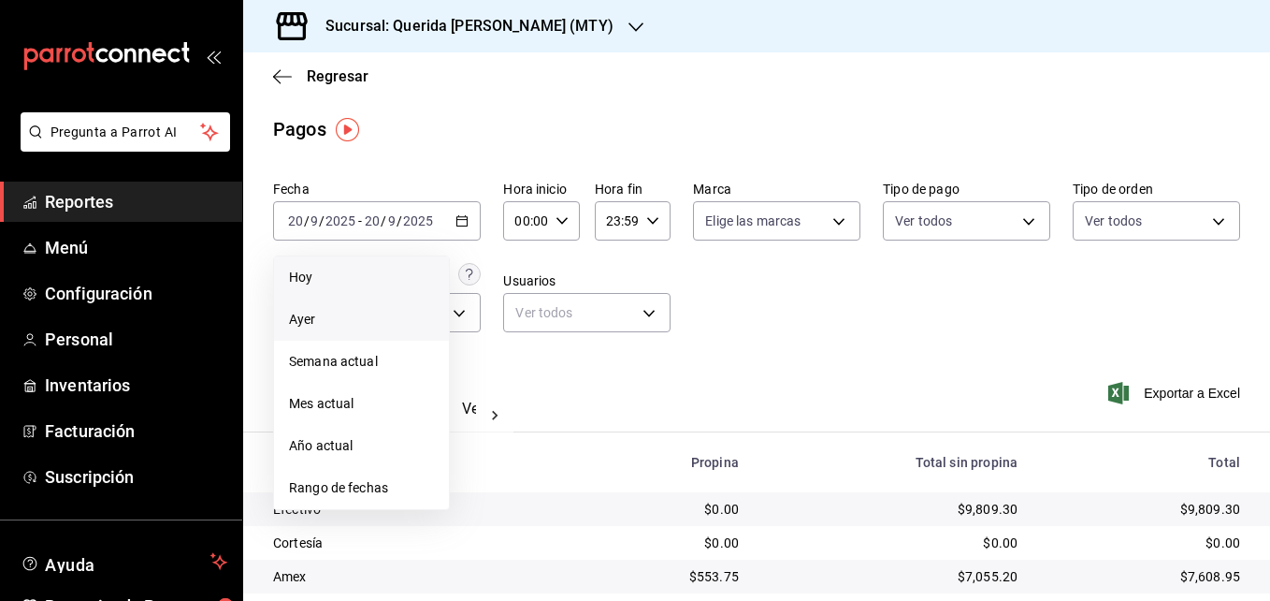
click at [335, 283] on span "Hoy" at bounding box center [361, 278] width 145 height 20
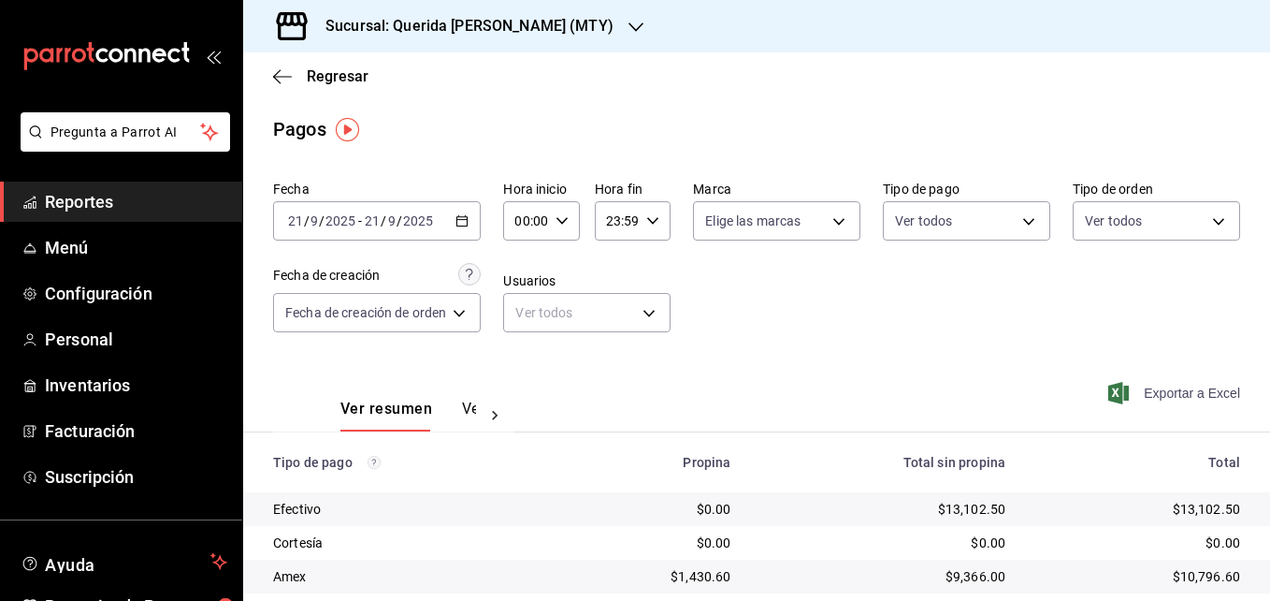
click at [1165, 397] on span "Exportar a Excel" at bounding box center [1176, 393] width 128 height 22
click at [470, 407] on button "Ver pagos" at bounding box center [497, 415] width 70 height 32
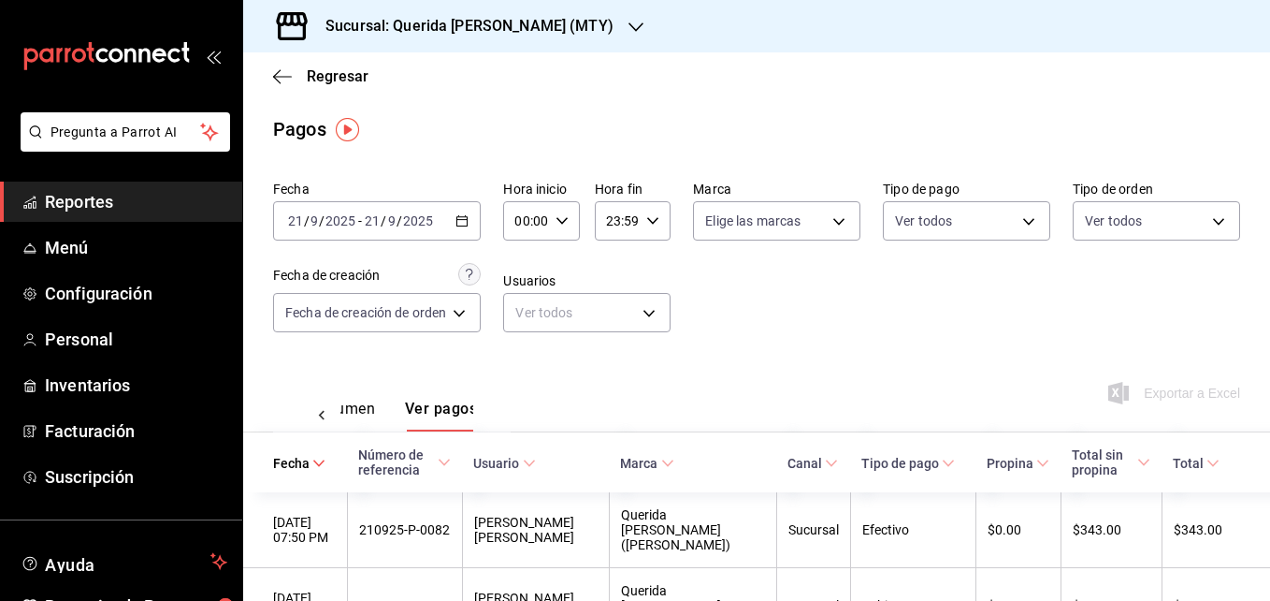
scroll to position [0, 55]
click at [123, 191] on span "Reportes" at bounding box center [136, 201] width 182 height 25
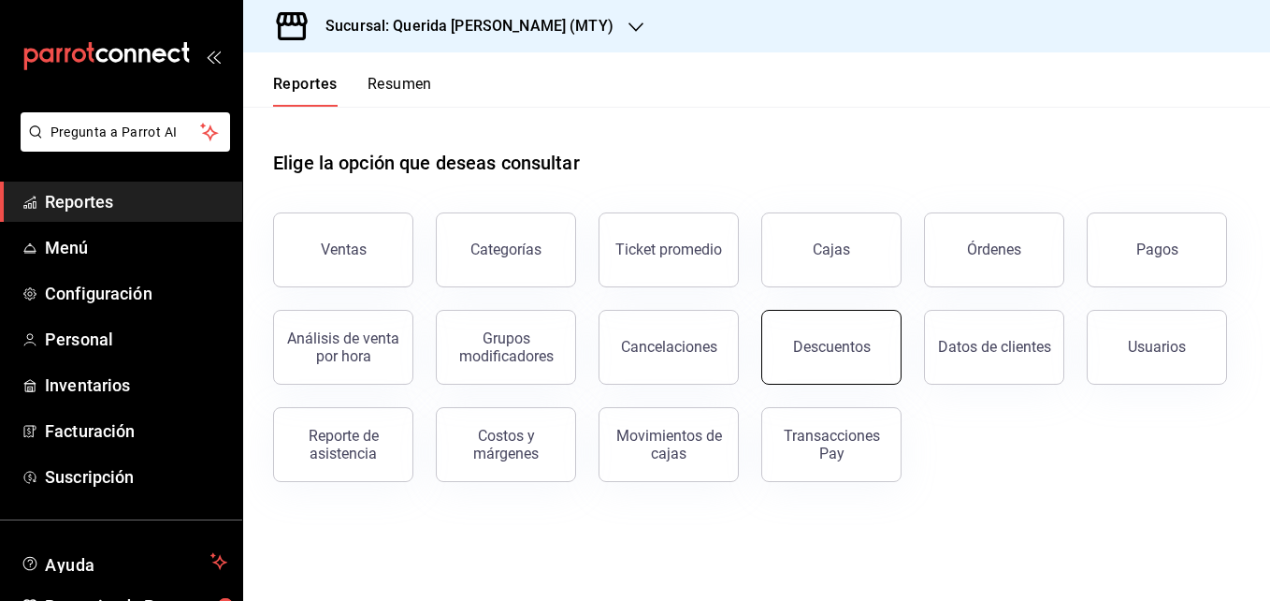
click at [826, 357] on button "Descuentos" at bounding box center [831, 347] width 140 height 75
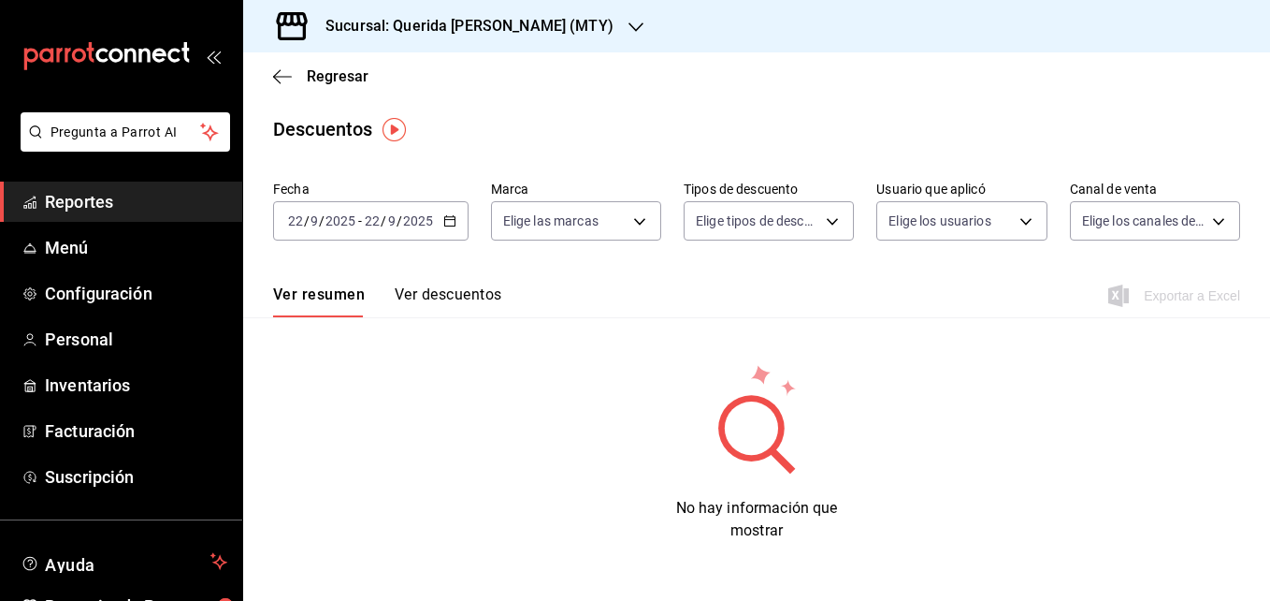
click at [368, 227] on input "22" at bounding box center [372, 220] width 17 height 15
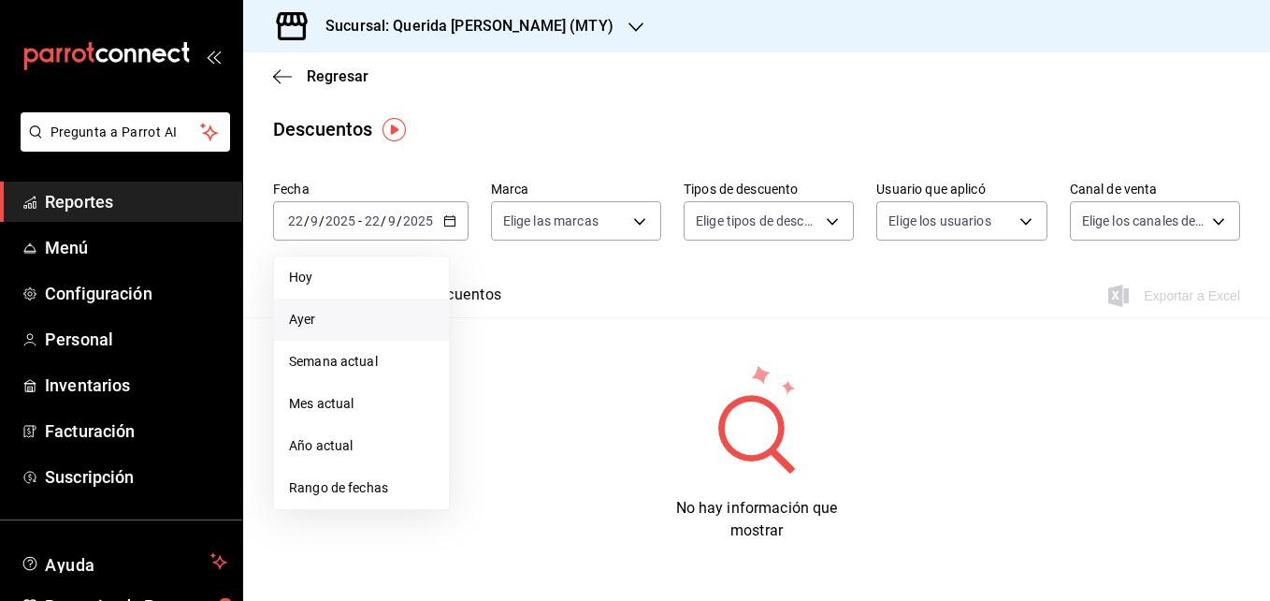
click at [327, 333] on li "Ayer" at bounding box center [361, 319] width 175 height 42
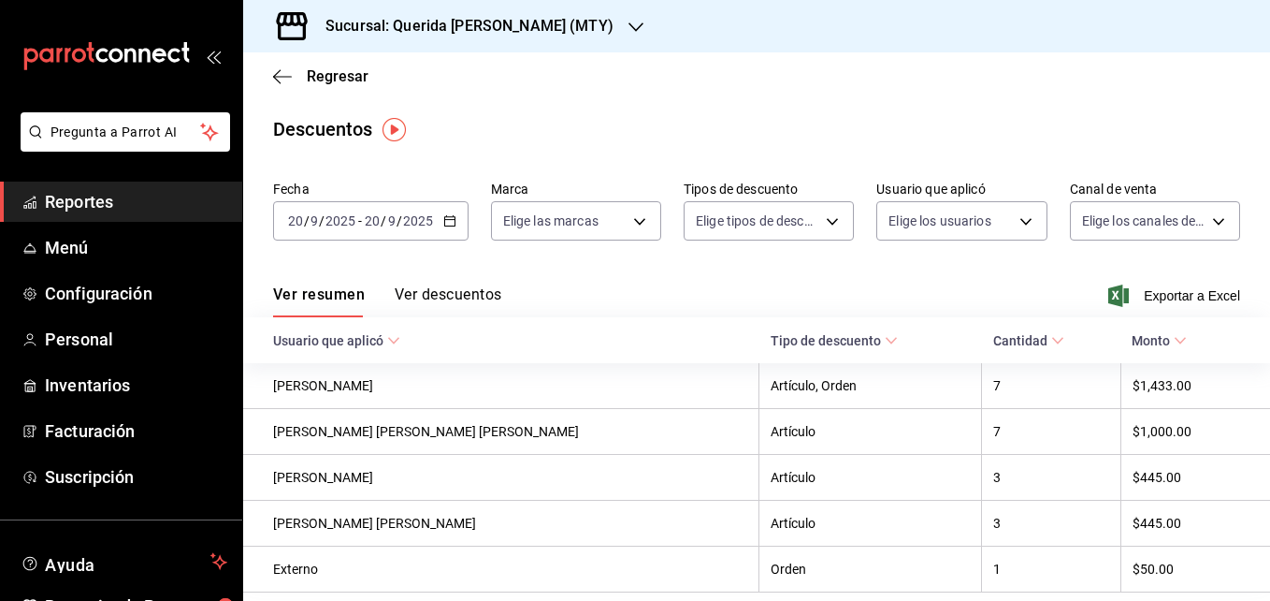
scroll to position [72, 0]
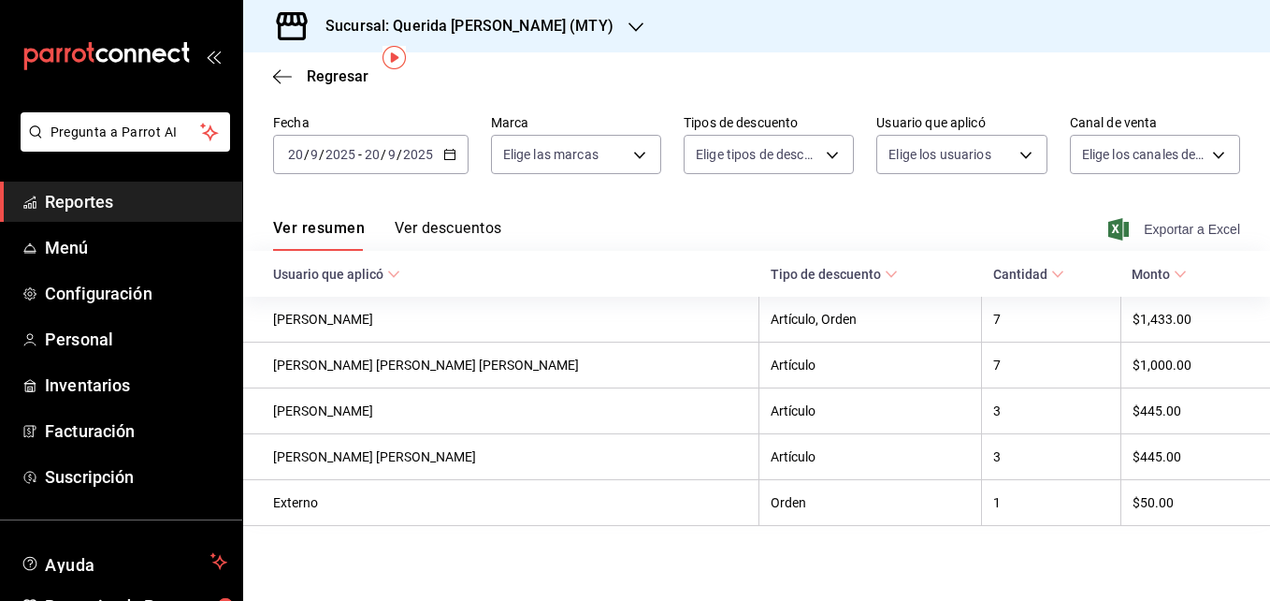
click at [1170, 218] on span "Exportar a Excel" at bounding box center [1176, 229] width 128 height 22
